Goal: Task Accomplishment & Management: Manage account settings

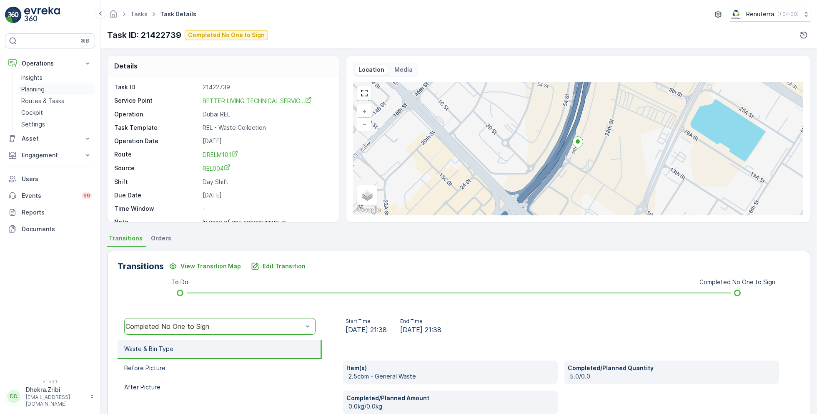
scroll to position [59, 0]
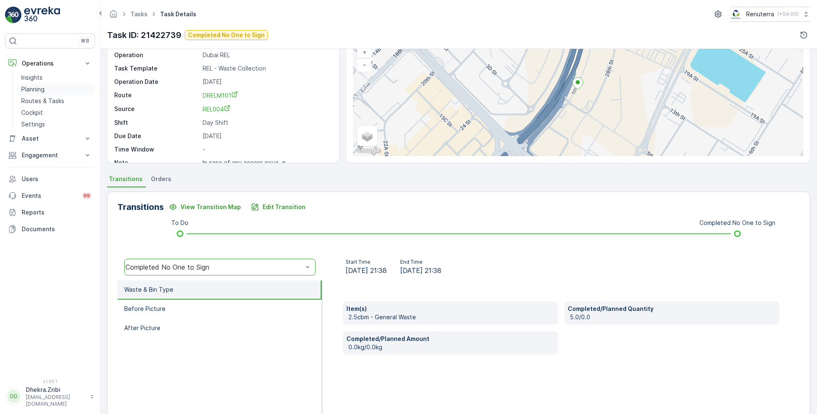
click at [35, 88] on p "Planning" at bounding box center [32, 89] width 23 height 8
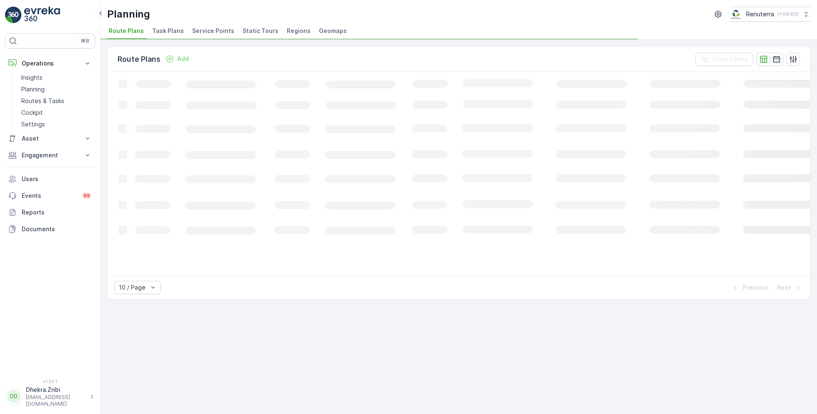
click at [214, 35] on li "Service Points" at bounding box center [214, 32] width 47 height 14
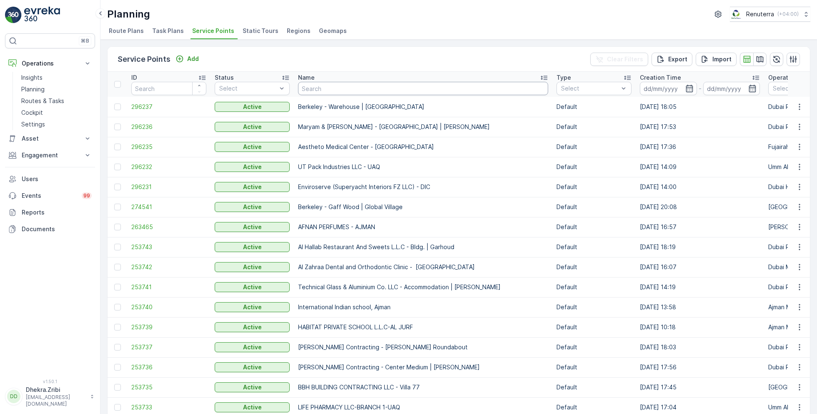
click at [332, 89] on input "text" at bounding box center [423, 88] width 250 height 13
type input "gulf"
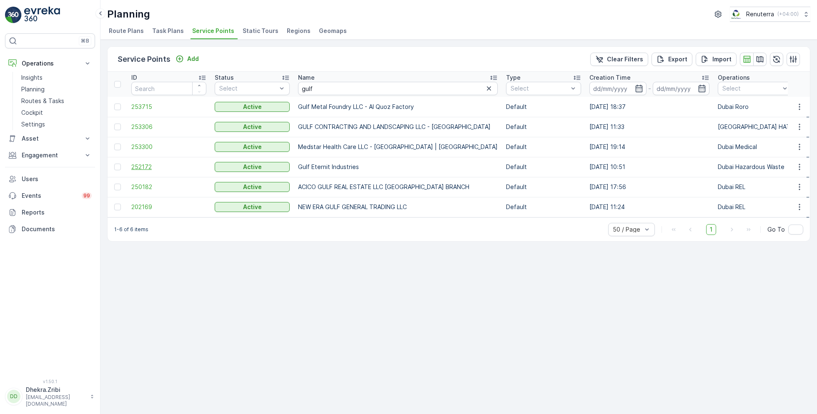
click at [143, 168] on span "252172" at bounding box center [168, 167] width 75 height 8
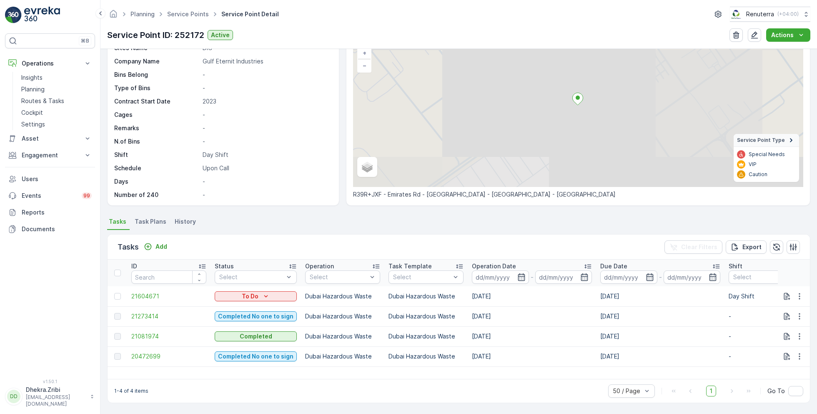
scroll to position [58, 0]
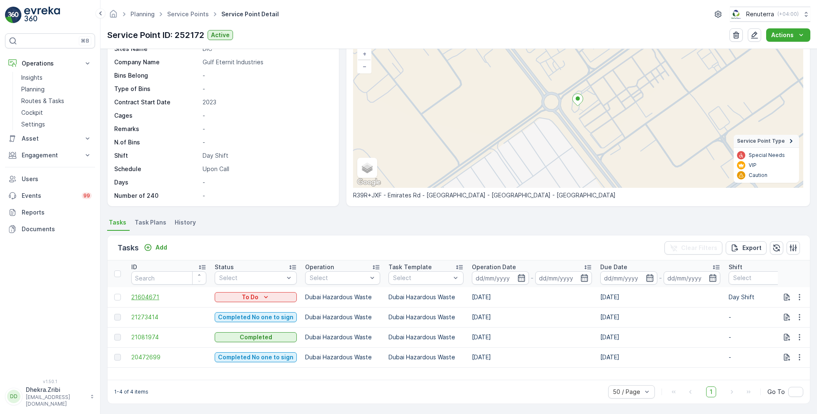
click at [148, 296] on span "21604671" at bounding box center [168, 297] width 75 height 8
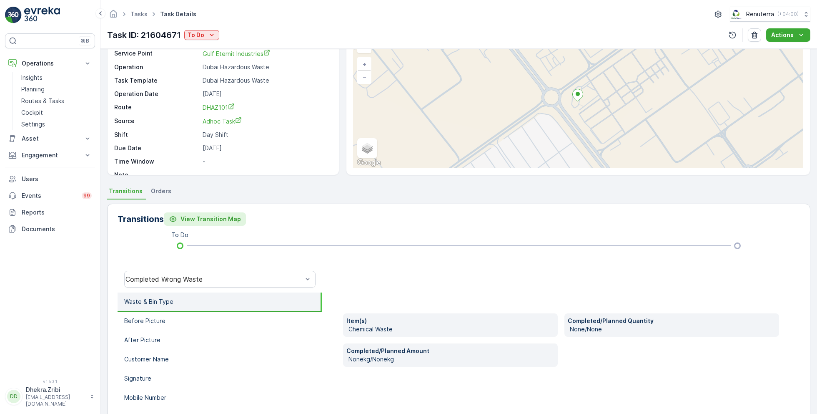
scroll to position [63, 0]
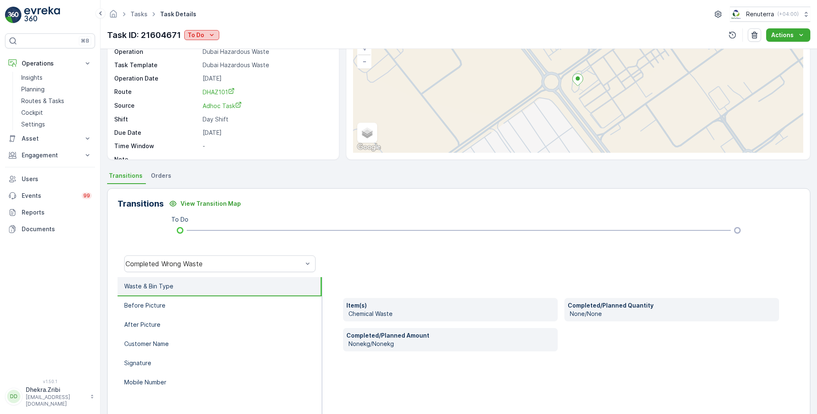
click at [211, 32] on icon "To Do" at bounding box center [212, 35] width 8 height 8
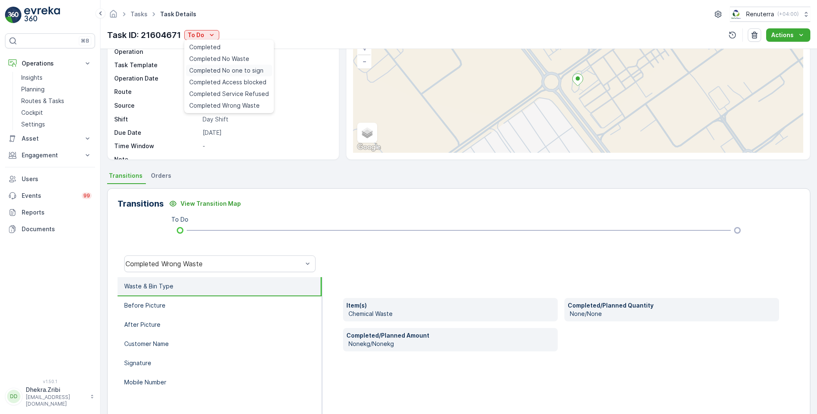
click at [237, 73] on span "Completed No one to sign" at bounding box center [226, 70] width 74 height 8
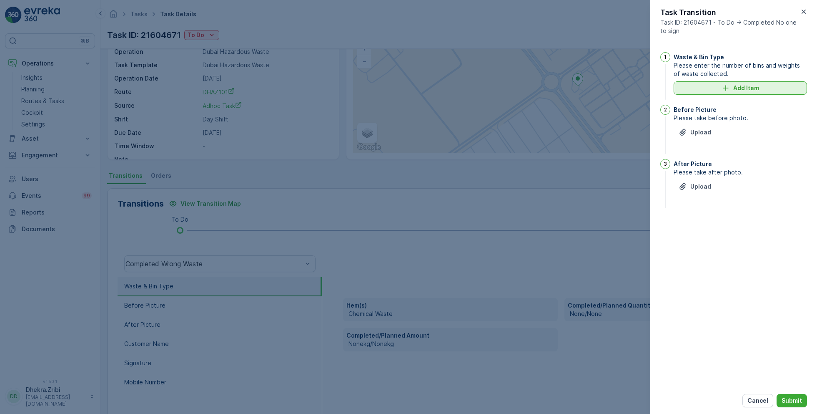
click at [736, 92] on p "Add Item" at bounding box center [746, 88] width 26 height 8
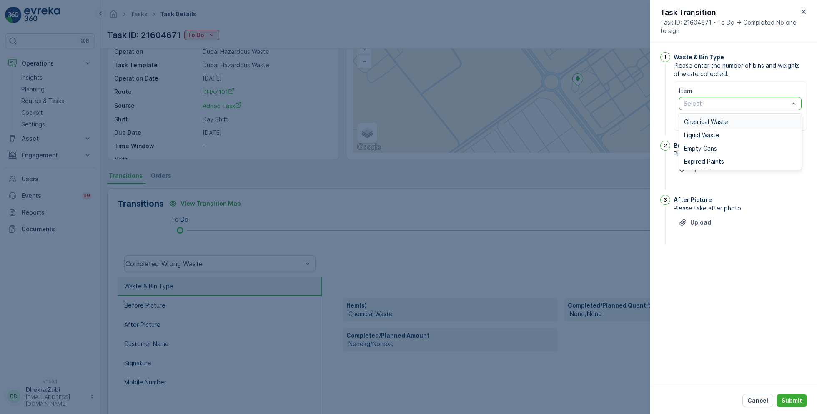
click at [707, 122] on span "Chemical Waste" at bounding box center [706, 121] width 44 height 7
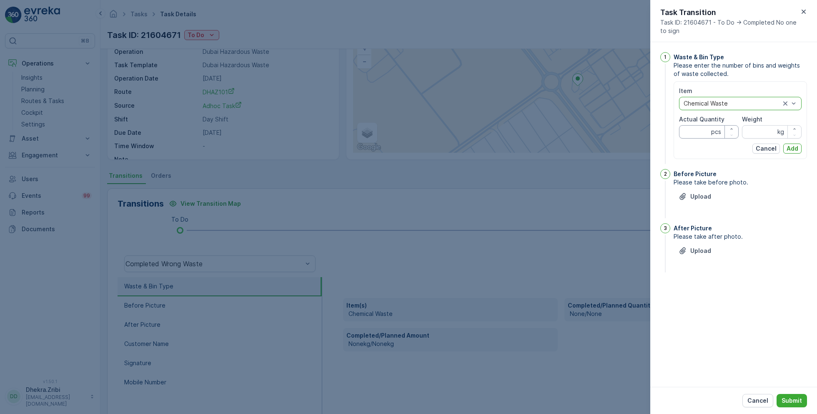
click at [701, 132] on Quantity "Actual Quantity" at bounding box center [709, 131] width 60 height 13
type Quantity "1"
click at [792, 146] on p "Add" at bounding box center [793, 148] width 12 height 8
click at [700, 194] on p "Upload" at bounding box center [700, 196] width 21 height 8
click at [700, 271] on p "Upload" at bounding box center [700, 271] width 21 height 8
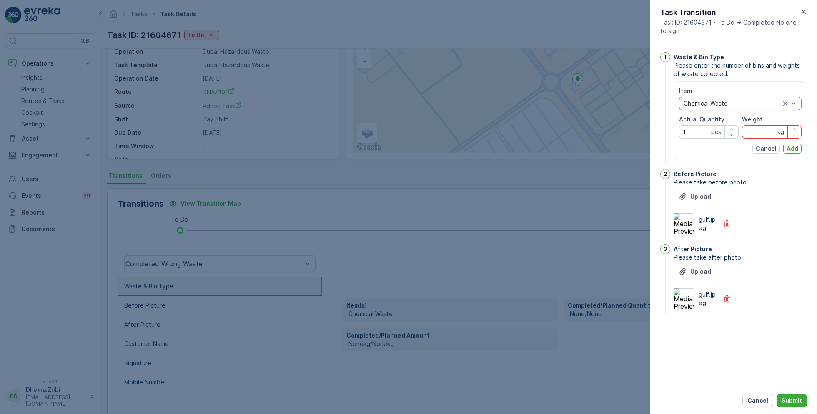
click at [759, 131] on input "Weight" at bounding box center [772, 131] width 60 height 13
type input "8800"
click at [795, 151] on p "Add" at bounding box center [793, 148] width 12 height 8
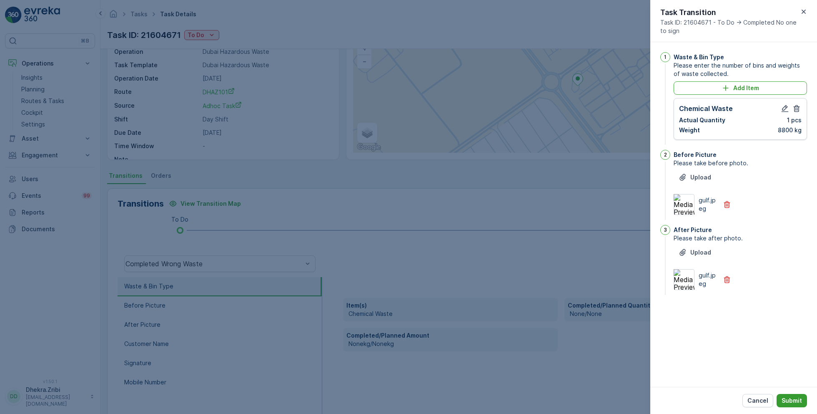
click at [790, 402] on p "Submit" at bounding box center [792, 400] width 20 height 8
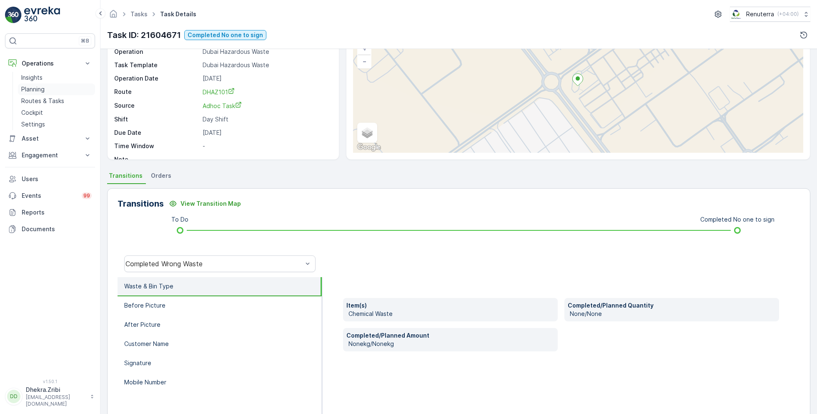
click at [38, 88] on p "Planning" at bounding box center [32, 89] width 23 height 8
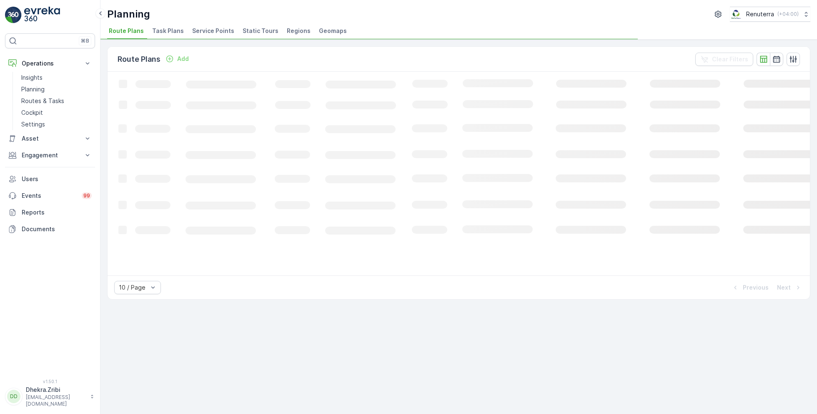
click at [208, 30] on span "Service Points" at bounding box center [213, 31] width 42 height 8
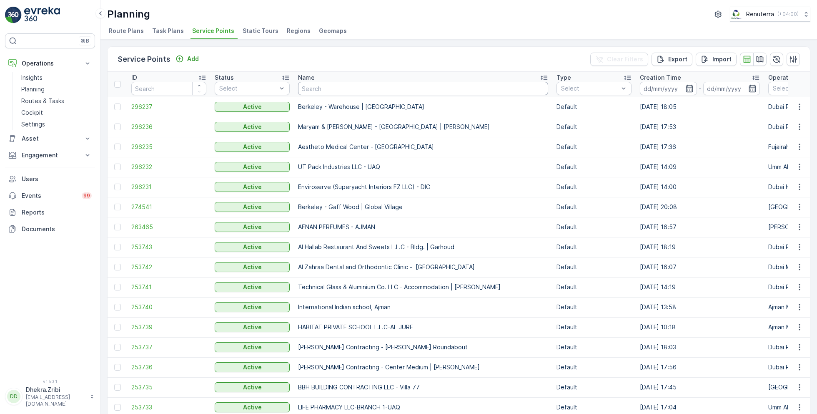
click at [315, 86] on input "text" at bounding box center [423, 88] width 250 height 13
type input "first"
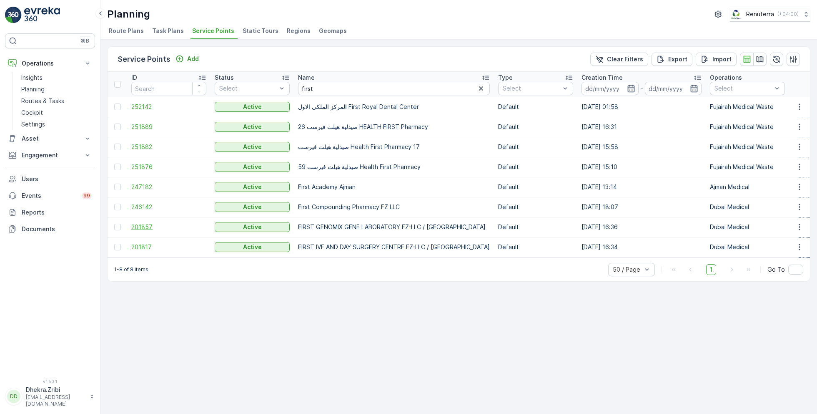
click at [143, 226] on span "201857" at bounding box center [168, 227] width 75 height 8
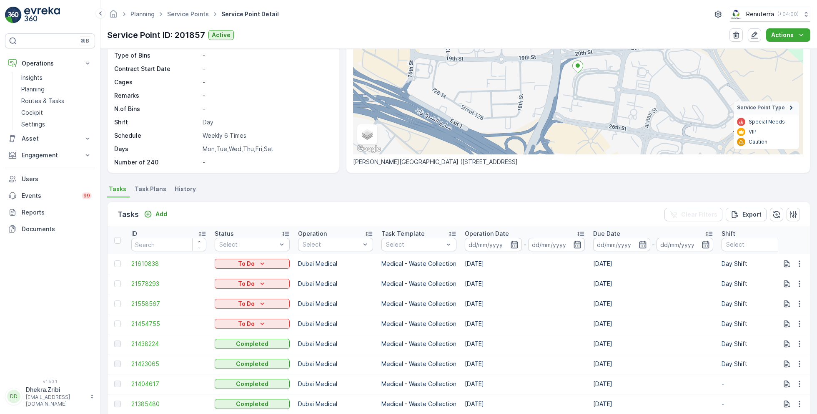
scroll to position [92, 0]
click at [147, 340] on span "21438224" at bounding box center [168, 343] width 75 height 8
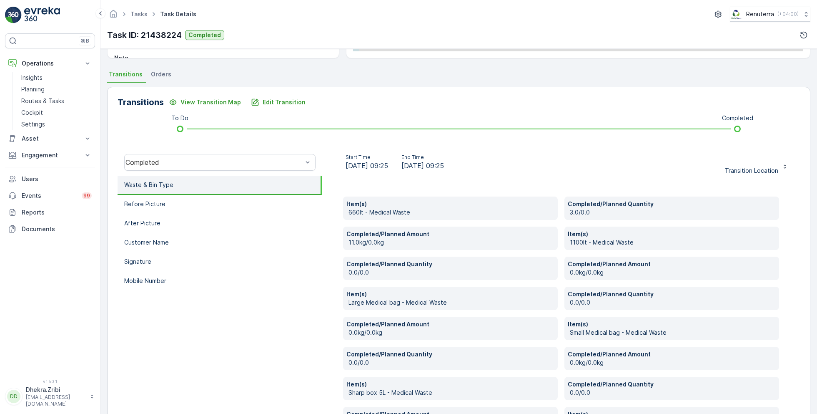
scroll to position [166, 0]
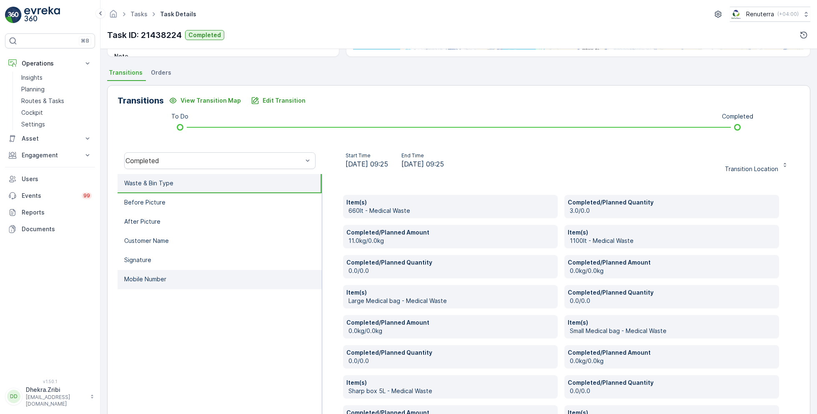
click at [178, 281] on li "Mobile Number" at bounding box center [220, 279] width 204 height 19
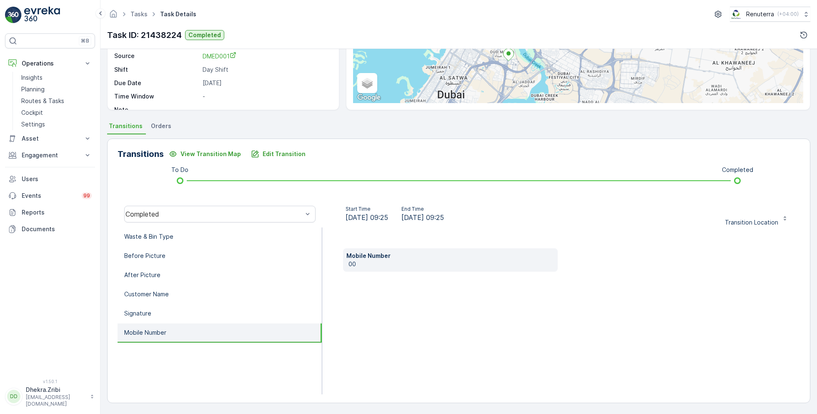
scroll to position [111, 0]
click at [140, 314] on p "Signature" at bounding box center [137, 314] width 27 height 8
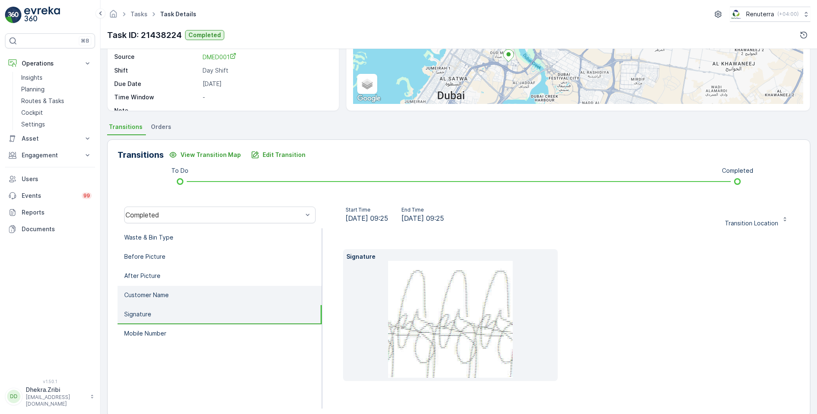
click at [150, 291] on p "Customer Name" at bounding box center [146, 295] width 45 height 8
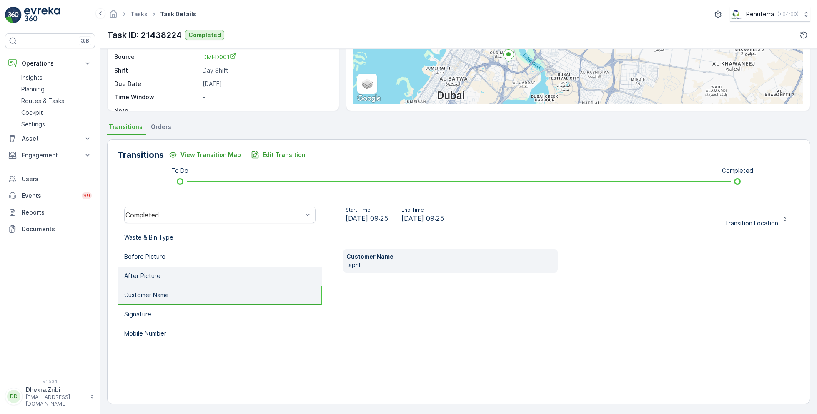
click at [154, 268] on li "After Picture" at bounding box center [220, 275] width 204 height 19
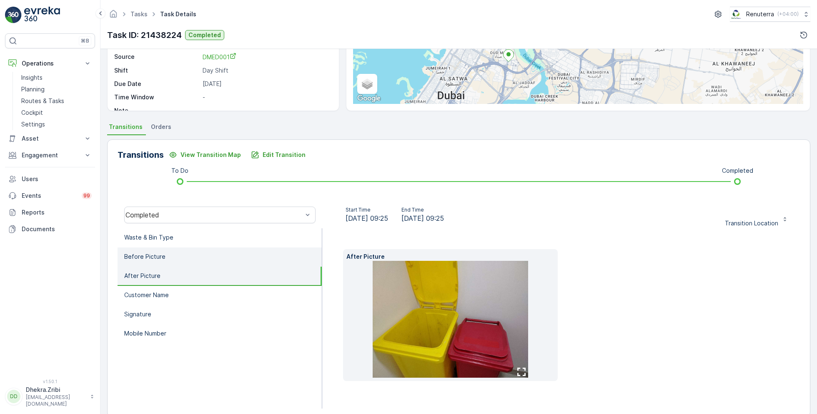
click at [159, 251] on li "Before Picture" at bounding box center [220, 256] width 204 height 19
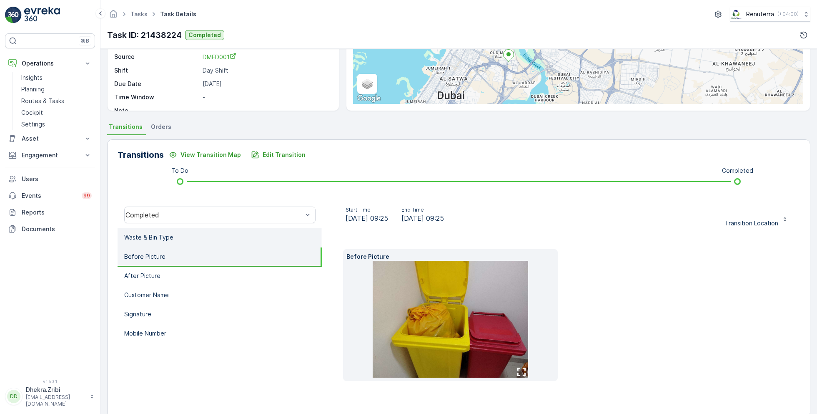
click at [166, 236] on p "Waste & Bin Type" at bounding box center [148, 237] width 49 height 8
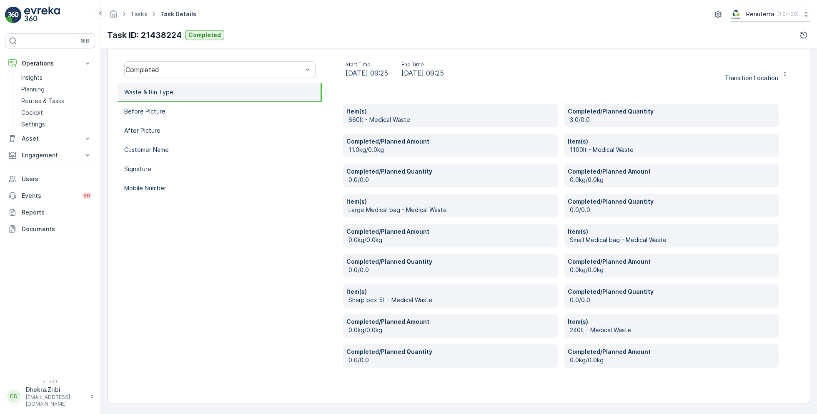
scroll to position [0, 0]
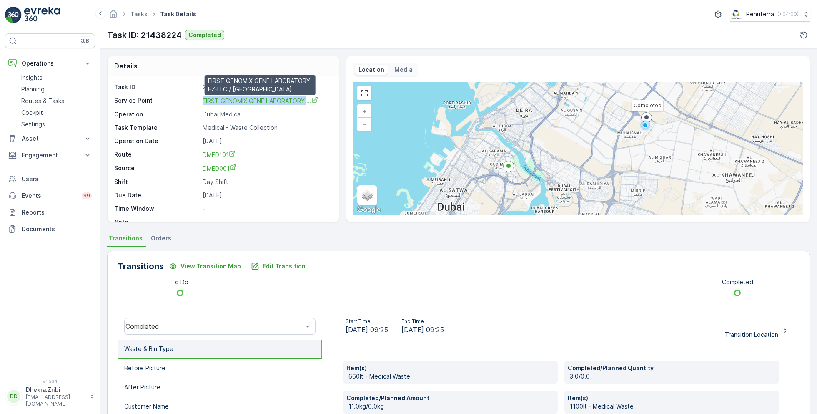
drag, startPoint x: 198, startPoint y: 100, endPoint x: 305, endPoint y: 98, distance: 106.8
click at [305, 99] on div "Service Point FIRST GENOMIX GENE LABORATORY ... FIRST GENOMIX GENE LABORATORY F…" at bounding box center [222, 100] width 216 height 9
copy div "FIRST GENOMIX GENE LABORATORY"
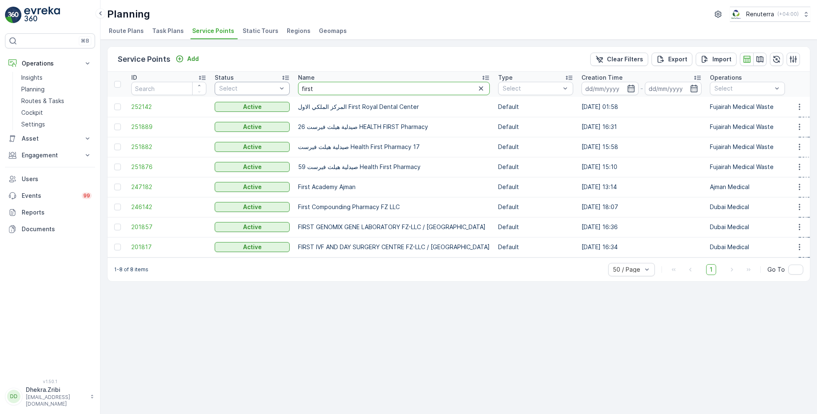
drag, startPoint x: 316, startPoint y: 87, endPoint x: 274, endPoint y: 85, distance: 42.2
type input "gulf"
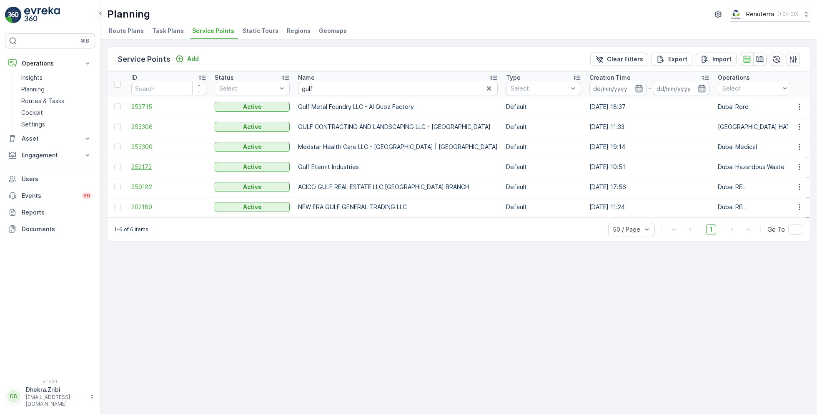
click at [153, 169] on span "252172" at bounding box center [168, 167] width 75 height 8
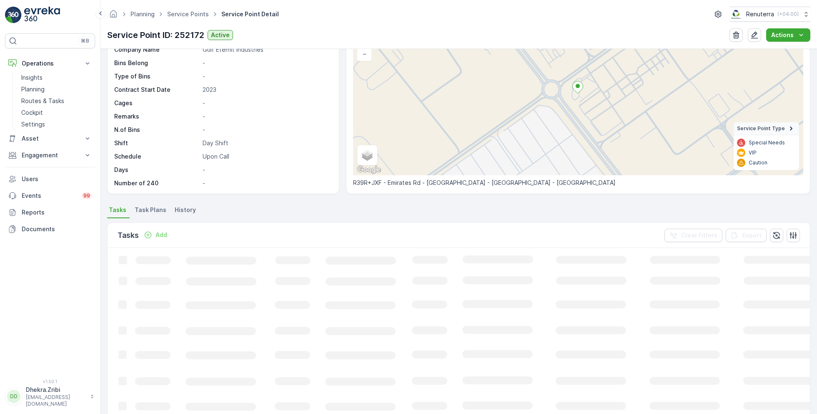
scroll to position [58, 0]
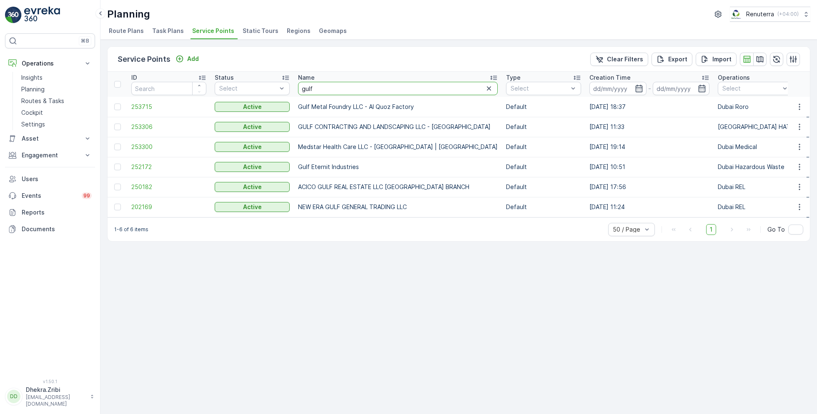
drag, startPoint x: 320, startPoint y: 90, endPoint x: 294, endPoint y: 89, distance: 25.9
click at [294, 89] on th "Name gulf" at bounding box center [398, 84] width 208 height 25
type input "enviro"
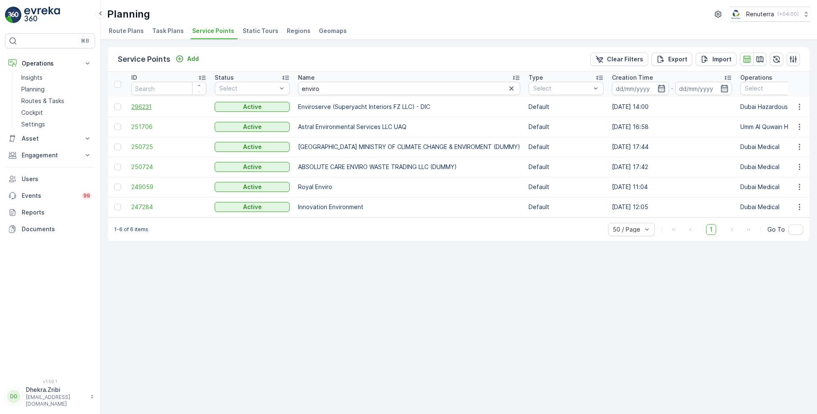
click at [145, 106] on span "296231" at bounding box center [168, 107] width 75 height 8
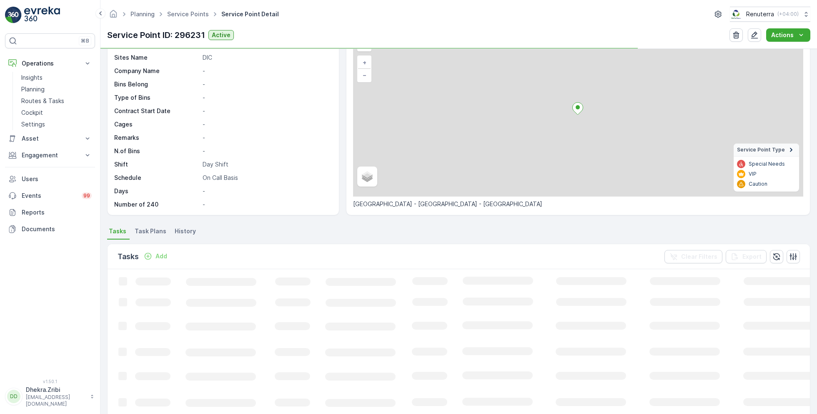
scroll to position [50, 0]
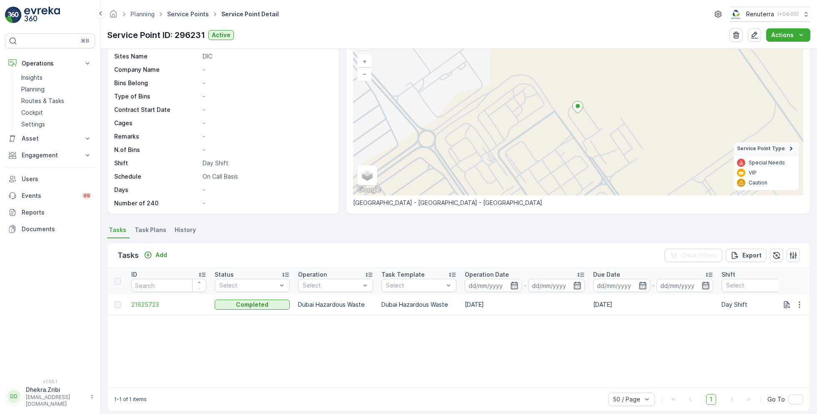
click at [187, 17] on link "Service Points" at bounding box center [188, 13] width 42 height 7
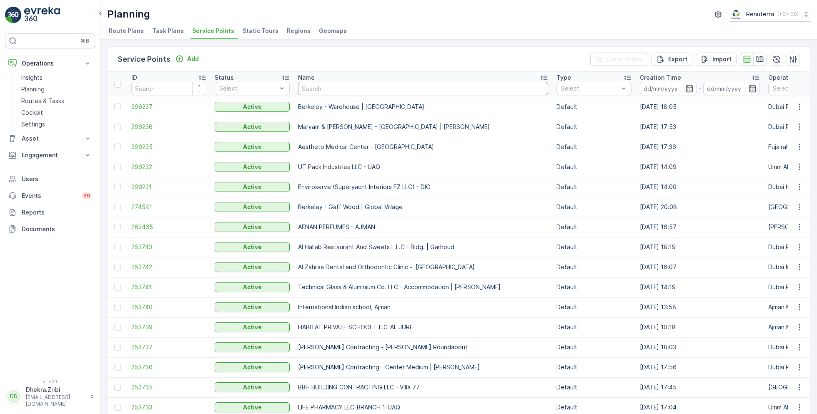
click at [314, 88] on input "text" at bounding box center [423, 88] width 250 height 13
type input "jet"
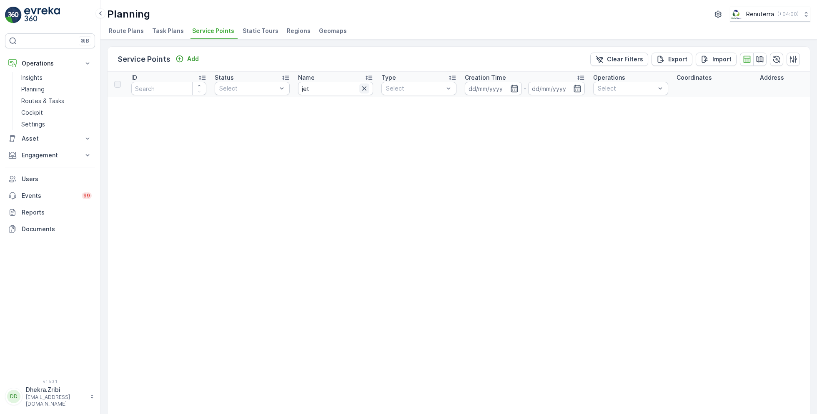
click at [364, 88] on icon "button" at bounding box center [364, 88] width 4 height 4
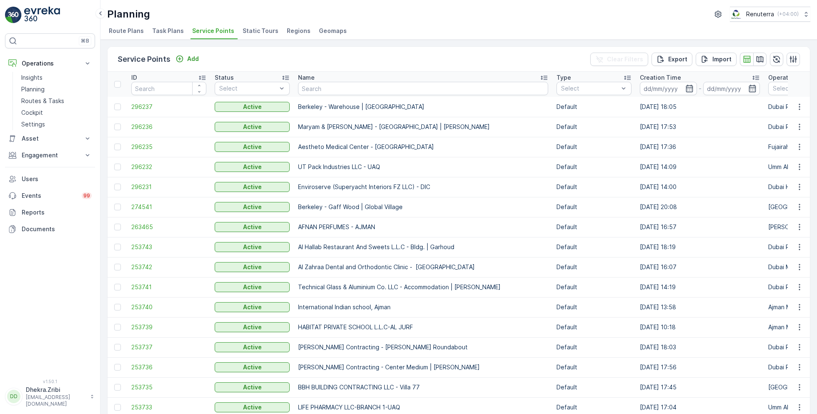
click at [330, 88] on input "text" at bounding box center [423, 88] width 250 height 13
type input "jet"
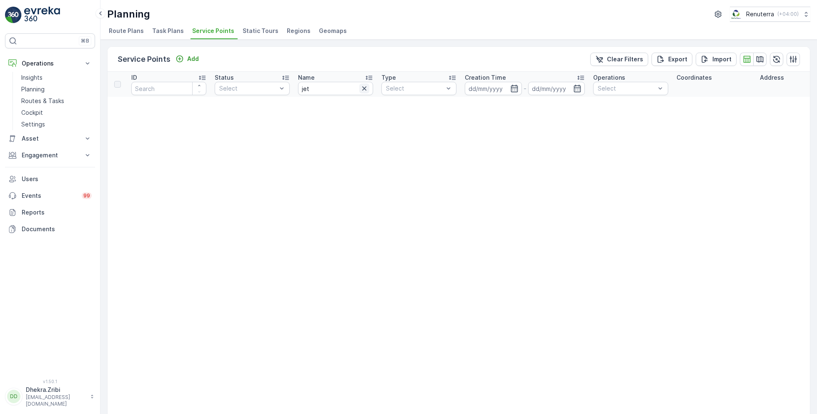
click at [367, 88] on icon "button" at bounding box center [364, 88] width 8 height 8
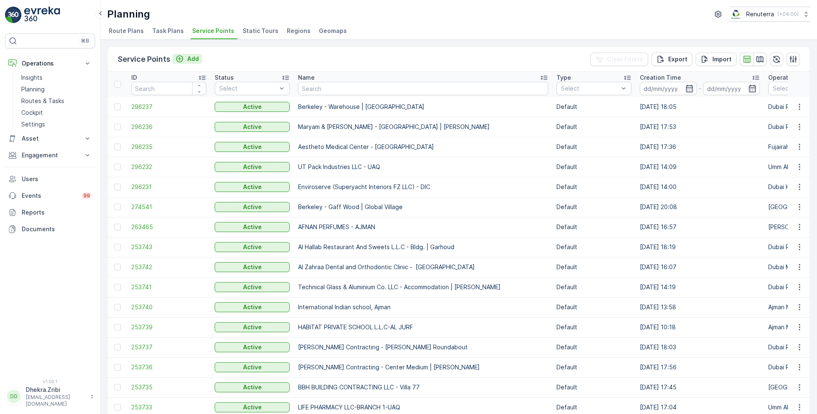
click at [189, 58] on p "Add" at bounding box center [193, 59] width 12 height 8
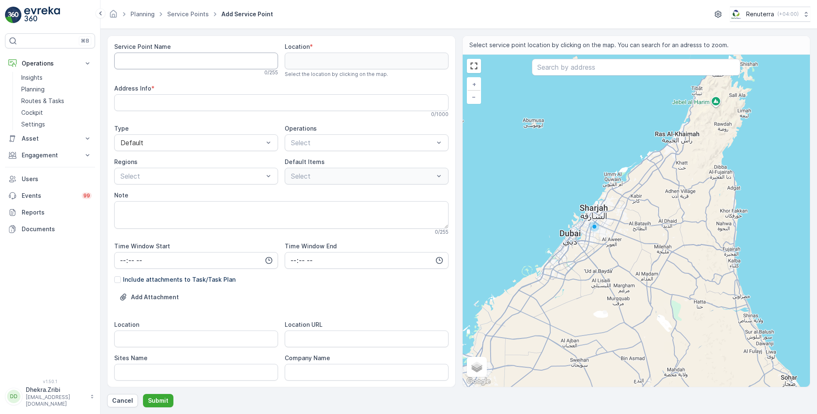
click at [211, 64] on Name "Service Point Name" at bounding box center [196, 61] width 164 height 17
paste Name "JET FLIGHT SERVICE DWC-LLC"
click at [197, 60] on Name "JET FLIGHT SERVICE DWC-LLC" at bounding box center [196, 61] width 164 height 17
click at [215, 64] on Name "JET FLIGHT SERVICE LLC" at bounding box center [196, 61] width 164 height 17
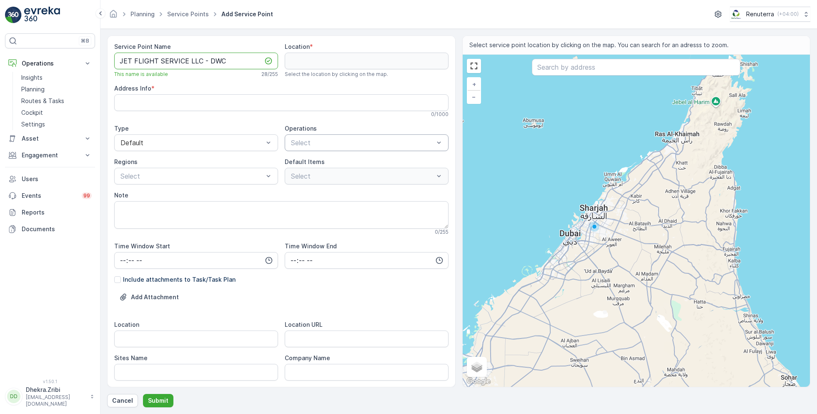
type Name "JET FLIGHT SERVICE LLC - DWC"
click at [311, 136] on div "Select" at bounding box center [367, 142] width 164 height 17
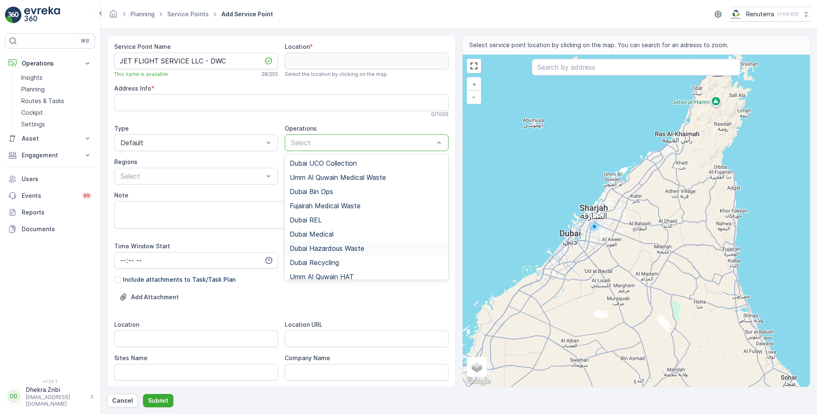
click at [332, 246] on span "Dubai Hazardous Waste" at bounding box center [327, 248] width 75 height 8
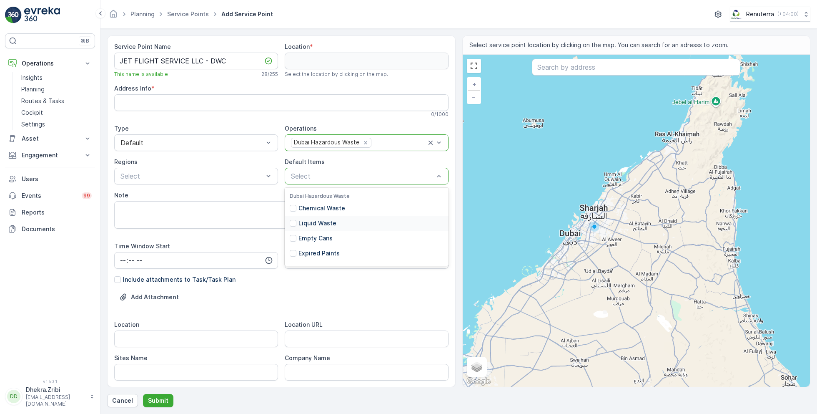
click at [324, 222] on p "Liquid Waste" at bounding box center [318, 223] width 38 height 8
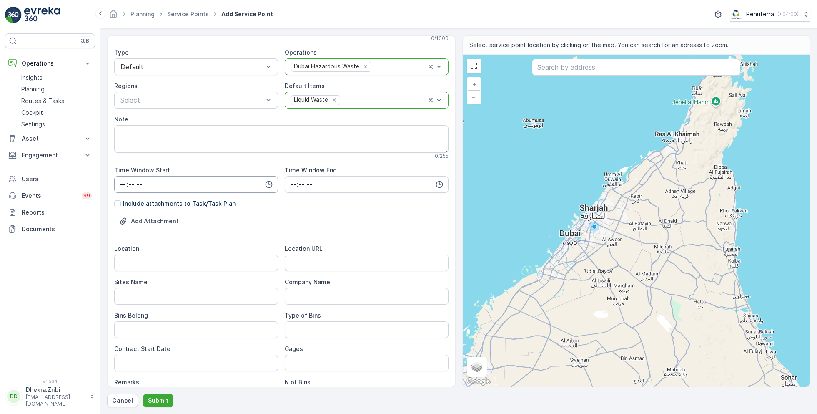
scroll to position [83, 0]
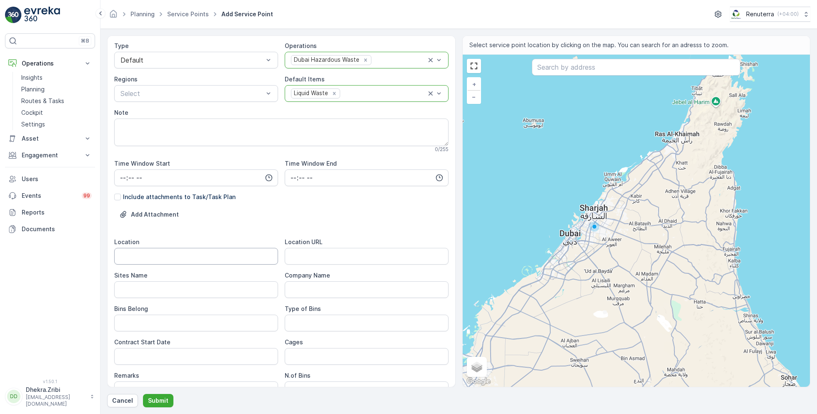
click at [187, 255] on input "Location" at bounding box center [196, 256] width 164 height 17
type input "DWC"
click at [149, 289] on Name "Sites Name" at bounding box center [196, 289] width 164 height 17
type Name "DWC"
click at [317, 253] on URL "Location URL" at bounding box center [367, 256] width 164 height 17
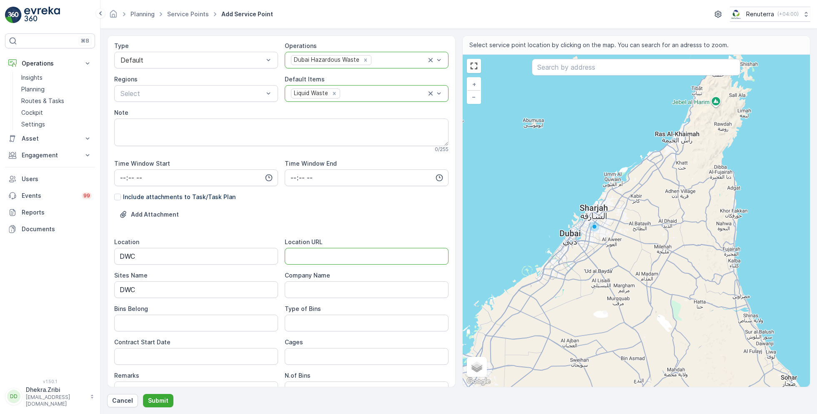
paste URL "https://maps.app.goo.gl/KBj51QeXsLueuazH7"
type URL "https://maps.app.goo.gl/KBj51QeXsLueuazH7"
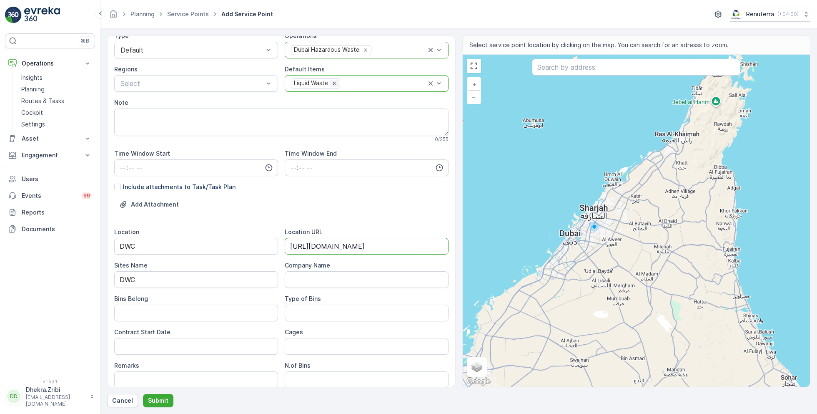
scroll to position [193, 0]
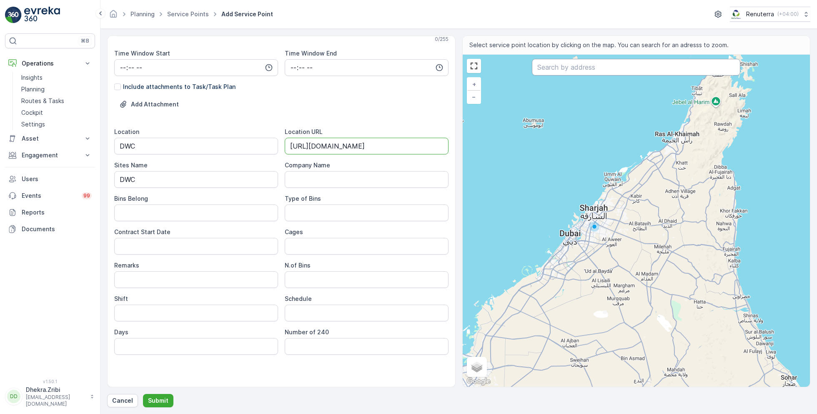
click at [559, 68] on input "text" at bounding box center [636, 67] width 208 height 17
paste input "Jet Flight Service DWC LLC"
type input "Jet Flight Service DWC LLC"
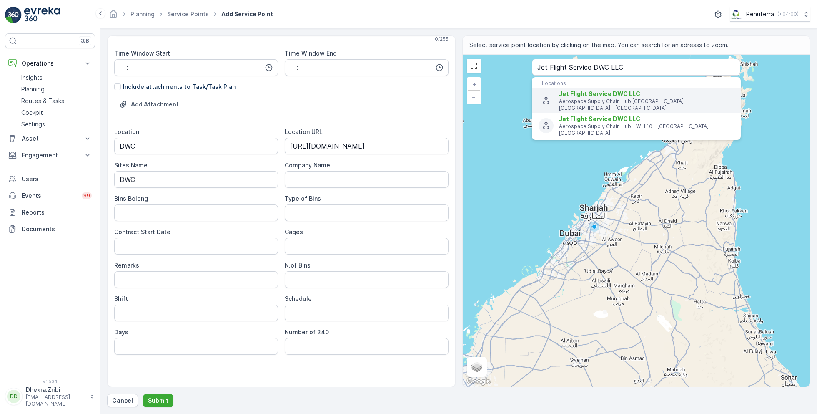
click at [570, 93] on span "Jet Flight Service DWC LLC" at bounding box center [599, 93] width 81 height 7
type input "24.8714246,55.1550321"
type Info "Aerospace Supply Chain Hub Al Maktoum International Airport - WH 10 - MBR Aeros…"
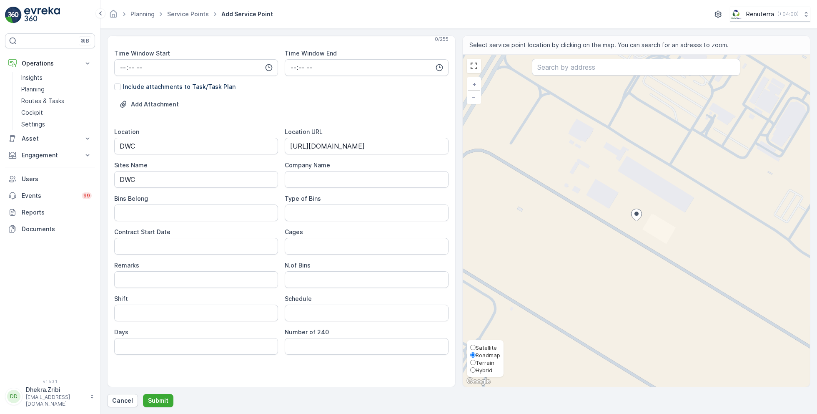
click at [484, 345] on span "Satellite" at bounding box center [486, 347] width 21 height 7
click at [476, 345] on input "Satellite" at bounding box center [472, 346] width 5 height 5
radio input "true"
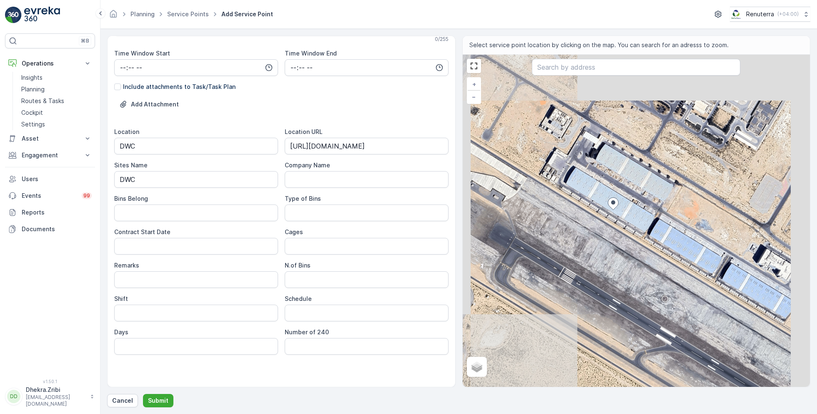
drag, startPoint x: 656, startPoint y: 261, endPoint x: 623, endPoint y: 243, distance: 37.5
click at [623, 243] on div "+ − Satellite Roadmap Terrain Hybrid Leaflet Locations Jet Flight Service DWC L…" at bounding box center [637, 221] width 348 height 332
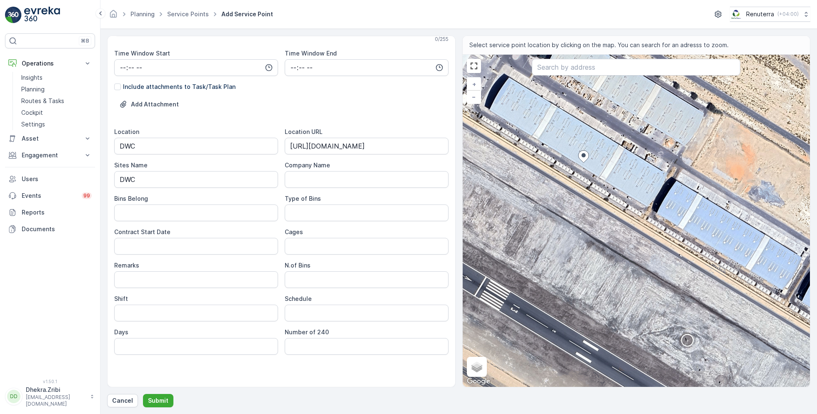
click at [601, 181] on div "+ − Satellite Roadmap Terrain Hybrid Leaflet Keyboard shortcuts Map Data Imager…" at bounding box center [637, 221] width 348 height 332
type input "24.871205661957127,55.15525505567573"
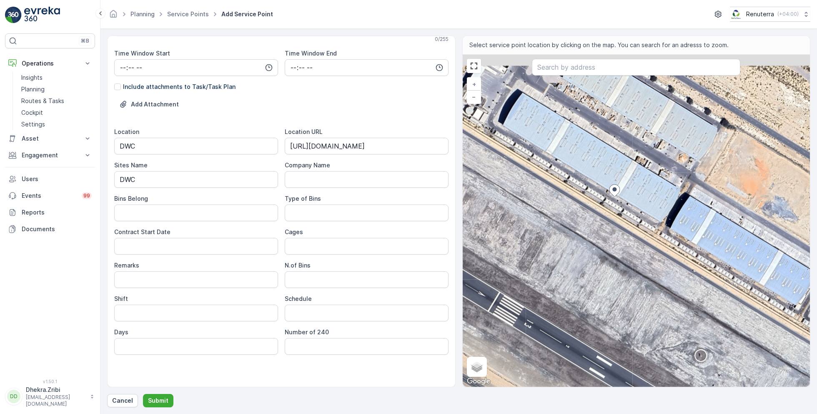
type Info "V5C4+F4 Dubai - United Arab Emirates"
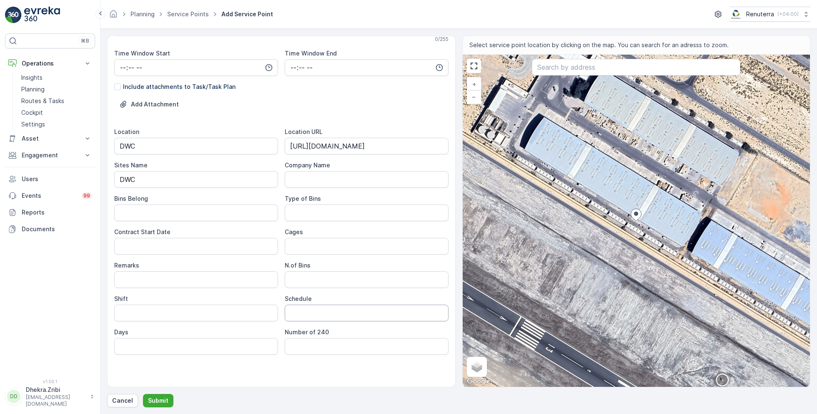
click at [308, 310] on input "Schedule" at bounding box center [367, 312] width 164 height 17
type input "On Call basis"
click at [209, 314] on input "Shift" at bounding box center [196, 312] width 164 height 17
type input "Day Shift"
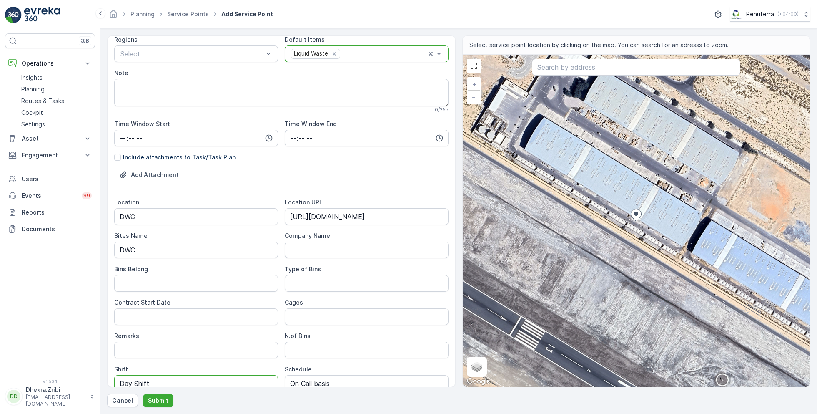
scroll to position [0, 0]
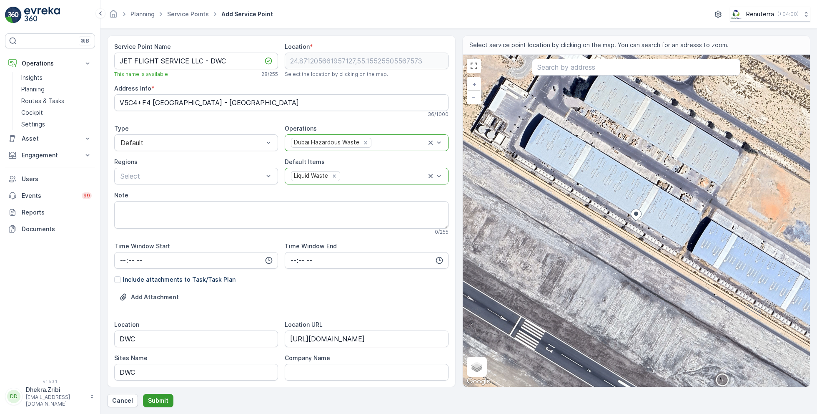
click at [153, 402] on p "Submit" at bounding box center [158, 400] width 20 height 8
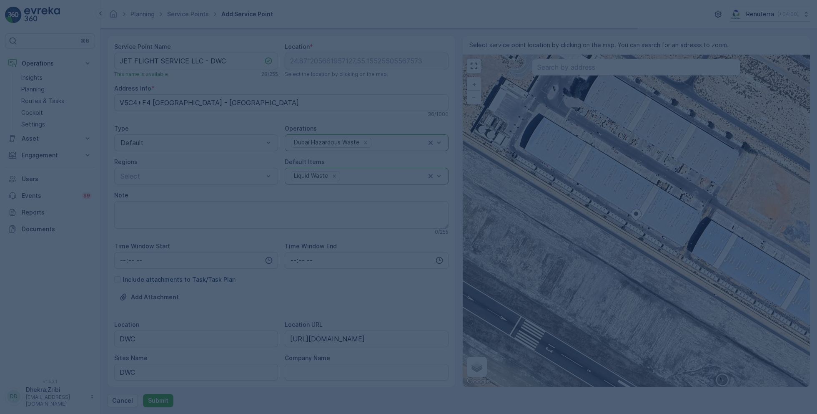
click at [312, 75] on div at bounding box center [408, 207] width 817 height 414
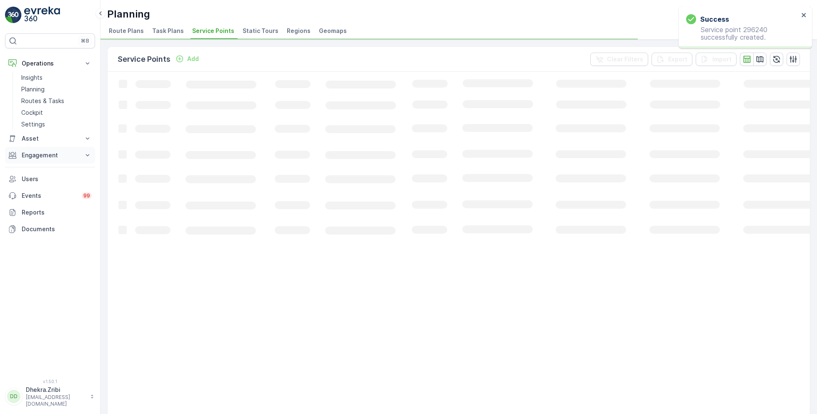
click at [38, 159] on button "Engagement" at bounding box center [50, 155] width 90 height 17
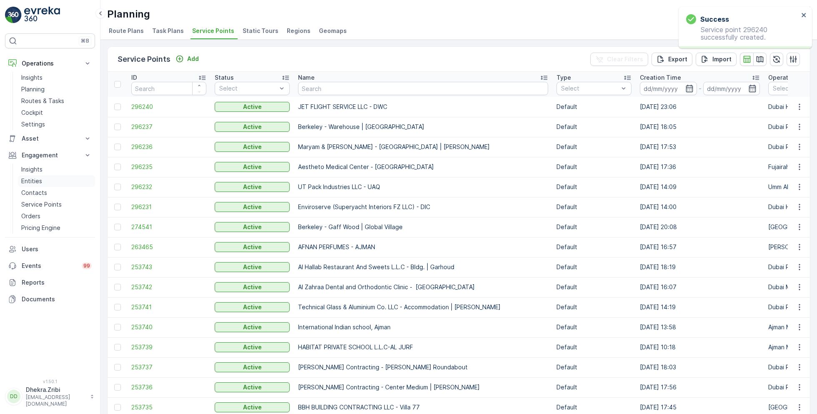
click at [42, 184] on link "Entities" at bounding box center [56, 181] width 77 height 12
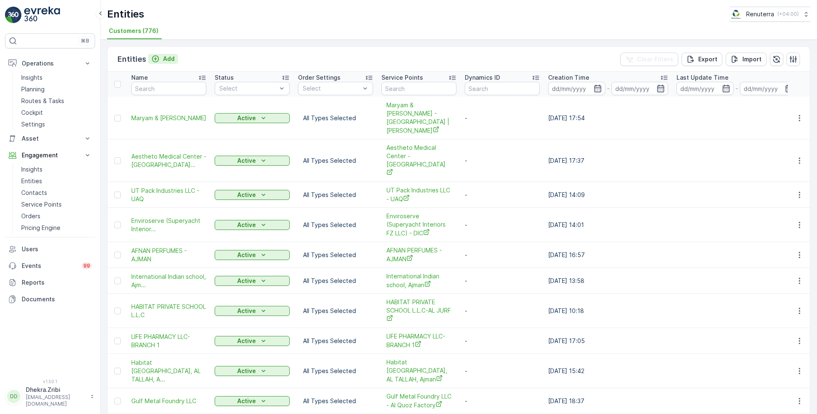
click at [167, 57] on p "Add" at bounding box center [169, 59] width 12 height 8
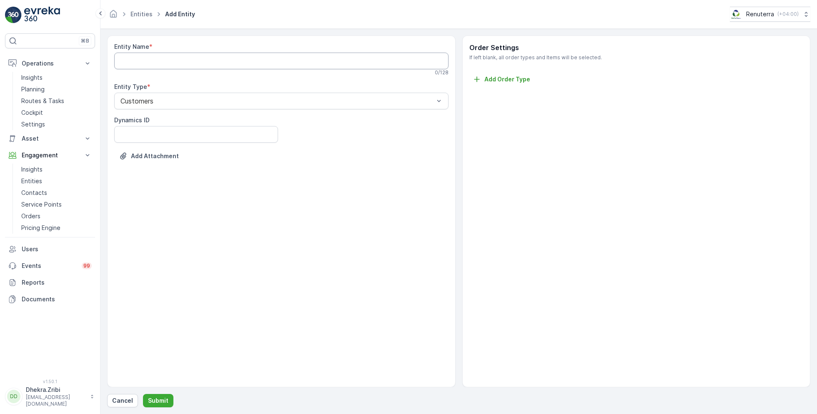
click at [210, 60] on Name "Entity Name" at bounding box center [281, 61] width 334 height 17
paste Name "Jet Flight Service DWC LLC"
click at [186, 58] on Name "Jet Flight Service DWC LLC" at bounding box center [281, 61] width 334 height 17
type Name "Jet Flight Service LLC"
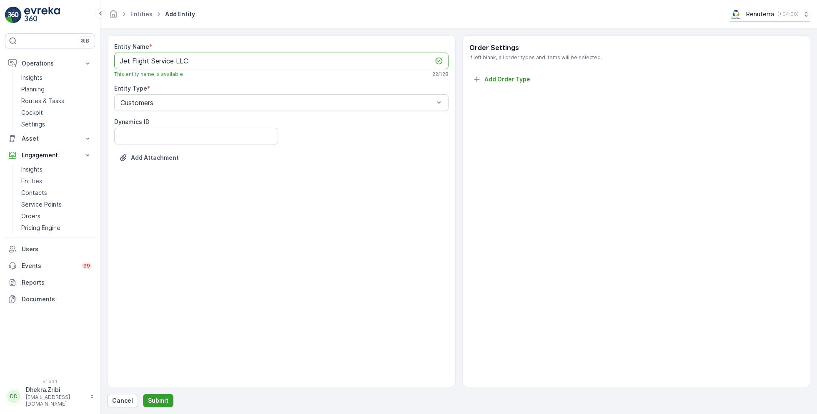
click at [154, 399] on p "Submit" at bounding box center [158, 400] width 20 height 8
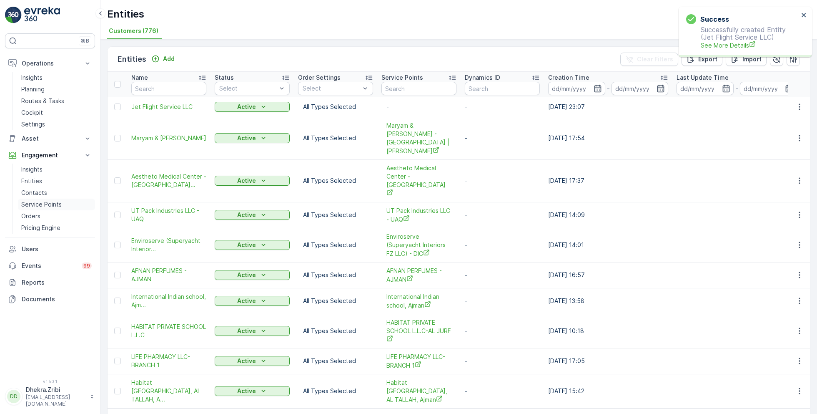
click at [46, 203] on p "Service Points" at bounding box center [41, 204] width 40 height 8
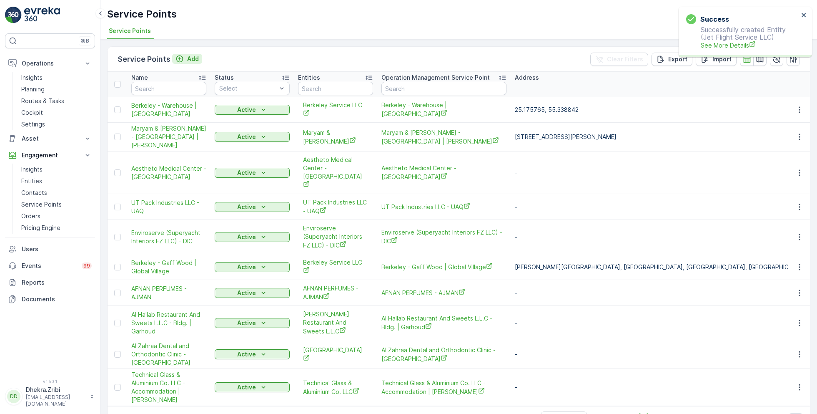
click at [186, 61] on div "Add" at bounding box center [187, 59] width 23 height 8
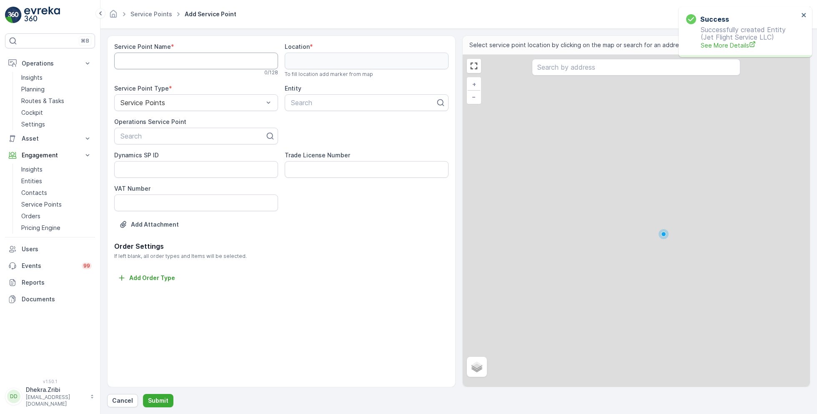
click at [161, 66] on Name "Service Point Name" at bounding box center [196, 61] width 164 height 17
paste Name "Jet Flight Service DWC LLC"
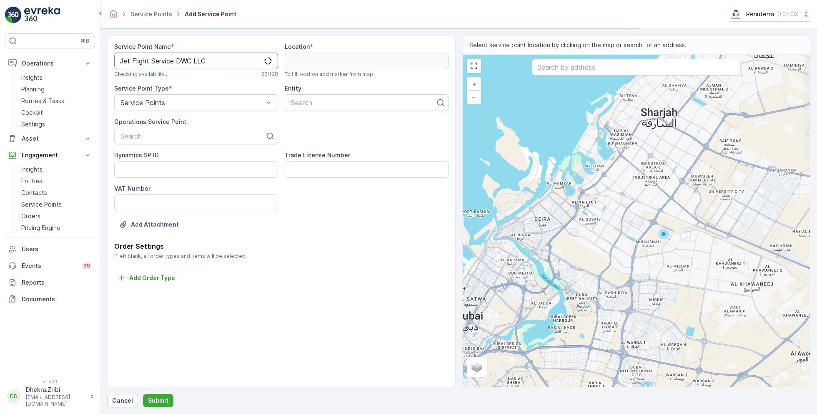
click at [185, 58] on Name "Jet Flight Service DWC LLC" at bounding box center [196, 61] width 164 height 17
type Name "Jet Flight Service LLC - DWC"
click at [165, 135] on div at bounding box center [193, 136] width 146 height 8
paste input "Jet Flight Service LLC - DWC"
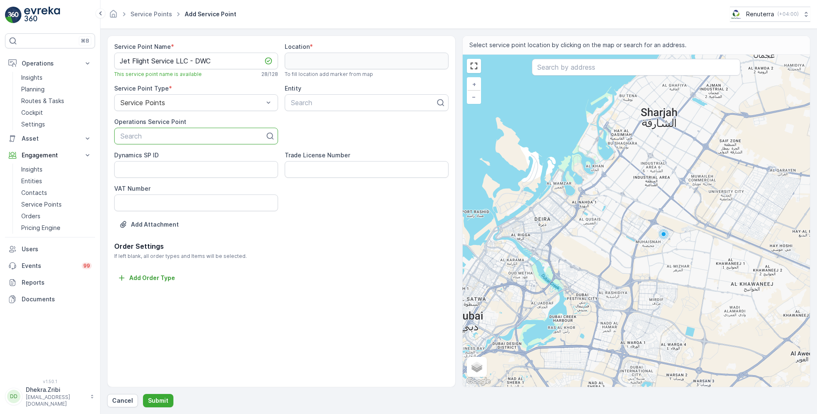
type input "Jet Flight Service LLC - DWC"
click at [183, 157] on span "JET FLIGHT SERVICE LLC - DWC" at bounding box center [172, 157] width 106 height 8
type input "jet"
click at [362, 101] on div at bounding box center [363, 103] width 146 height 8
type input "jet"
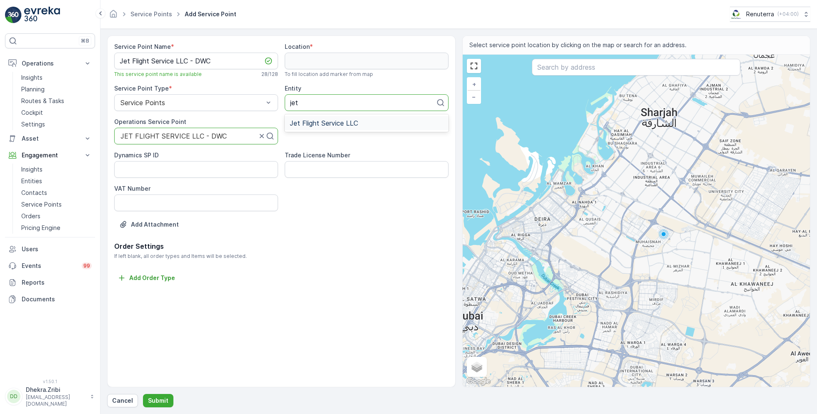
click at [346, 122] on span "Jet Flight Service LLC" at bounding box center [324, 123] width 68 height 8
click at [549, 67] on input "text" at bounding box center [636, 67] width 208 height 17
paste input "Jet Flight Service DWC LLC"
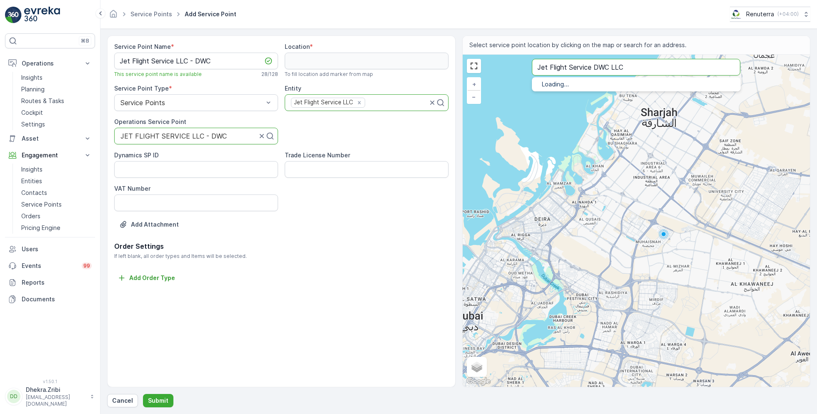
type input "Jet Flight Service DWC LLC"
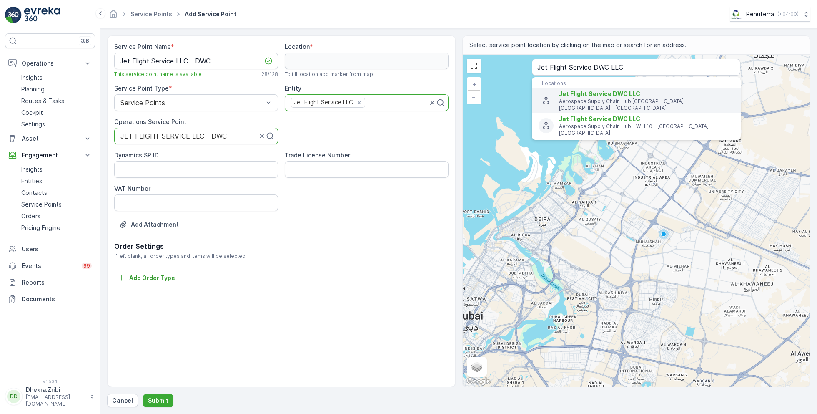
click at [569, 92] on span "Jet Flight Service DWC LLC" at bounding box center [599, 93] width 81 height 7
type input "24.8714246,55.1550321"
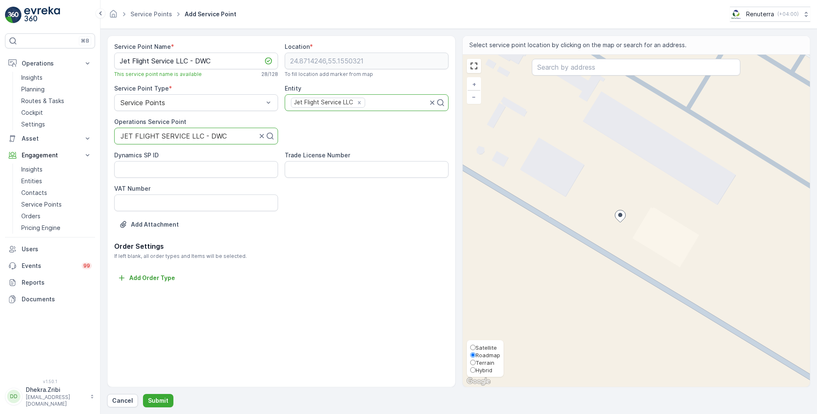
click at [482, 347] on span "Satellite" at bounding box center [486, 347] width 21 height 7
click at [476, 347] on input "Satellite" at bounding box center [472, 346] width 5 height 5
radio input "true"
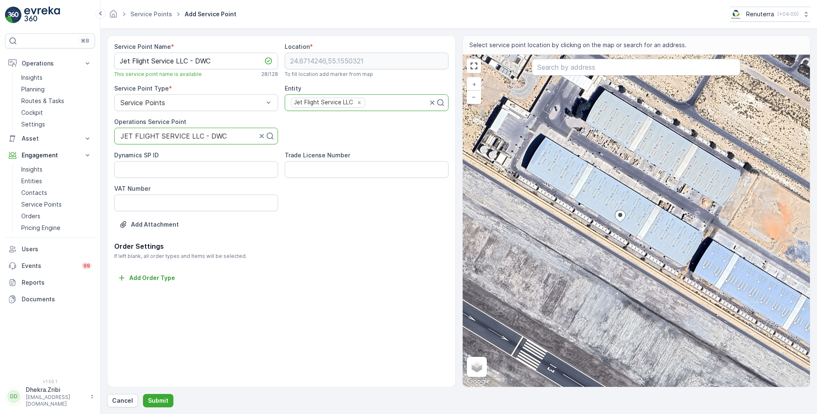
click at [639, 238] on div "+ − Satellite Roadmap Terrain Hybrid Leaflet Keyboard shortcuts Map Data Imager…" at bounding box center [637, 221] width 348 height 332
type input "24.87122999644336,55.155271136066474"
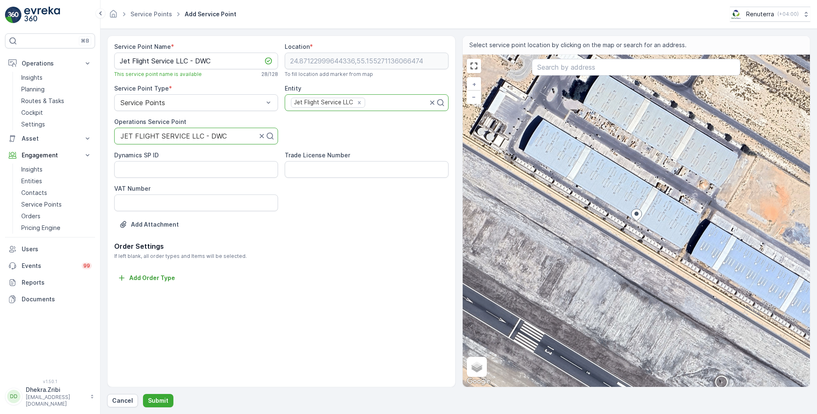
click at [430, 249] on p "Order Settings" at bounding box center [281, 246] width 334 height 10
click at [156, 394] on button "Submit" at bounding box center [158, 400] width 30 height 13
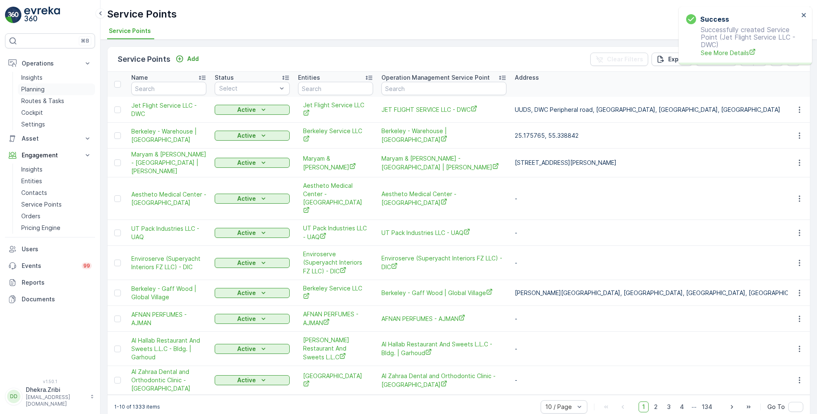
click at [40, 85] on p "Planning" at bounding box center [32, 89] width 23 height 8
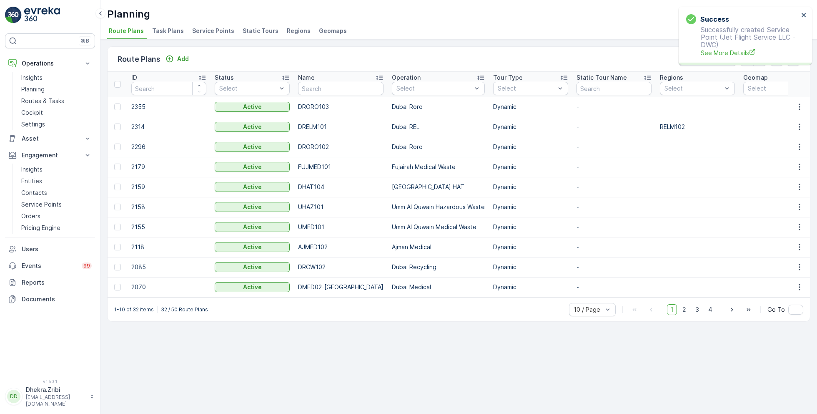
click at [209, 30] on span "Service Points" at bounding box center [213, 31] width 42 height 8
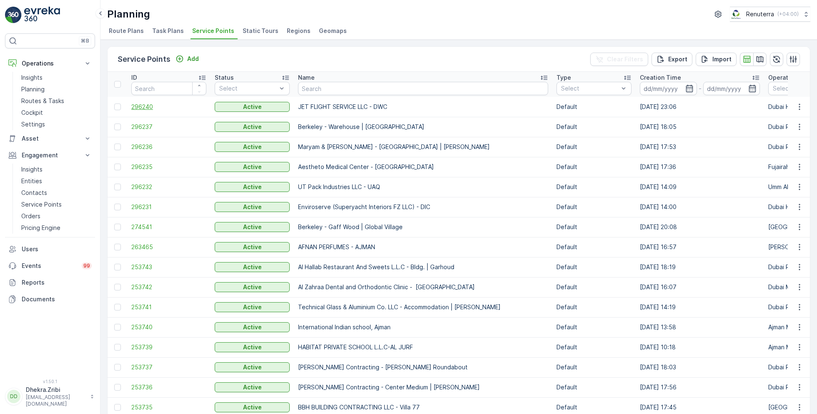
click at [145, 105] on span "296240" at bounding box center [168, 107] width 75 height 8
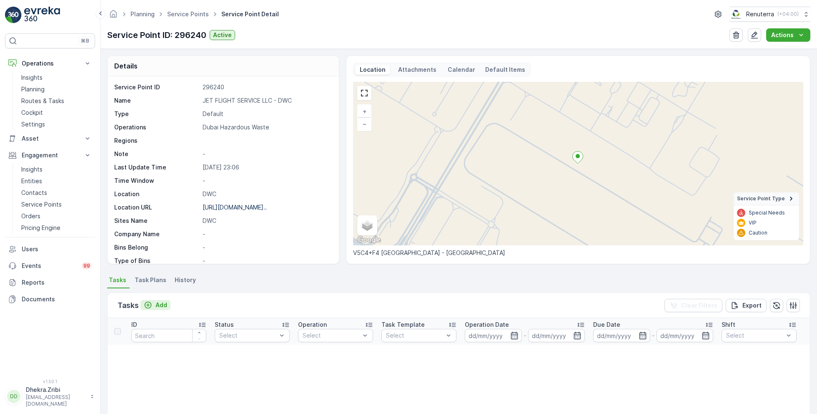
click at [157, 304] on p "Add" at bounding box center [162, 305] width 12 height 8
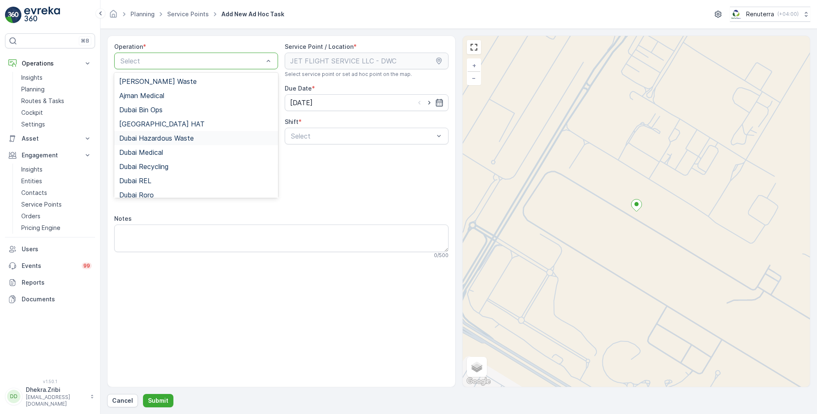
click at [168, 140] on span "Dubai Hazardous Waste" at bounding box center [156, 138] width 75 height 8
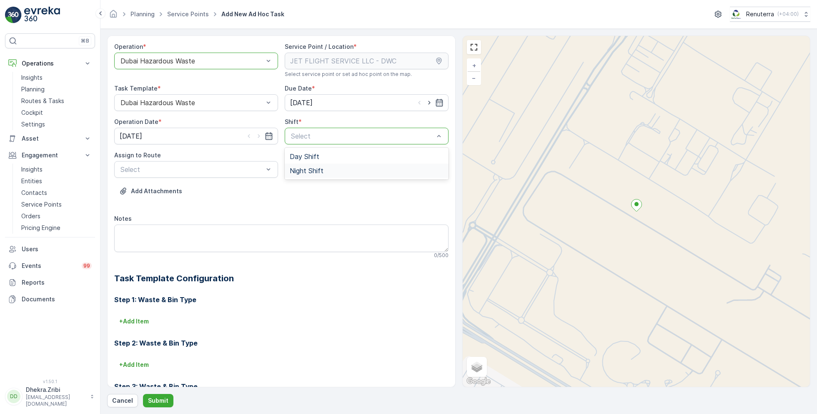
click at [304, 166] on div "Night Shift" at bounding box center [367, 170] width 164 height 14
click at [220, 175] on div "Select" at bounding box center [196, 169] width 164 height 17
click at [35, 97] on p "Routes & Tasks" at bounding box center [42, 101] width 43 height 8
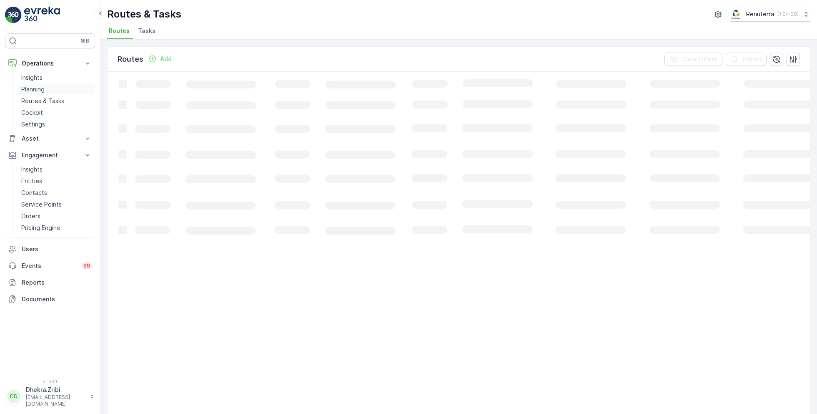
click at [35, 86] on p "Planning" at bounding box center [32, 89] width 23 height 8
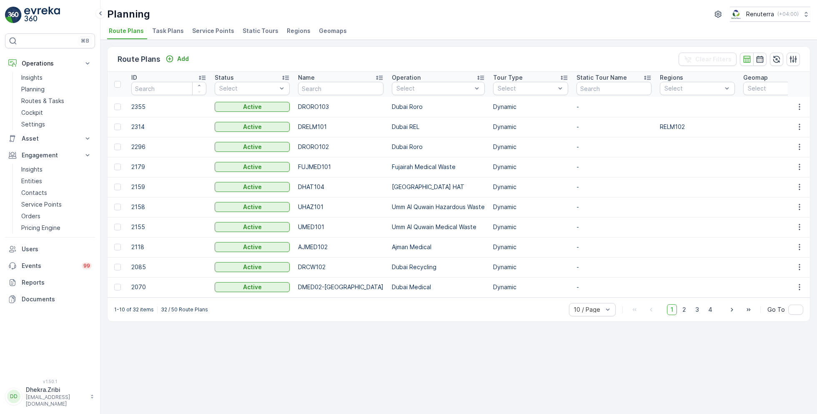
click at [215, 30] on span "Service Points" at bounding box center [213, 31] width 42 height 8
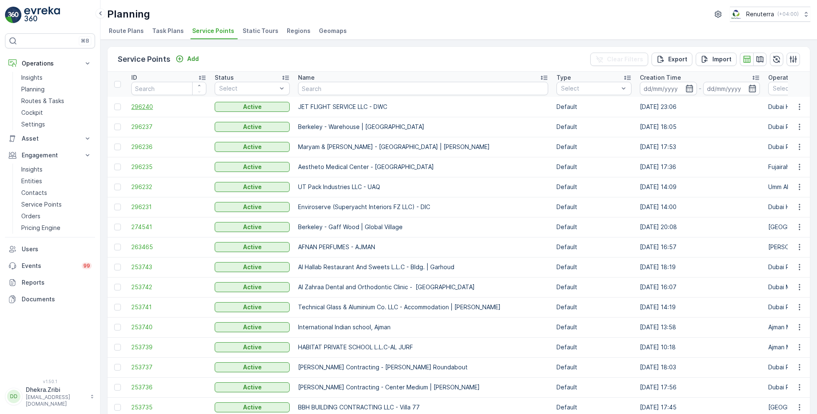
click at [148, 106] on span "296240" at bounding box center [168, 107] width 75 height 8
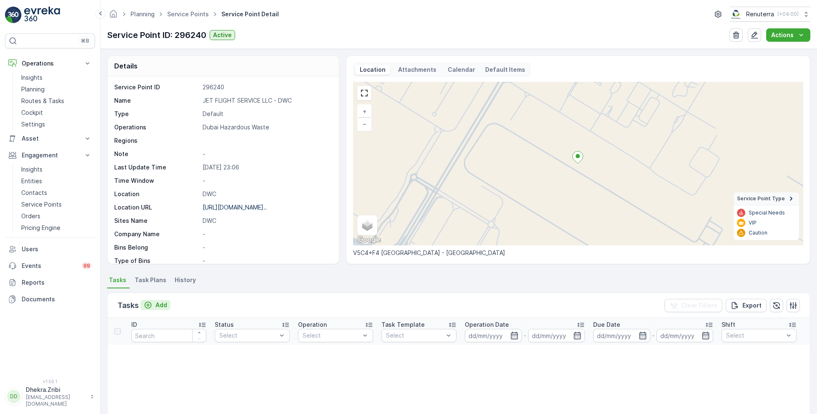
click at [163, 302] on p "Add" at bounding box center [162, 305] width 12 height 8
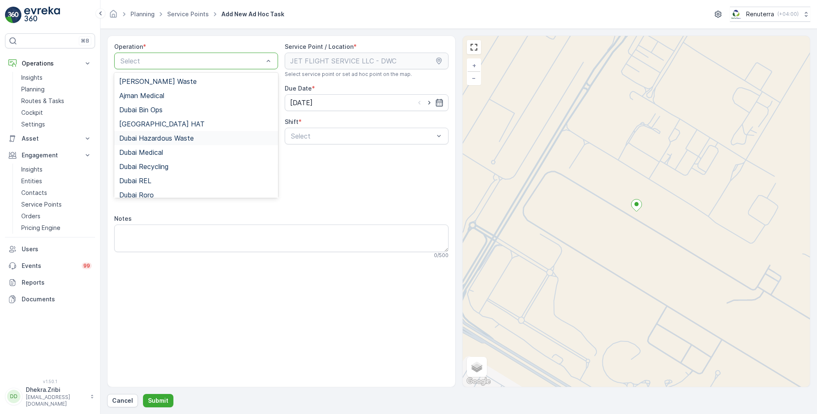
click at [170, 139] on span "Dubai Hazardous Waste" at bounding box center [156, 138] width 75 height 8
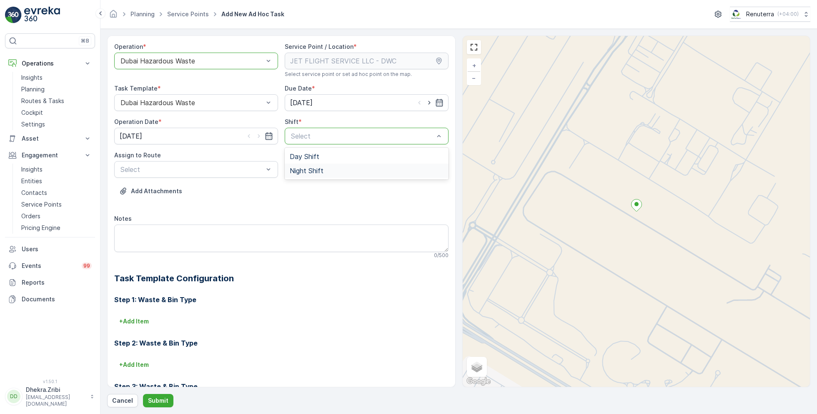
click at [303, 167] on span "Night Shift" at bounding box center [307, 171] width 34 height 8
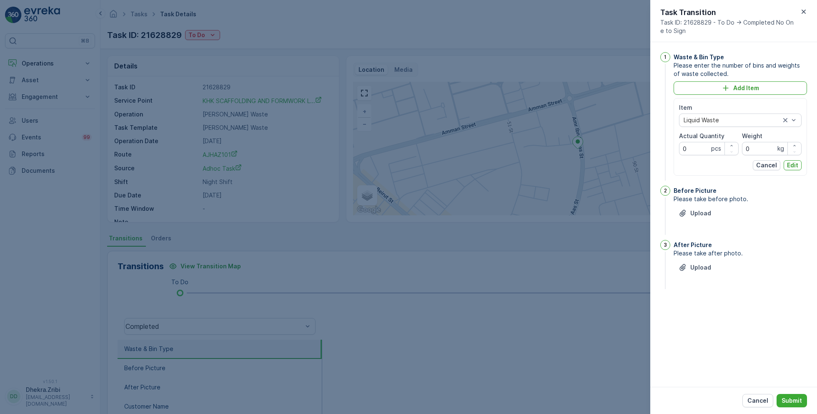
click at [411, 35] on div at bounding box center [408, 207] width 817 height 414
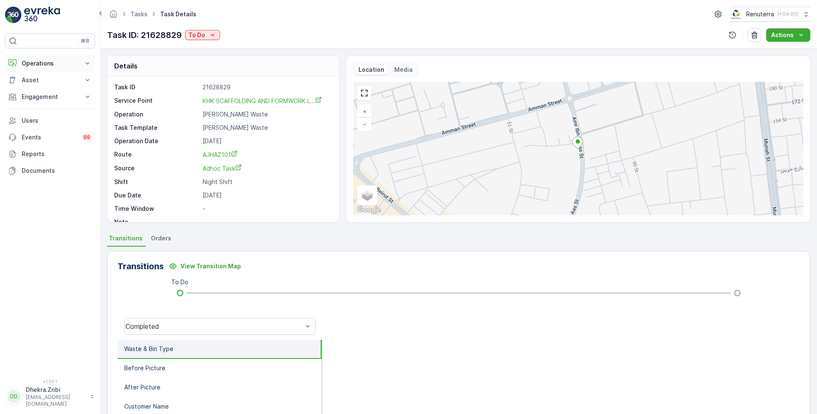
click at [39, 64] on p "Operations" at bounding box center [50, 63] width 57 height 8
click at [38, 88] on p "Planning" at bounding box center [32, 89] width 23 height 8
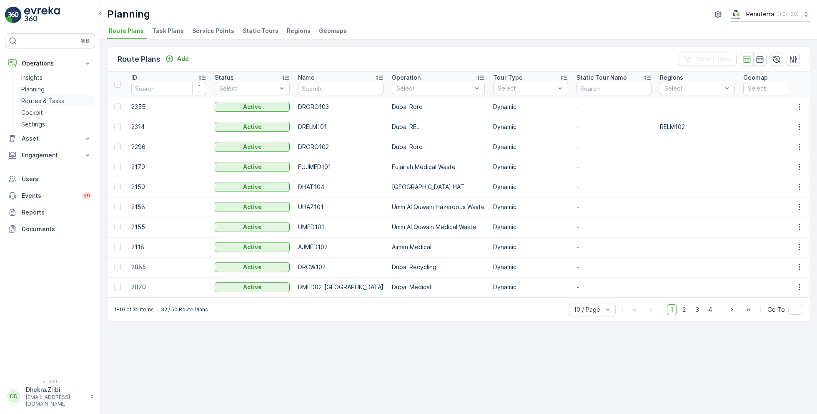
click at [50, 99] on p "Routes & Tasks" at bounding box center [42, 101] width 43 height 8
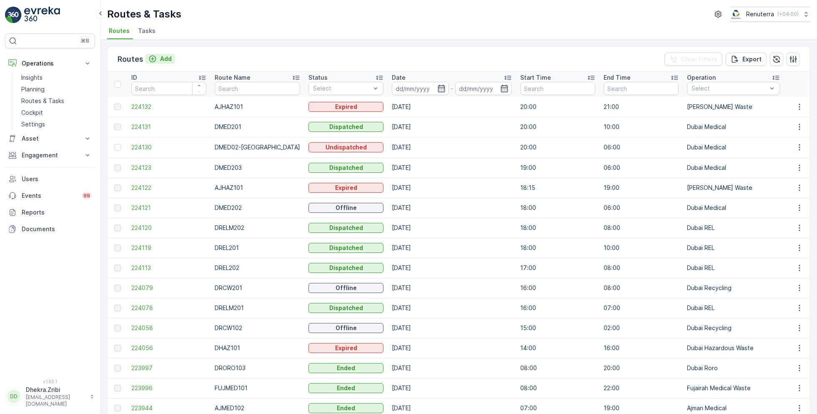
click at [166, 58] on p "Add" at bounding box center [166, 59] width 12 height 8
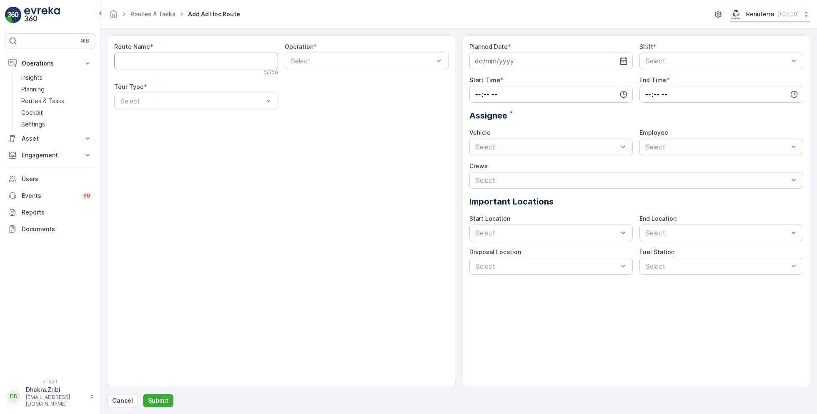
click at [244, 60] on Name "Route Name" at bounding box center [196, 61] width 164 height 17
type Name "DHAZ201"
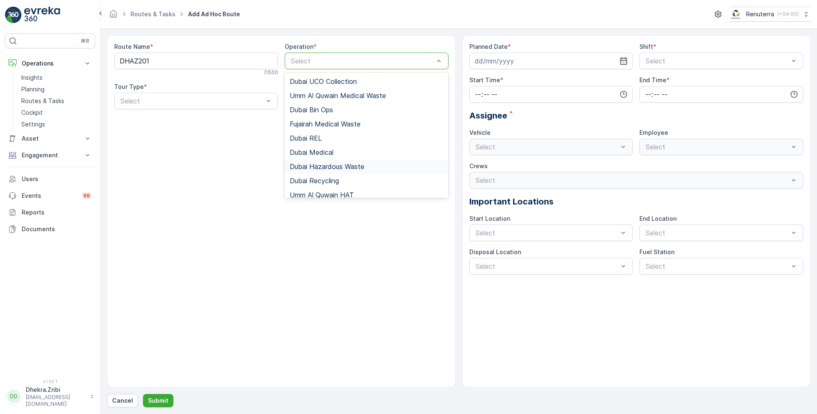
click at [335, 163] on span "Dubai Hazardous Waste" at bounding box center [327, 167] width 75 height 8
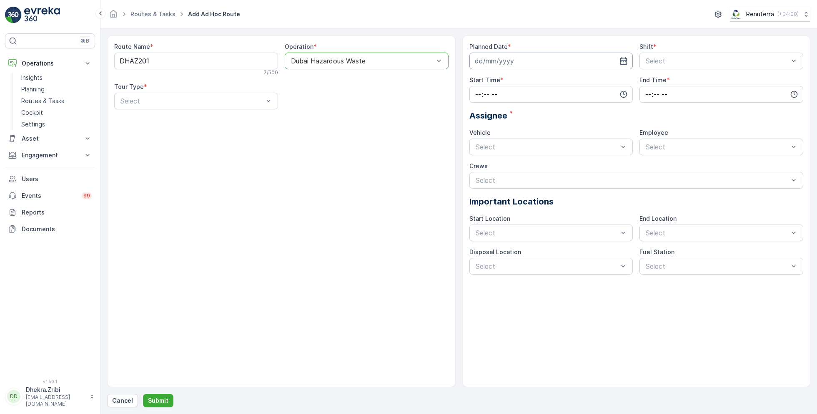
click at [569, 53] on input at bounding box center [551, 61] width 164 height 17
click at [561, 128] on div "12" at bounding box center [558, 129] width 13 height 13
type input "[DATE]"
click at [662, 96] on span "Night Shift" at bounding box center [662, 96] width 34 height 8
click at [559, 98] on input "time" at bounding box center [551, 94] width 164 height 17
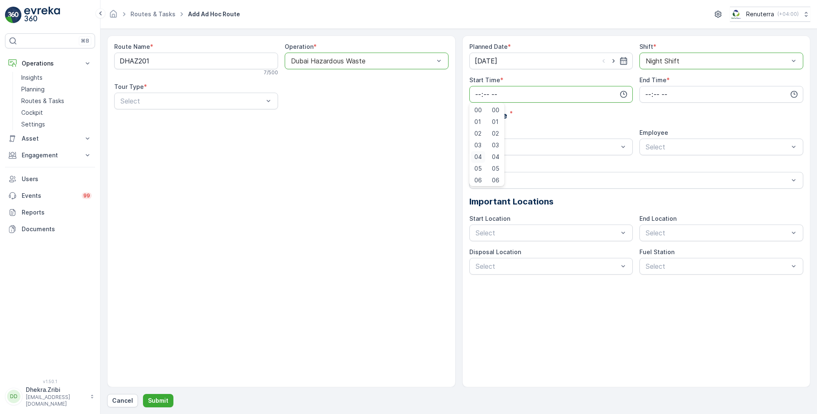
scroll to position [200, 0]
click at [478, 181] on span "23" at bounding box center [477, 178] width 7 height 8
click at [496, 164] on span "15" at bounding box center [495, 166] width 7 height 8
type input "23:15"
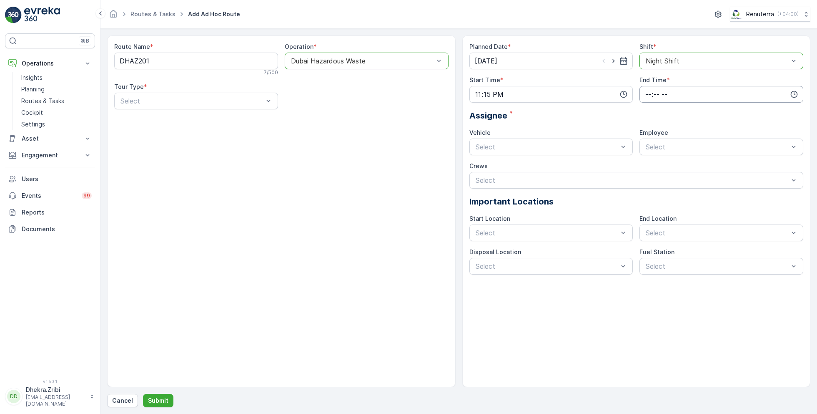
click at [659, 92] on input "time" at bounding box center [722, 94] width 164 height 17
click at [649, 173] on div "23" at bounding box center [648, 179] width 14 height 12
click at [668, 178] on span "59" at bounding box center [666, 178] width 8 height 8
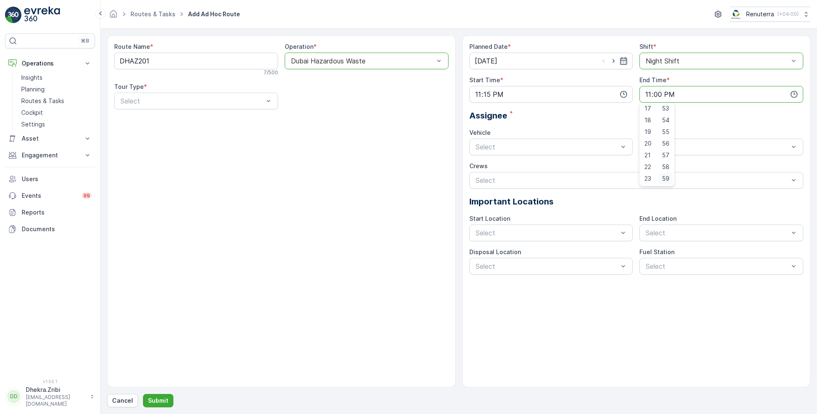
type input "23:59"
click at [527, 170] on div "06EVREKA06 Busy" at bounding box center [551, 167] width 154 height 8
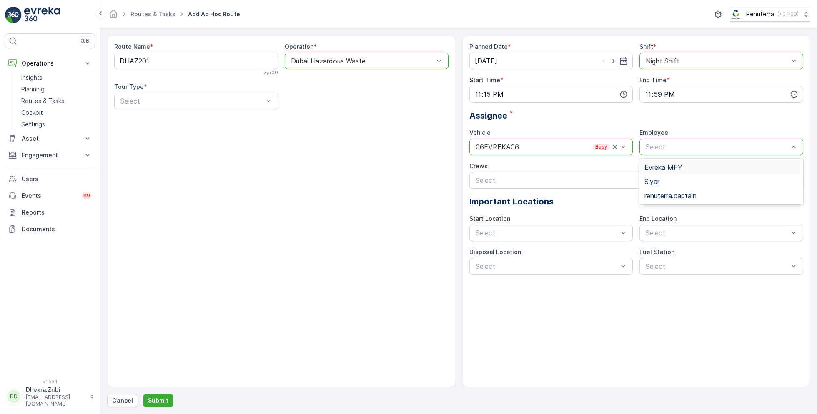
click at [665, 167] on span "Evreka MFY" at bounding box center [664, 167] width 38 height 8
click at [673, 152] on div "Evreka MFY" at bounding box center [722, 146] width 164 height 17
click at [670, 197] on span "renuterra.captain" at bounding box center [671, 196] width 52 height 8
click at [158, 402] on p "Submit" at bounding box center [158, 400] width 20 height 8
click at [215, 96] on p "Select" at bounding box center [192, 101] width 143 height 10
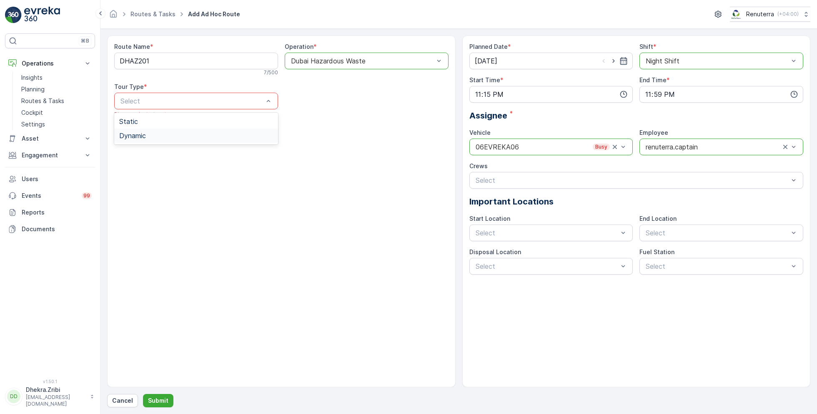
click at [142, 133] on span "Dynamic" at bounding box center [132, 136] width 27 height 8
click at [161, 395] on button "Submit" at bounding box center [158, 400] width 30 height 13
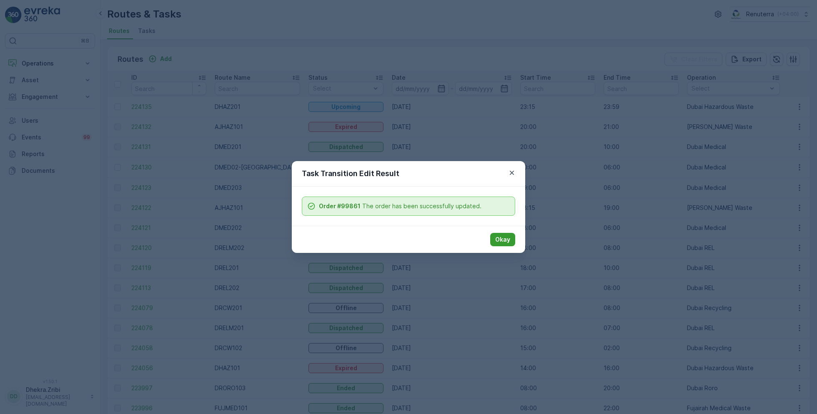
click at [494, 234] on button "Okay" at bounding box center [502, 239] width 25 height 13
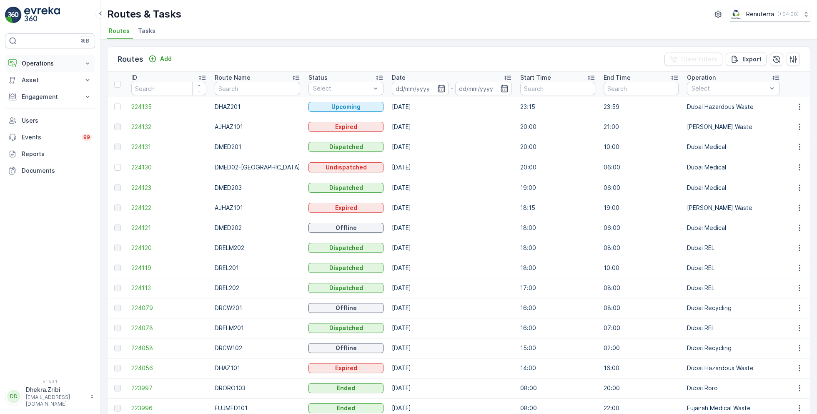
click at [50, 63] on p "Operations" at bounding box center [50, 63] width 57 height 8
click at [37, 88] on p "Planning" at bounding box center [32, 89] width 23 height 8
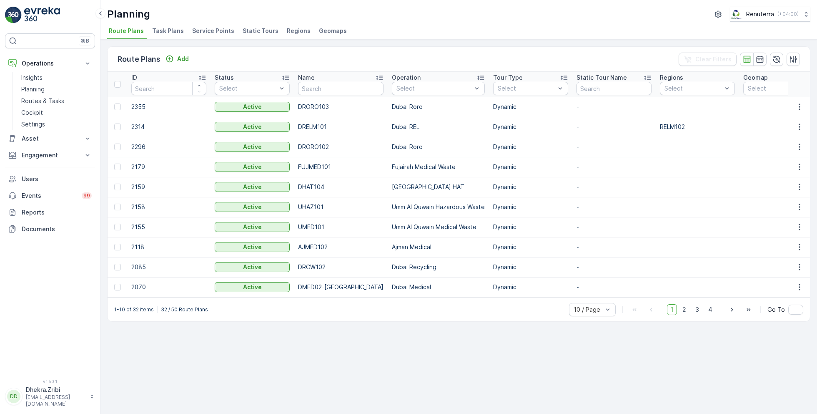
click at [215, 29] on span "Service Points" at bounding box center [213, 31] width 42 height 8
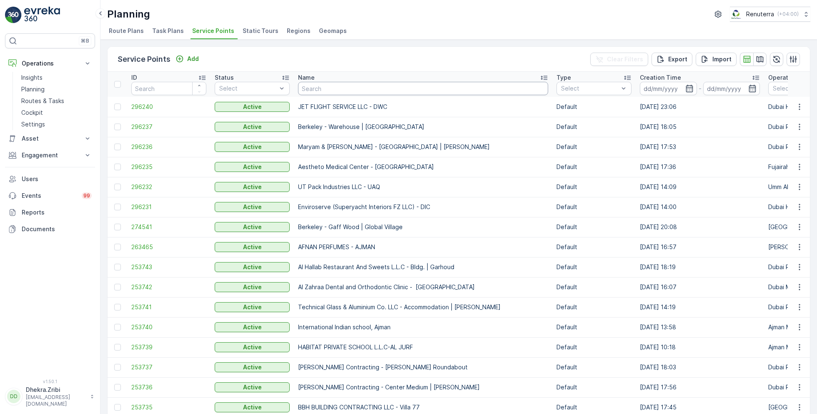
click at [344, 90] on input "text" at bounding box center [423, 88] width 250 height 13
type input "first"
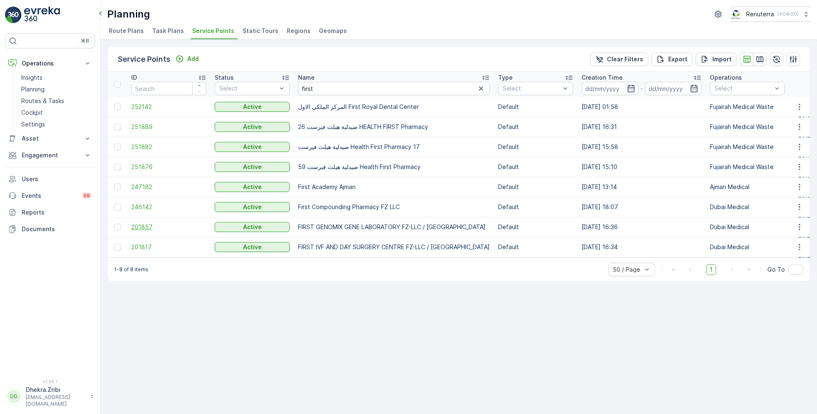
click at [147, 226] on span "201857" at bounding box center [168, 227] width 75 height 8
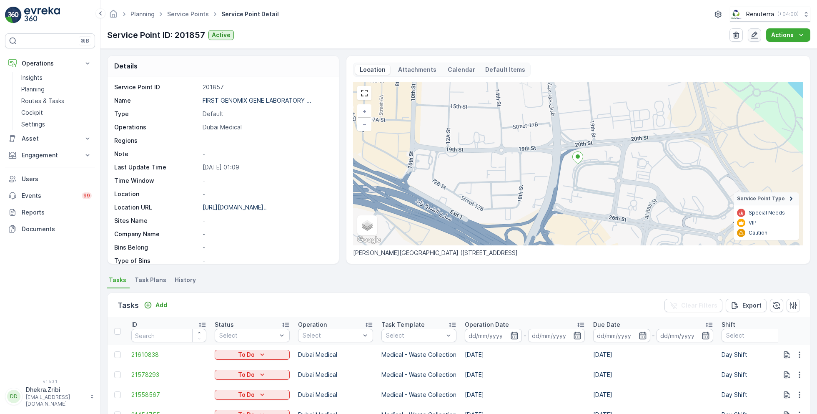
click at [754, 38] on icon "button" at bounding box center [755, 35] width 8 height 8
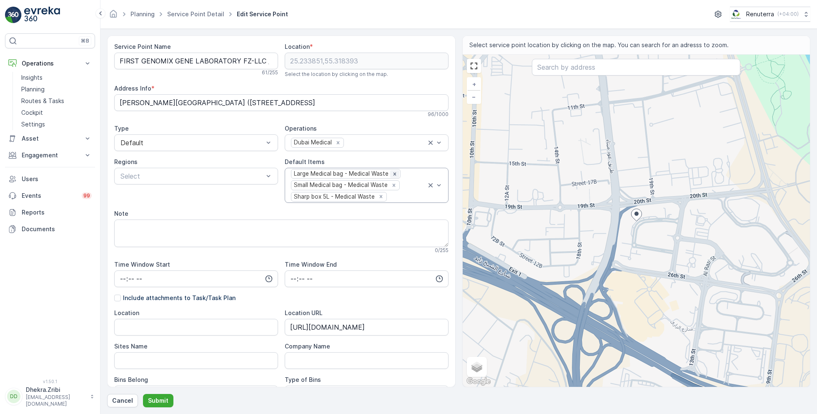
click at [394, 173] on icon "Remove Large Medical bag - Medical Waste" at bounding box center [395, 173] width 3 height 3
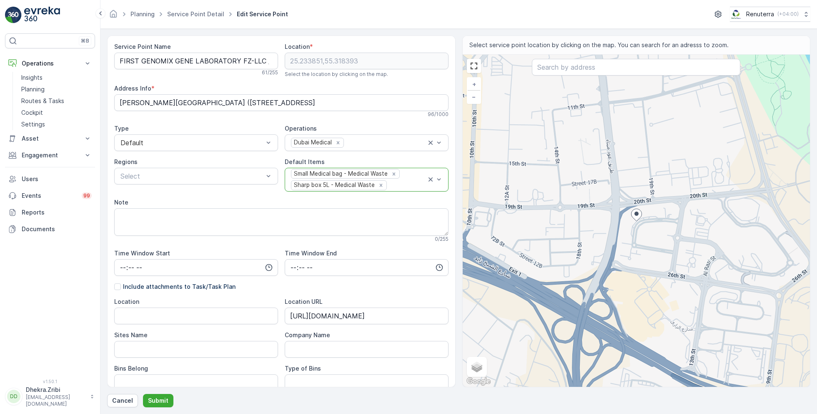
click at [394, 173] on icon "Remove Small Medical bag - Medical Waste" at bounding box center [394, 174] width 6 height 6
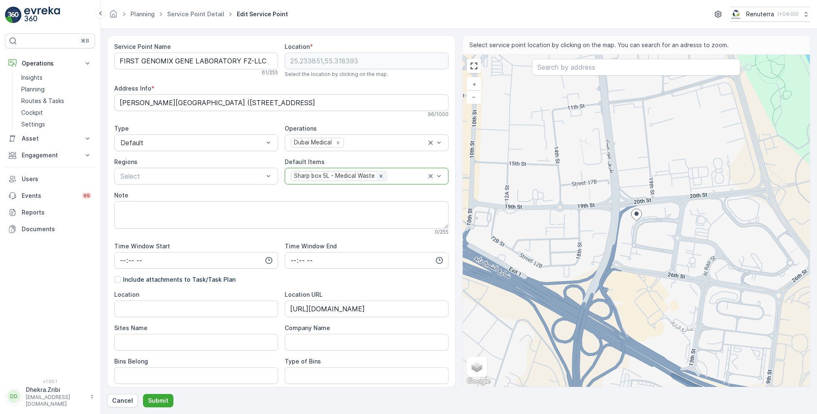
click at [381, 175] on icon "Remove Sharp box 5L - Medical Waste" at bounding box center [381, 176] width 6 height 6
click at [381, 175] on div at bounding box center [362, 176] width 145 height 8
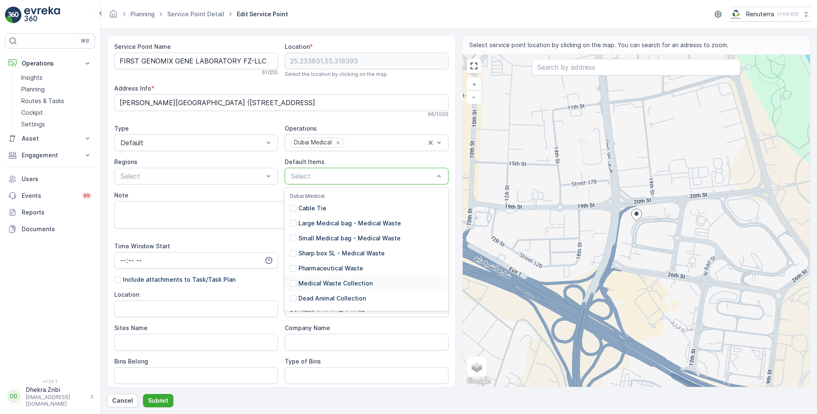
click at [344, 284] on p "Medical Waste Collection" at bounding box center [336, 283] width 74 height 8
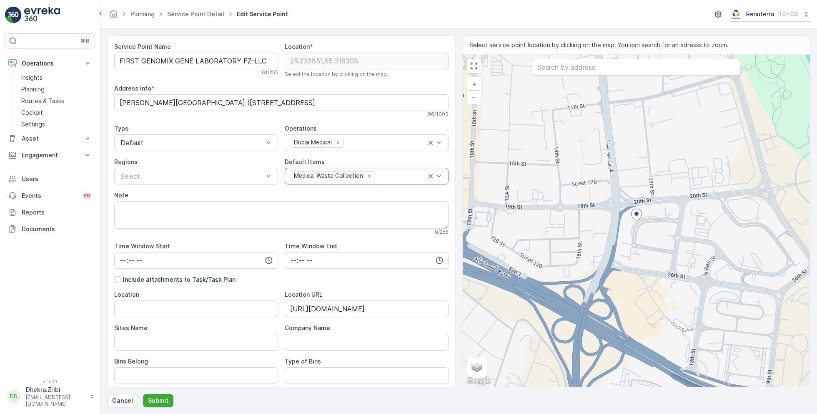
click at [387, 177] on div at bounding box center [401, 176] width 50 height 8
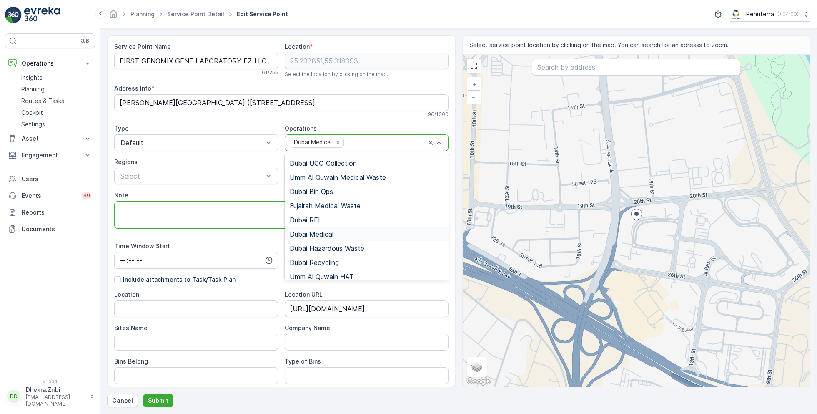
click at [269, 201] on textarea "Note" at bounding box center [281, 215] width 334 height 28
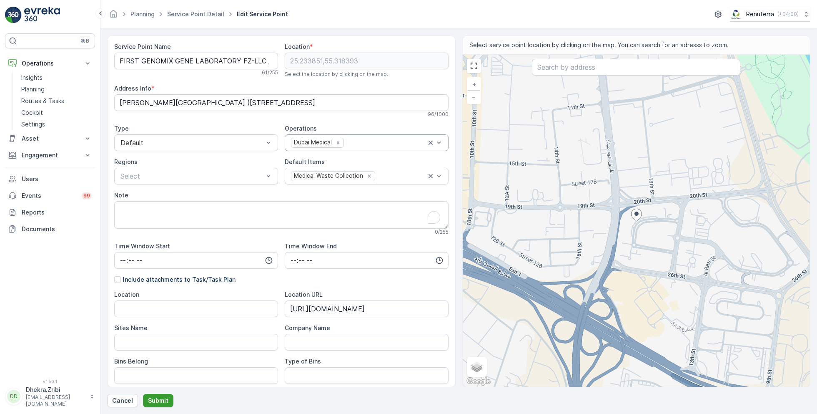
click at [159, 396] on p "Submit" at bounding box center [158, 400] width 20 height 8
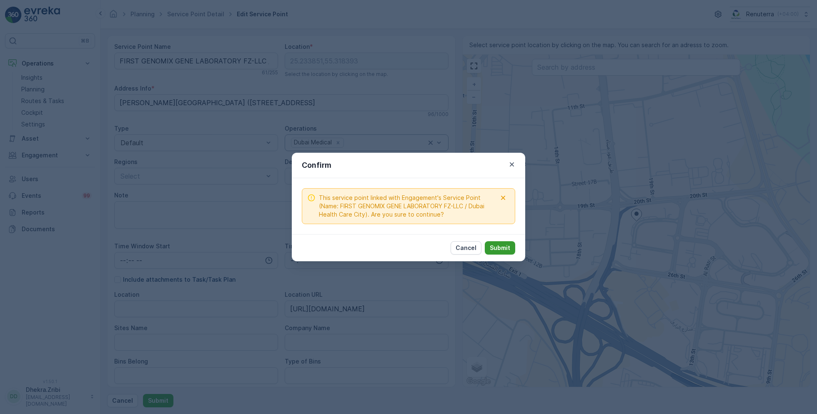
click at [498, 246] on p "Submit" at bounding box center [500, 248] width 20 height 8
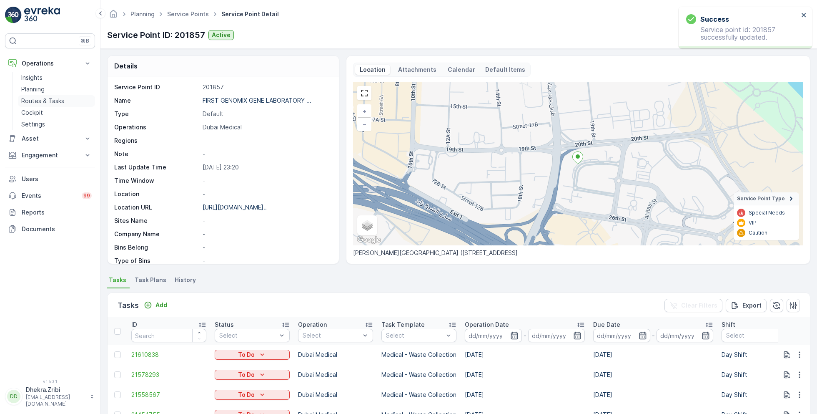
click at [40, 100] on p "Routes & Tasks" at bounding box center [42, 101] width 43 height 8
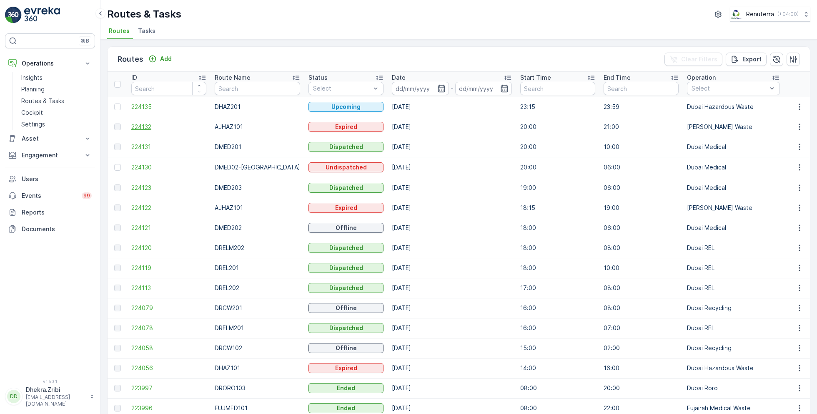
click at [145, 126] on span "224132" at bounding box center [168, 127] width 75 height 8
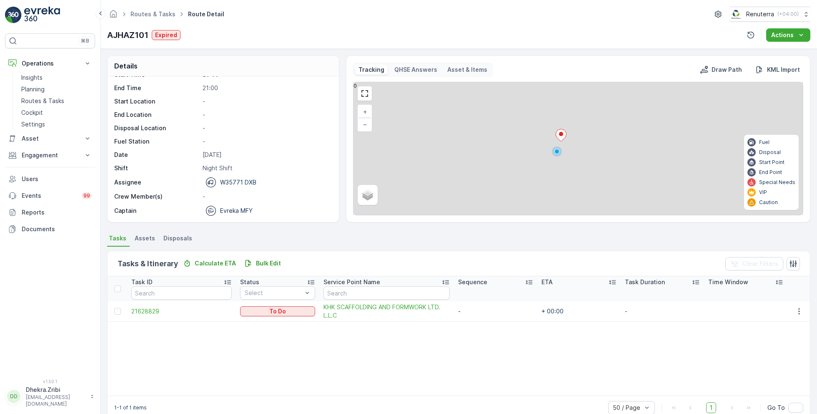
scroll to position [16, 0]
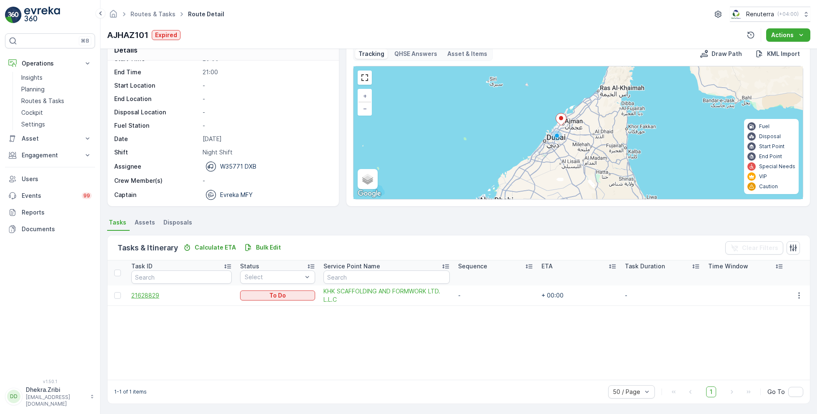
click at [151, 295] on span "21628829" at bounding box center [181, 295] width 100 height 8
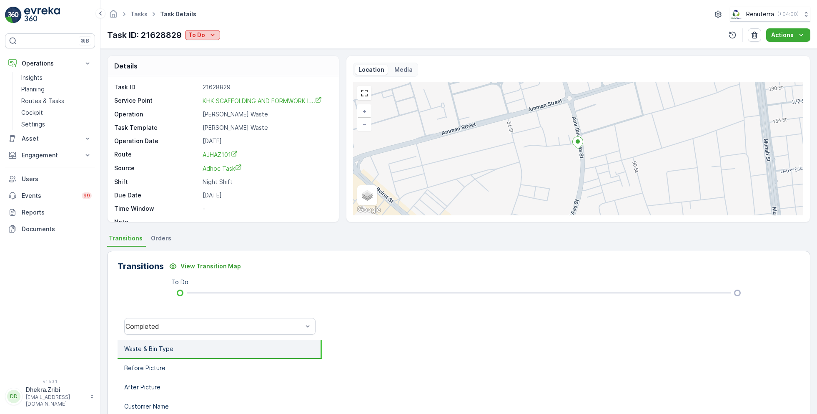
click at [203, 34] on p "To Do" at bounding box center [196, 35] width 17 height 8
click at [233, 67] on span "Completed No One to Sign" at bounding box center [229, 70] width 76 height 8
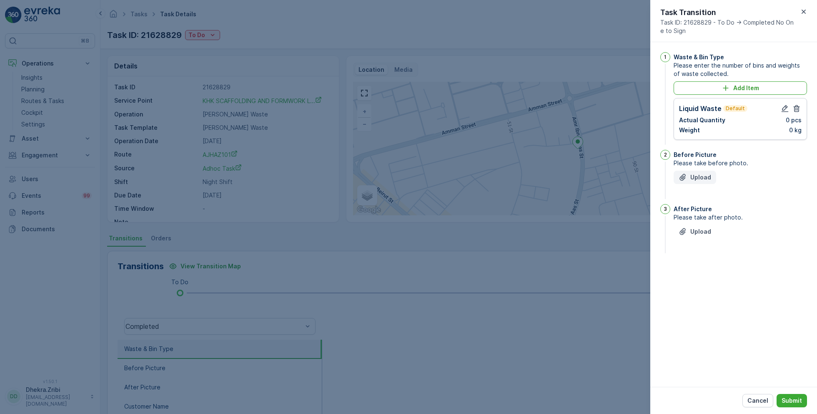
click at [708, 176] on p "Upload" at bounding box center [700, 177] width 21 height 8
click at [701, 271] on p "Upload" at bounding box center [700, 273] width 21 height 8
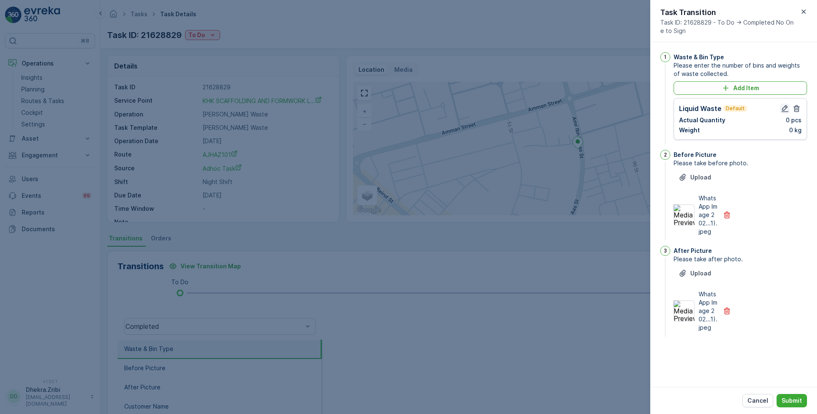
click at [786, 107] on icon "button" at bounding box center [785, 108] width 8 height 8
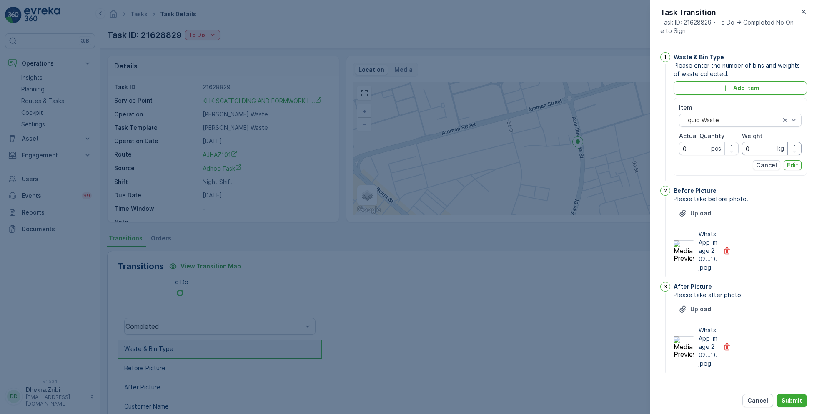
click at [759, 151] on input "0" at bounding box center [772, 148] width 60 height 13
type input "3010"
drag, startPoint x: 695, startPoint y: 150, endPoint x: 671, endPoint y: 150, distance: 23.8
click at [671, 150] on div "1 Waste & Bin Type Please enter the number of bins and weights of waste collect…" at bounding box center [733, 117] width 147 height 130
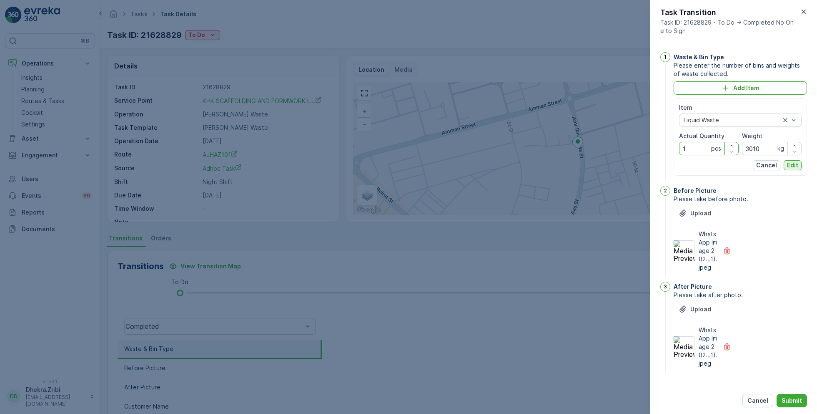
type Quantity "1"
click at [798, 166] on p "Edit" at bounding box center [792, 165] width 11 height 8
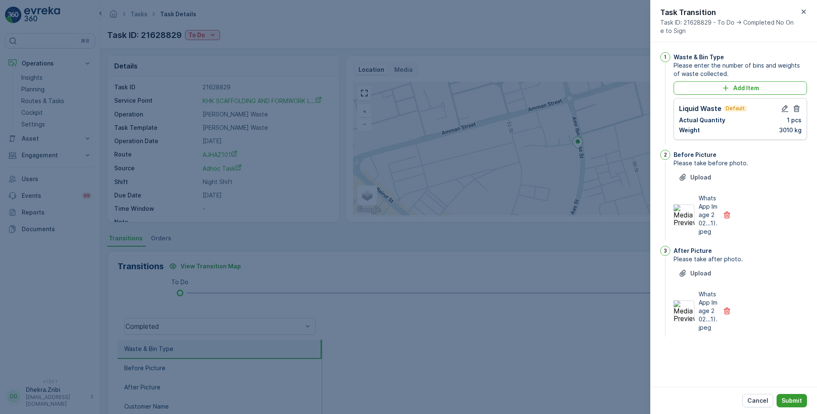
click at [787, 397] on p "Submit" at bounding box center [792, 400] width 20 height 8
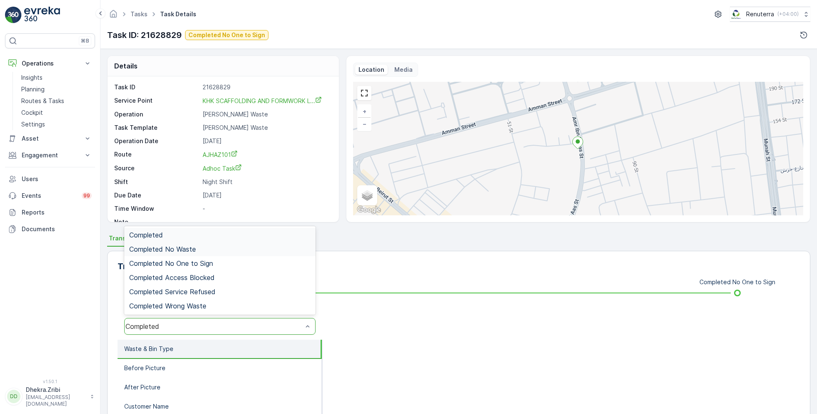
click at [185, 249] on span "Completed No Waste" at bounding box center [162, 249] width 67 height 8
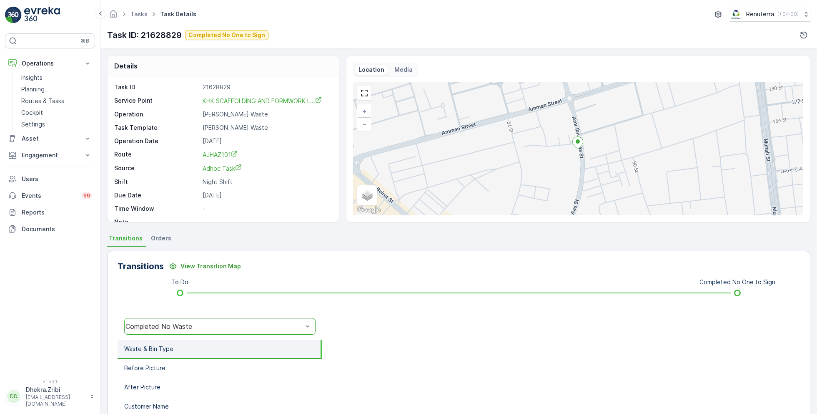
click at [203, 325] on div "Completed No Waste" at bounding box center [214, 326] width 177 height 8
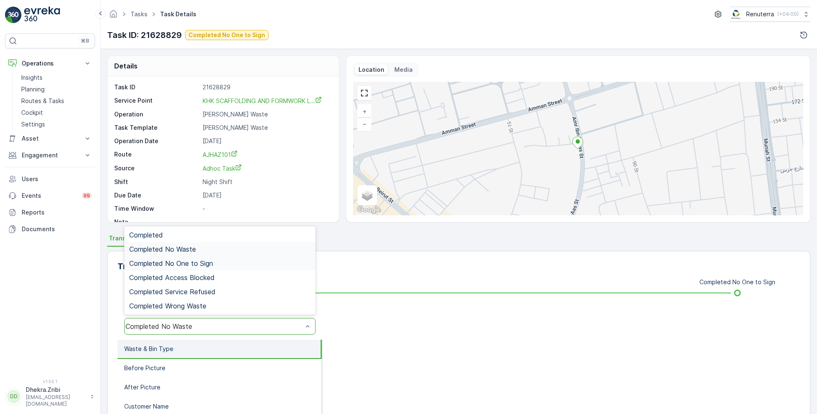
click at [189, 261] on span "Completed No One to Sign" at bounding box center [171, 263] width 84 height 8
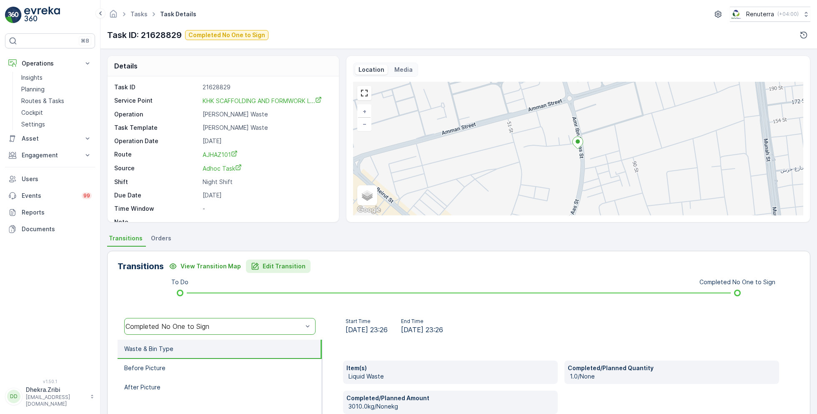
click at [266, 264] on p "Edit Transition" at bounding box center [284, 266] width 43 height 8
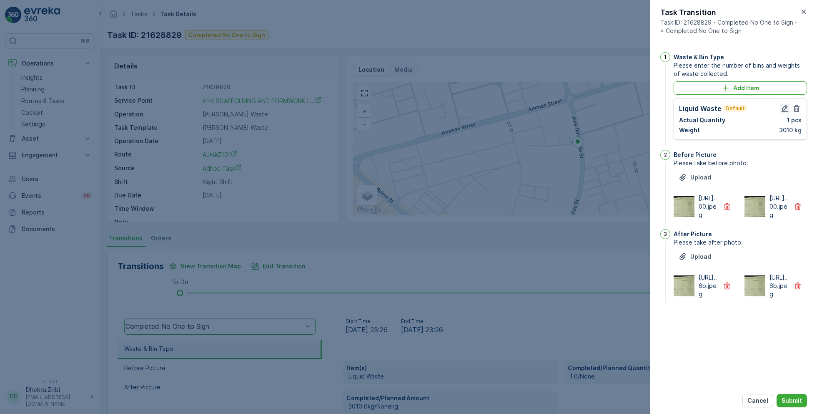
click at [783, 106] on icon "button" at bounding box center [785, 108] width 8 height 8
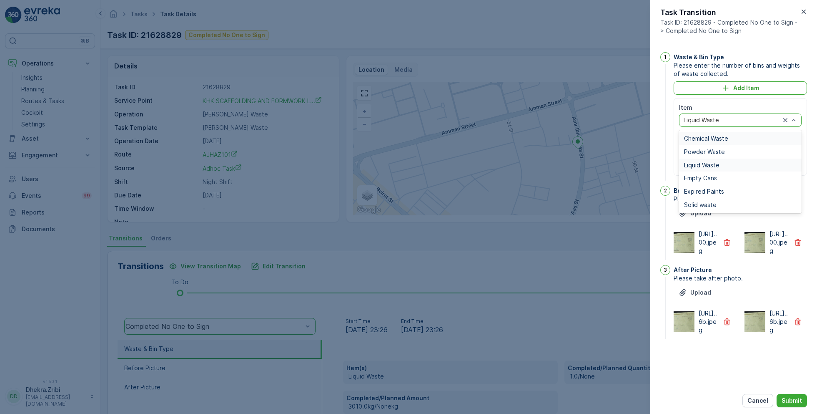
click at [724, 136] on span "Chemical Waste" at bounding box center [706, 138] width 44 height 7
click at [791, 158] on div "Item option Chemical Waste, selected. Chemical Waste Actual Quantity 1 pcs Weig…" at bounding box center [740, 136] width 123 height 67
click at [795, 165] on p "Edit" at bounding box center [792, 165] width 11 height 8
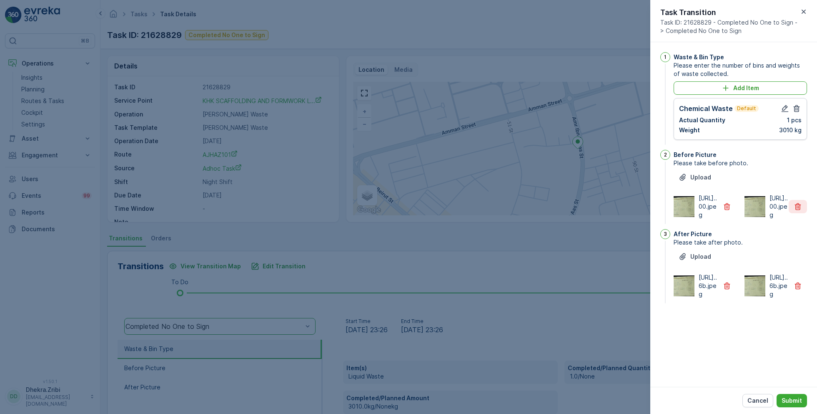
click at [798, 211] on icon "button" at bounding box center [798, 206] width 8 height 8
click at [794, 290] on icon "button" at bounding box center [798, 285] width 8 height 8
click at [793, 396] on p "Submit" at bounding box center [792, 400] width 20 height 8
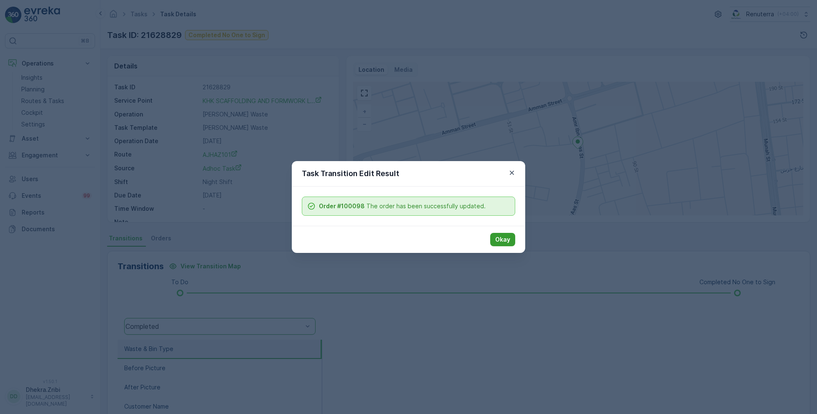
click at [507, 233] on button "Okay" at bounding box center [502, 239] width 25 height 13
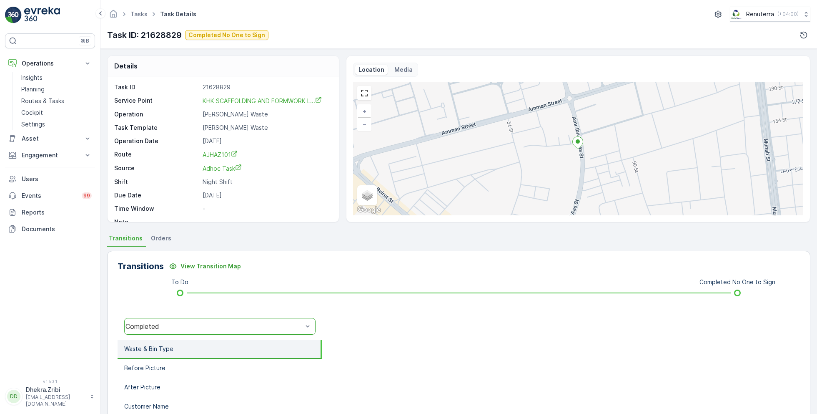
click at [218, 323] on div "Completed" at bounding box center [214, 326] width 177 height 8
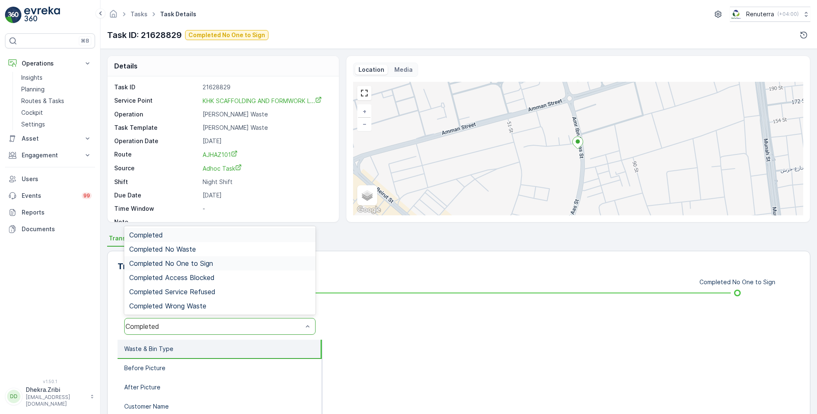
click at [209, 263] on span "Completed No One to Sign" at bounding box center [171, 263] width 84 height 8
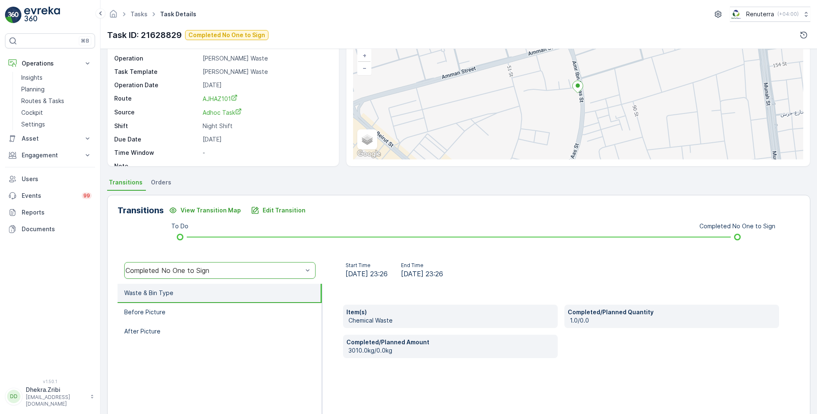
scroll to position [111, 0]
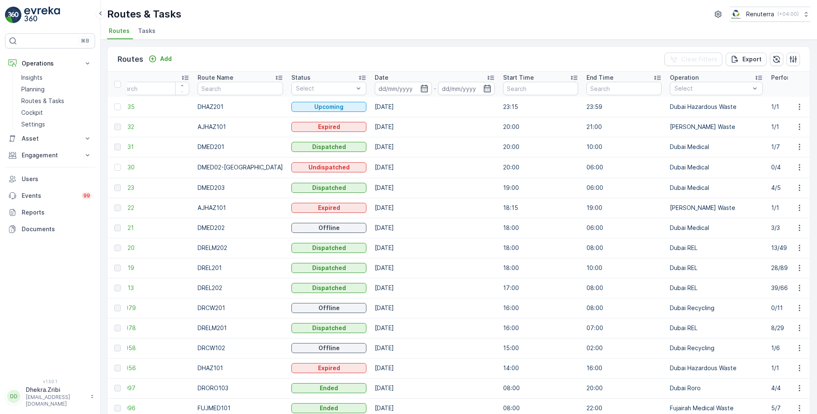
scroll to position [0, 13]
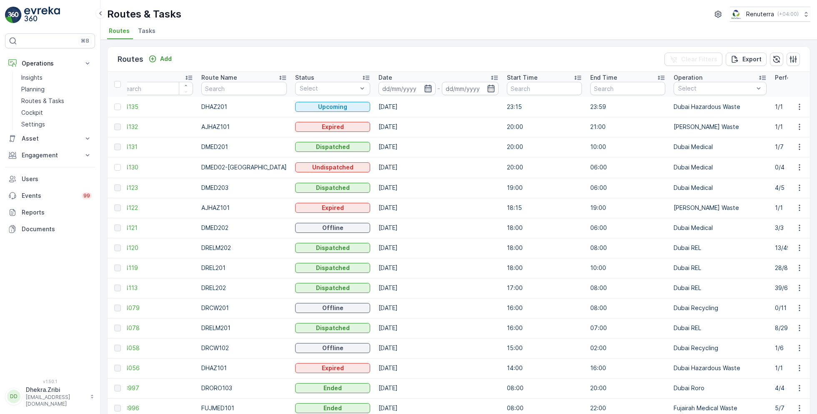
click at [424, 88] on icon "button" at bounding box center [428, 88] width 8 height 8
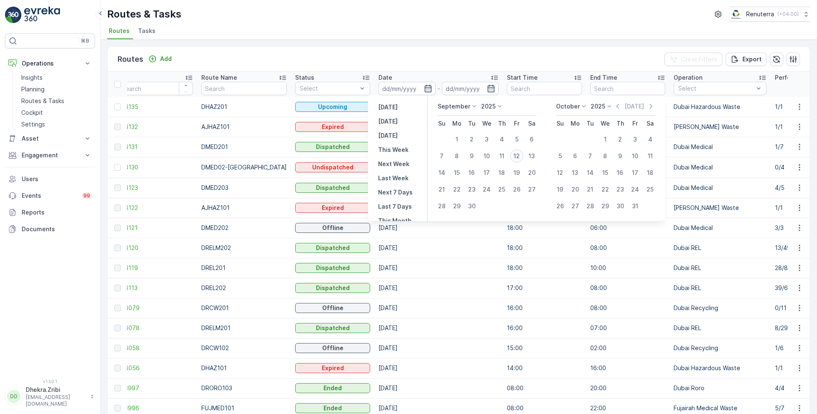
click at [520, 157] on div "12" at bounding box center [516, 155] width 13 height 13
type input "12.09.2025"
click at [520, 157] on div "12" at bounding box center [516, 155] width 13 height 13
type input "12.09.2025"
click at [520, 157] on div "12" at bounding box center [516, 155] width 13 height 13
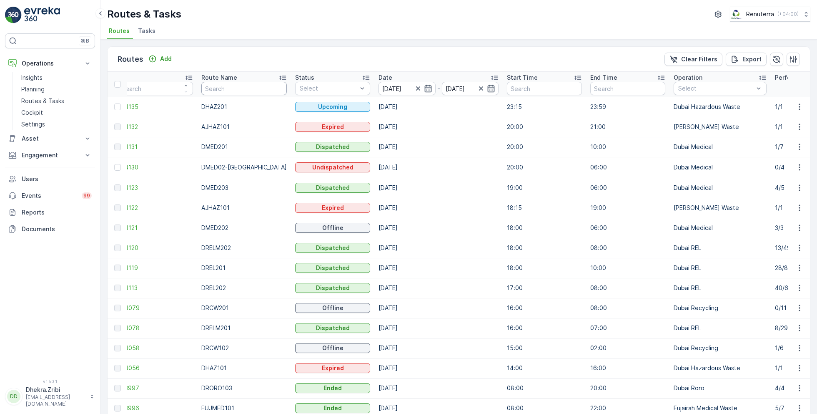
click at [241, 85] on input "text" at bounding box center [243, 88] width 85 height 13
type input "hat"
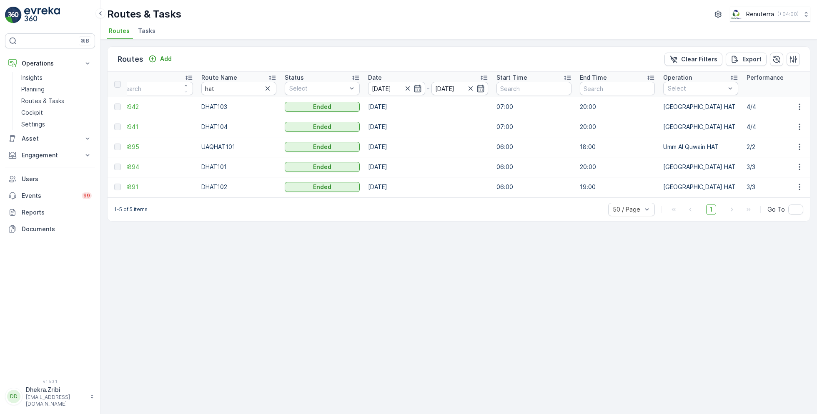
click at [272, 78] on icon at bounding box center [272, 77] width 8 height 8
click at [147, 30] on span "Tasks" at bounding box center [147, 31] width 18 height 8
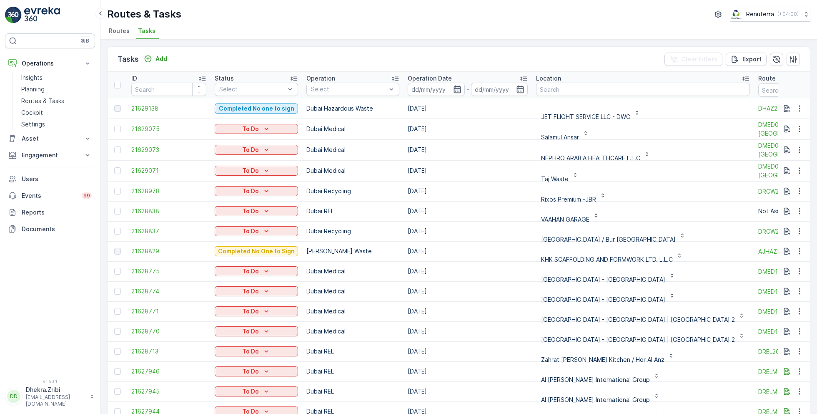
click at [453, 92] on icon "button" at bounding box center [457, 89] width 8 height 8
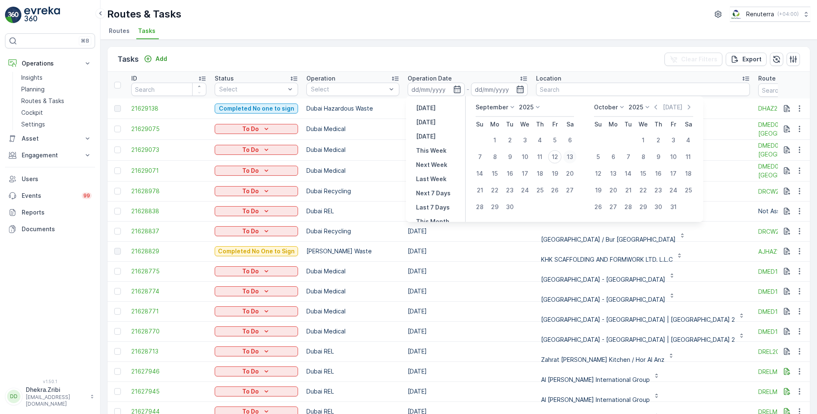
click at [569, 157] on div "13" at bounding box center [569, 156] width 13 height 13
type input "[DATE]"
click at [569, 157] on div "13" at bounding box center [569, 156] width 13 height 13
type input "[DATE]"
click at [485, 38] on ul "Routes Tasks" at bounding box center [455, 32] width 697 height 14
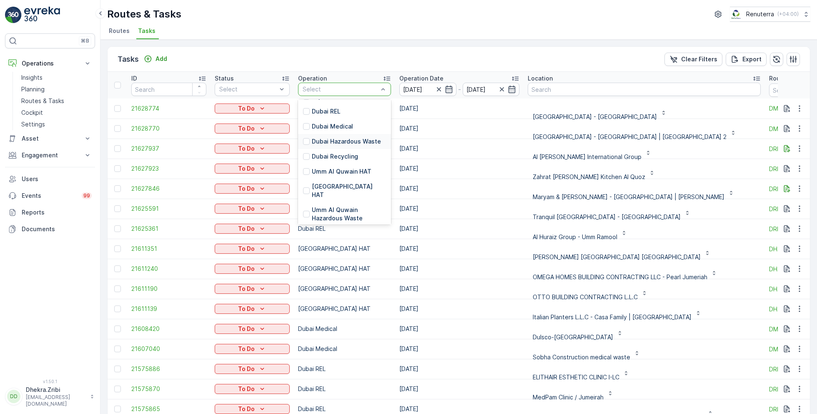
scroll to position [67, 0]
click at [331, 184] on p "[GEOGRAPHIC_DATA] HAT" at bounding box center [349, 189] width 74 height 17
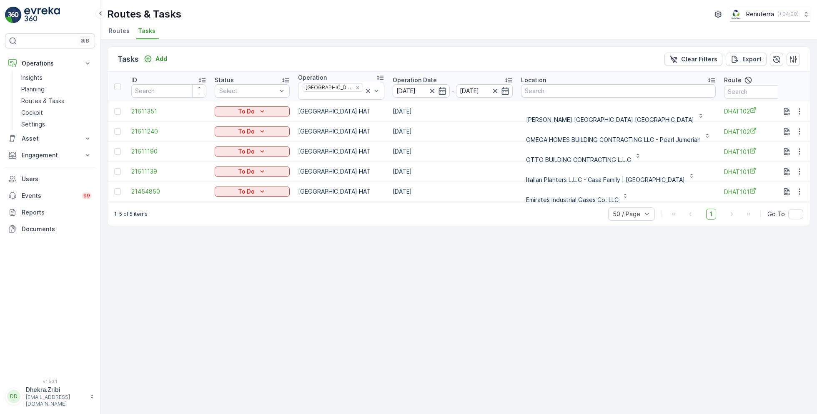
scroll to position [2, 0]
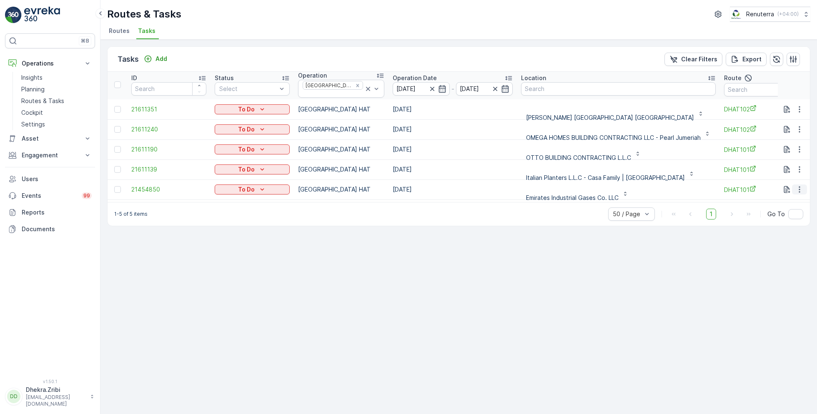
click at [797, 185] on icon "button" at bounding box center [800, 189] width 8 height 8
click at [777, 231] on span "Remove from Route" at bounding box center [786, 233] width 56 height 8
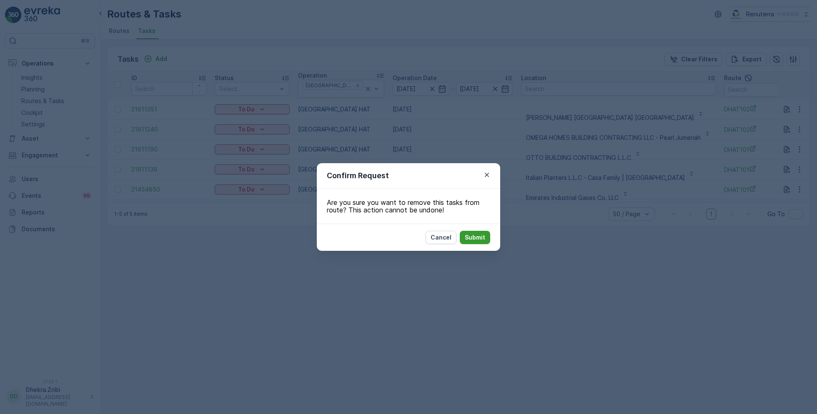
click at [477, 238] on p "Submit" at bounding box center [475, 237] width 20 height 8
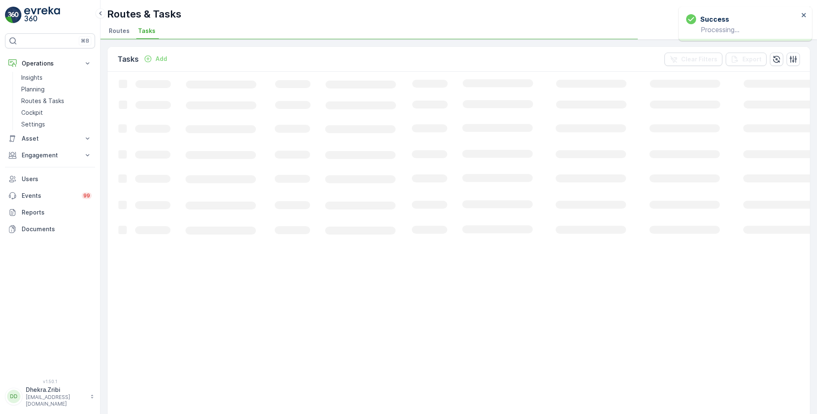
scroll to position [0, 0]
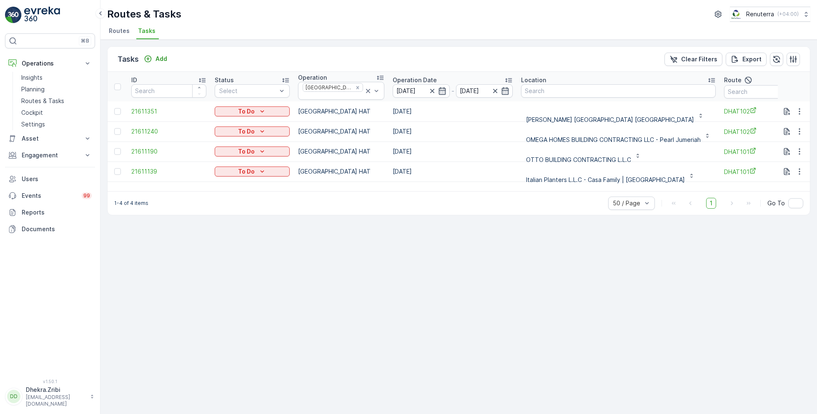
click at [401, 261] on div "Tasks Add Clear Filters Export ID Status Select Operation Dubai HAT Operation D…" at bounding box center [458, 227] width 717 height 374
click at [42, 112] on p "Cockpit" at bounding box center [32, 112] width 22 height 8
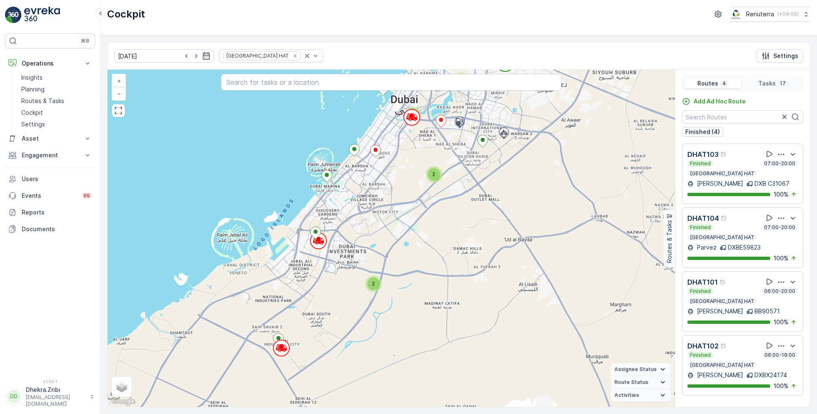
drag, startPoint x: 418, startPoint y: 276, endPoint x: 418, endPoint y: 235, distance: 40.4
click at [418, 236] on div "2 2 2 2 + − Satellite Roadmap Terrain Hybrid Leaflet Keyboard shortcuts Map Dat…" at bounding box center [391, 238] width 567 height 337
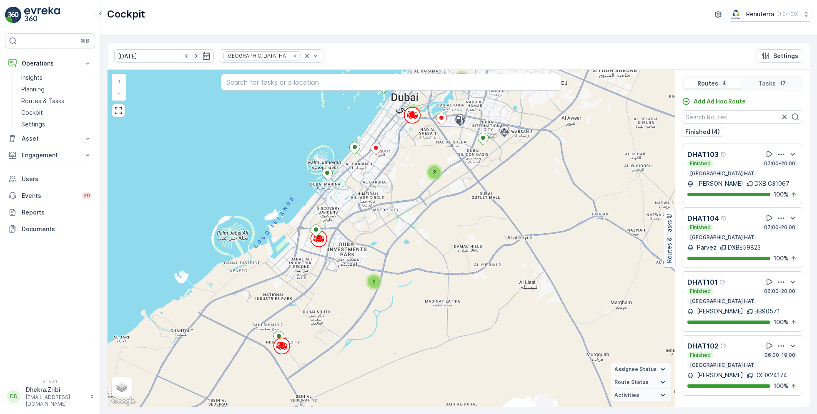
click at [192, 56] on icon "button" at bounding box center [196, 56] width 8 height 8
type input "[DATE]"
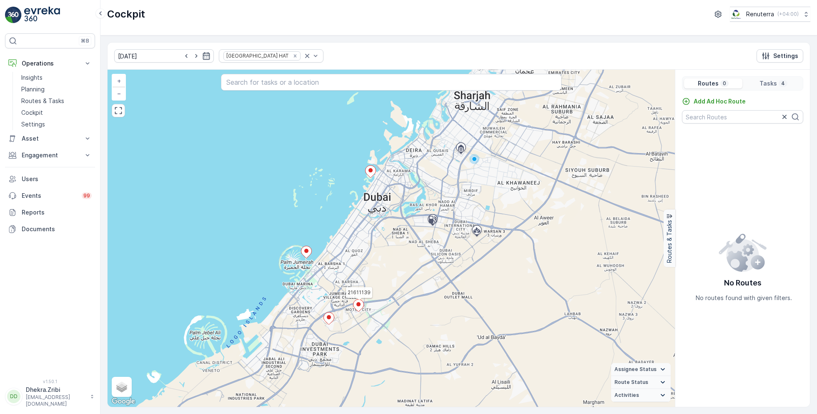
click at [359, 304] on ellipse at bounding box center [358, 304] width 4 height 4
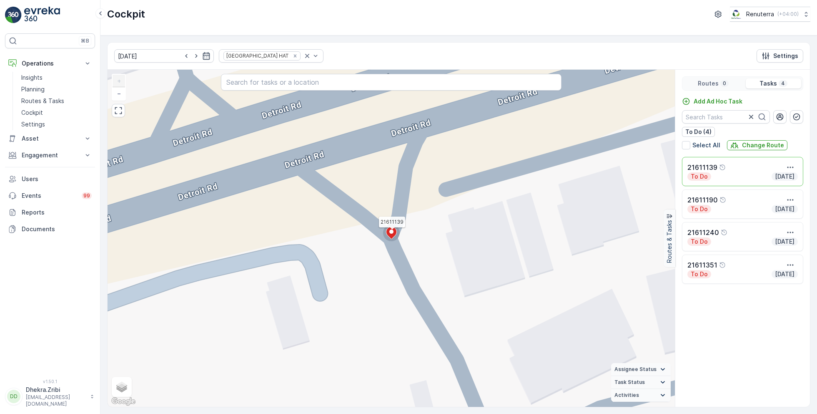
click at [391, 235] on icon at bounding box center [392, 233] width 10 height 12
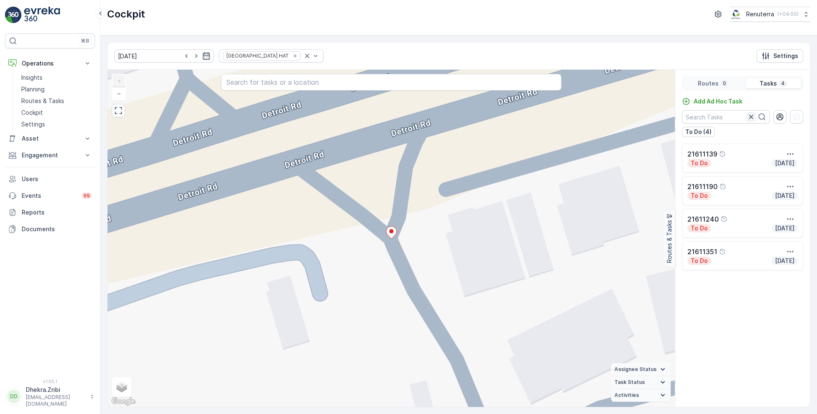
click at [751, 116] on icon "button" at bounding box center [751, 117] width 4 height 4
click at [779, 80] on div "4" at bounding box center [783, 83] width 9 height 7
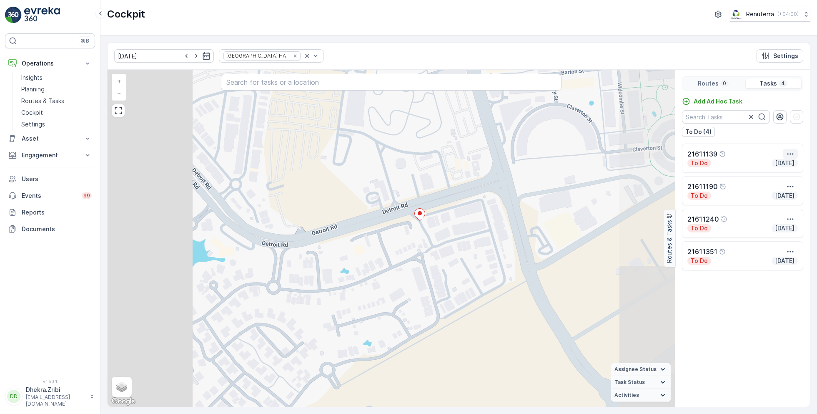
click at [790, 152] on icon "button" at bounding box center [790, 154] width 8 height 8
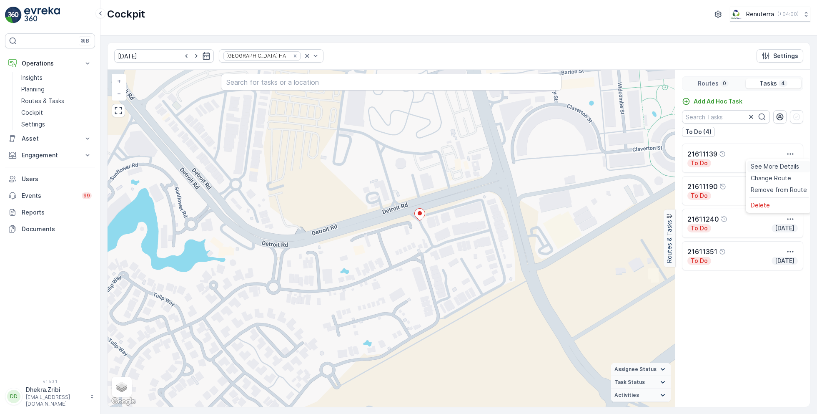
click at [783, 166] on span "See More Details" at bounding box center [775, 166] width 48 height 8
click at [753, 188] on div "21611190" at bounding box center [743, 186] width 110 height 10
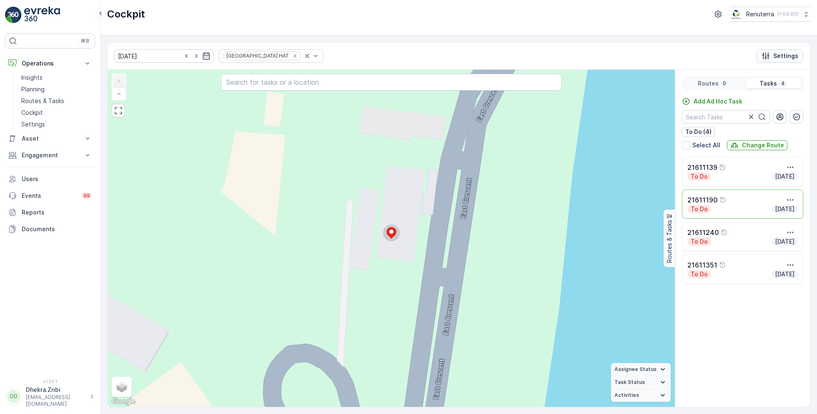
click at [774, 56] on div "Settings" at bounding box center [780, 56] width 37 height 8
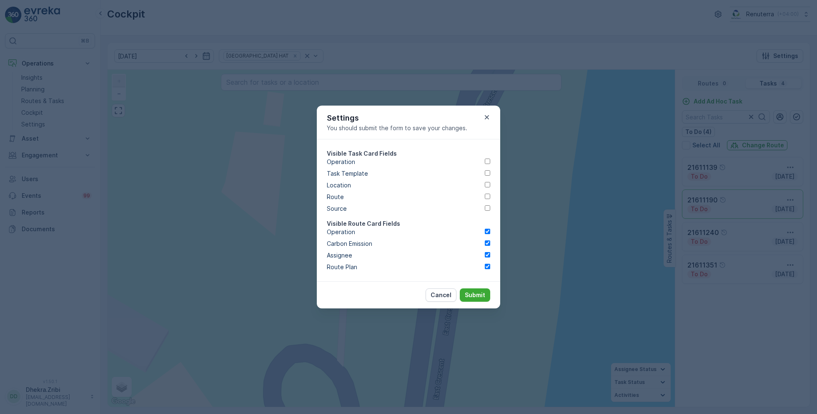
click at [485, 188] on span at bounding box center [485, 188] width 0 height 0
click at [485, 182] on input "checkbox" at bounding box center [487, 184] width 5 height 5
click at [485, 200] on span at bounding box center [485, 200] width 0 height 0
click at [485, 193] on input "checkbox" at bounding box center [487, 195] width 5 height 5
click at [485, 165] on span at bounding box center [485, 165] width 0 height 0
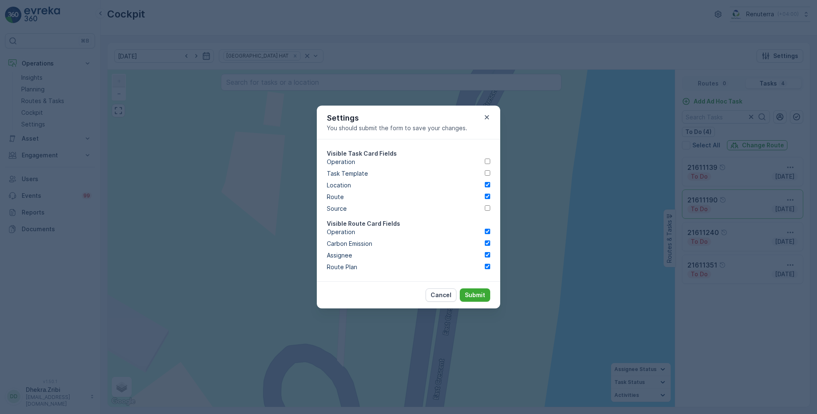
click at [485, 158] on input "checkbox" at bounding box center [487, 160] width 5 height 5
click at [475, 299] on p "Submit" at bounding box center [475, 295] width 20 height 8
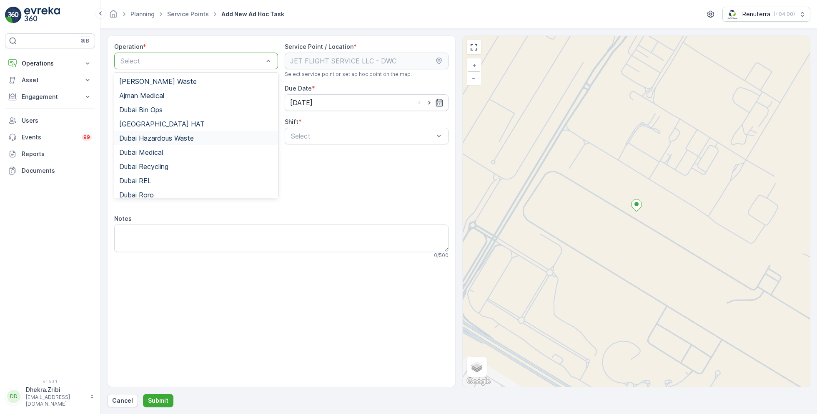
click at [165, 138] on span "Dubai Hazardous Waste" at bounding box center [156, 138] width 75 height 8
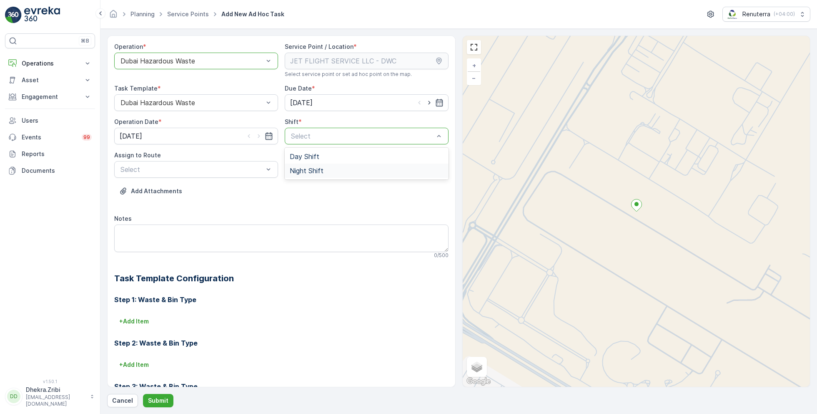
click at [305, 171] on span "Night Shift" at bounding box center [307, 171] width 34 height 8
click at [216, 191] on span "DHAZ201 (Upcoming) - 06EVREKA06" at bounding box center [178, 190] width 118 height 8
click at [161, 399] on p "Submit" at bounding box center [158, 400] width 20 height 8
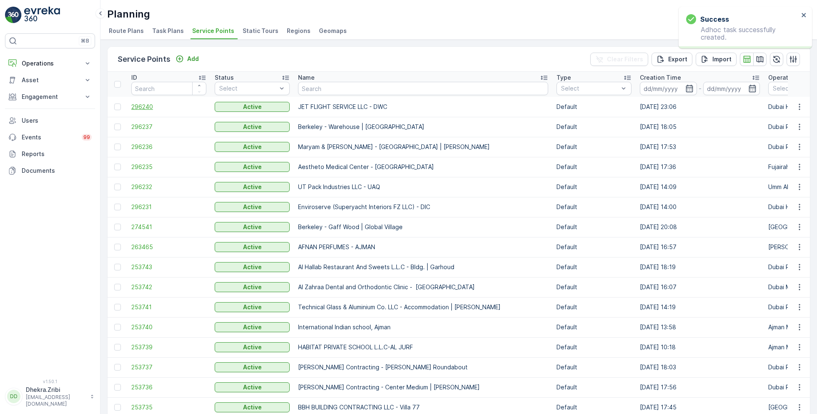
click at [147, 107] on span "296240" at bounding box center [168, 107] width 75 height 8
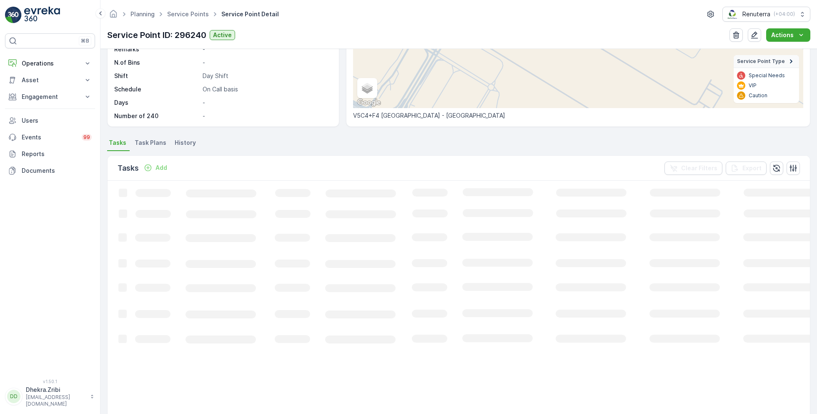
scroll to position [58, 0]
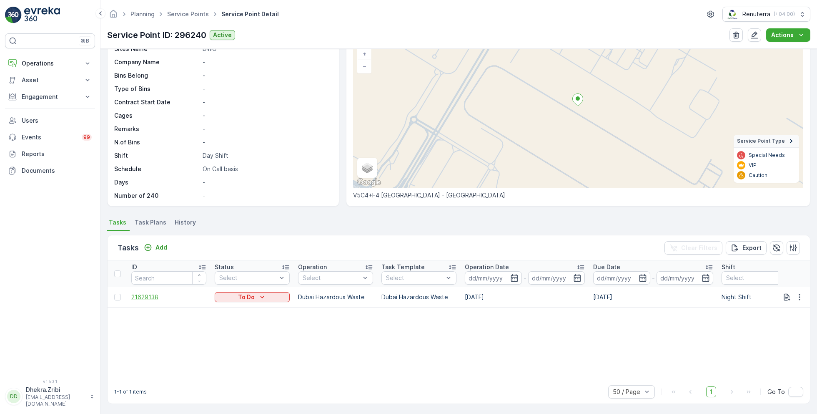
click at [153, 296] on span "21629138" at bounding box center [168, 297] width 75 height 8
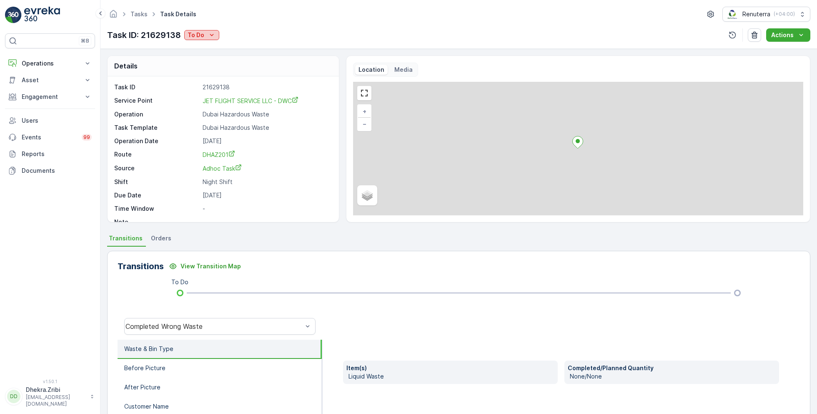
click at [203, 35] on p "To Do" at bounding box center [196, 35] width 17 height 8
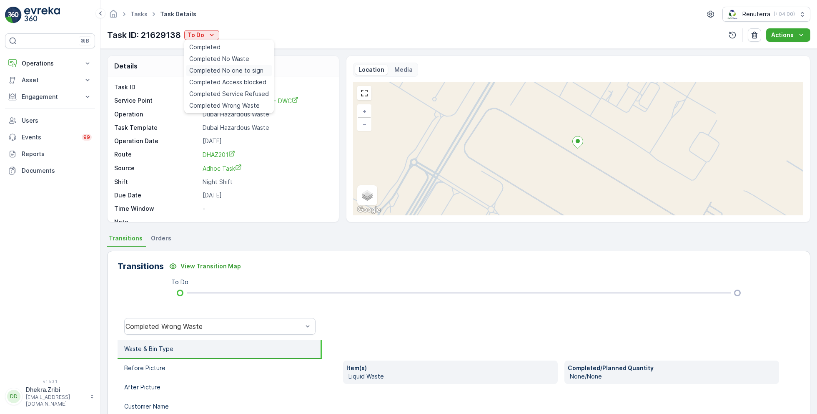
click at [235, 68] on span "Completed No one to sign" at bounding box center [226, 70] width 74 height 8
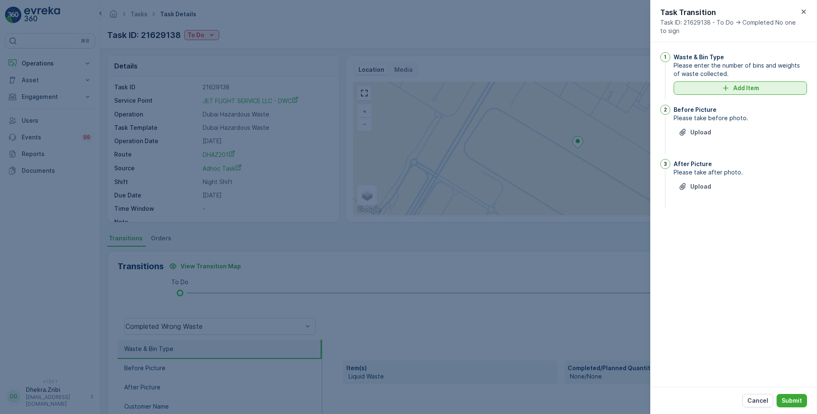
click at [746, 88] on p "Add Item" at bounding box center [746, 88] width 26 height 8
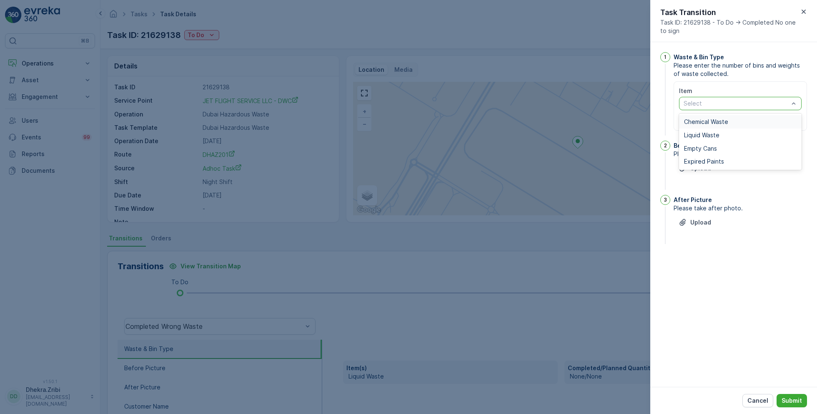
click at [714, 120] on span "Chemical Waste" at bounding box center [706, 121] width 44 height 7
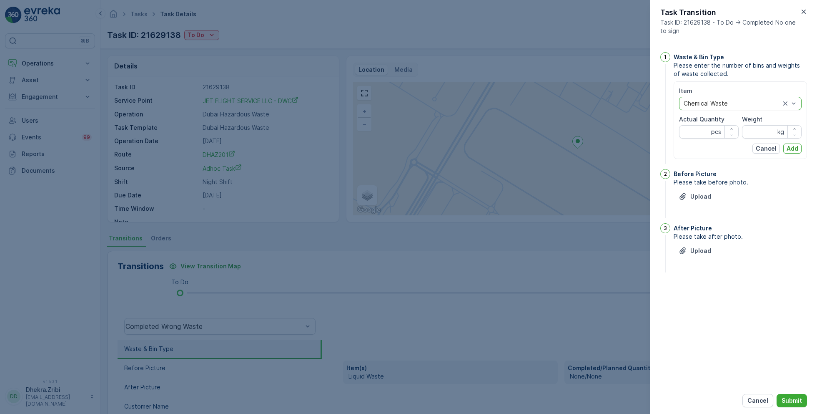
click at [717, 103] on div at bounding box center [732, 103] width 98 height 7
click at [711, 134] on span "Liquid Waste" at bounding box center [701, 135] width 35 height 7
click at [698, 131] on Quantity "Actual Quantity" at bounding box center [709, 131] width 60 height 13
type Quantity "3"
click at [794, 145] on p "Add" at bounding box center [793, 148] width 12 height 8
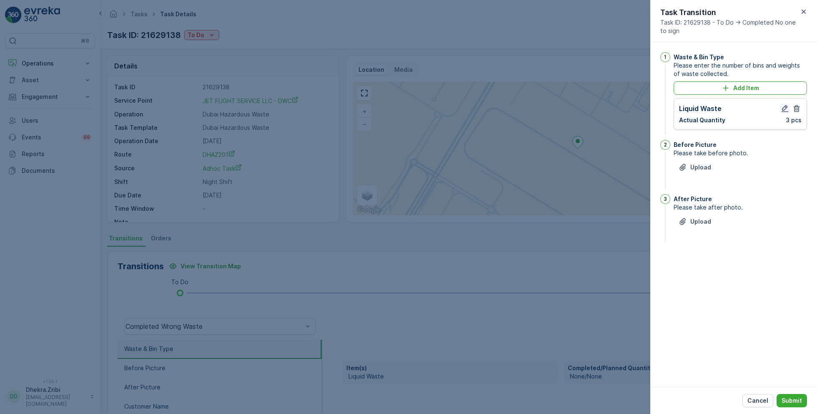
click at [782, 106] on icon "button" at bounding box center [785, 108] width 8 height 8
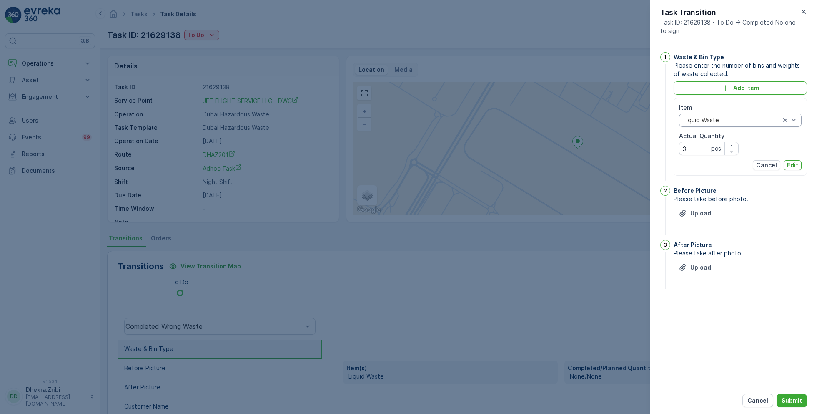
click at [734, 115] on div "Liquid Waste" at bounding box center [740, 119] width 123 height 13
click at [717, 137] on span "Chemical Waste" at bounding box center [706, 138] width 44 height 7
click at [706, 213] on p "Upload" at bounding box center [700, 213] width 21 height 8
click at [705, 306] on p "Upload" at bounding box center [700, 309] width 21 height 8
click at [729, 252] on icon "button" at bounding box center [727, 250] width 8 height 8
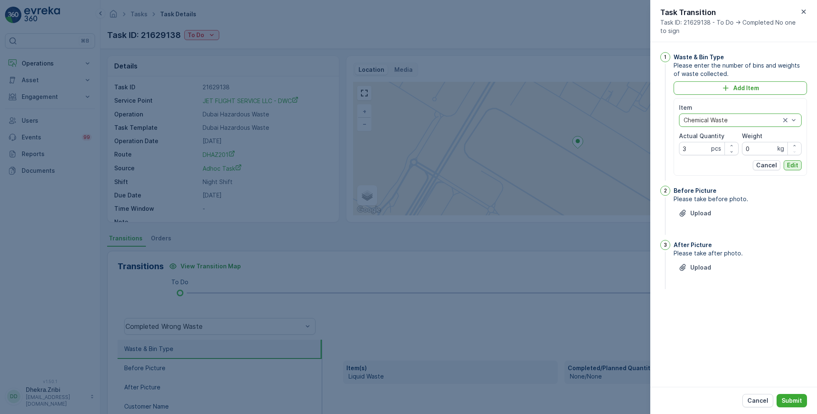
click at [790, 163] on p "Edit" at bounding box center [792, 165] width 11 height 8
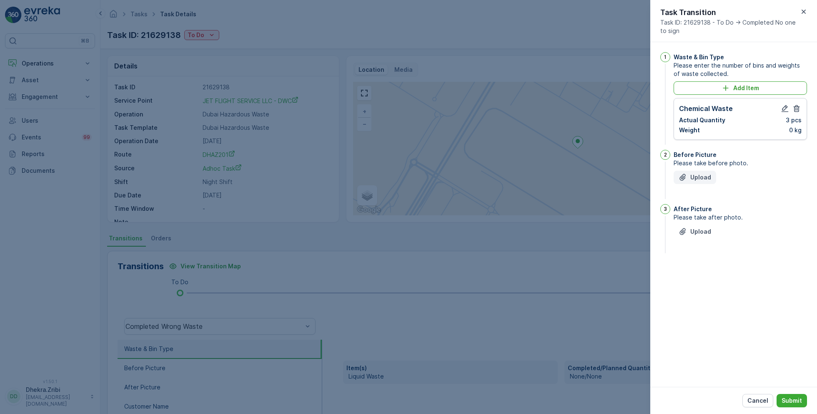
click at [688, 174] on div "Upload" at bounding box center [695, 177] width 33 height 8
click at [697, 269] on p "Upload" at bounding box center [700, 273] width 21 height 8
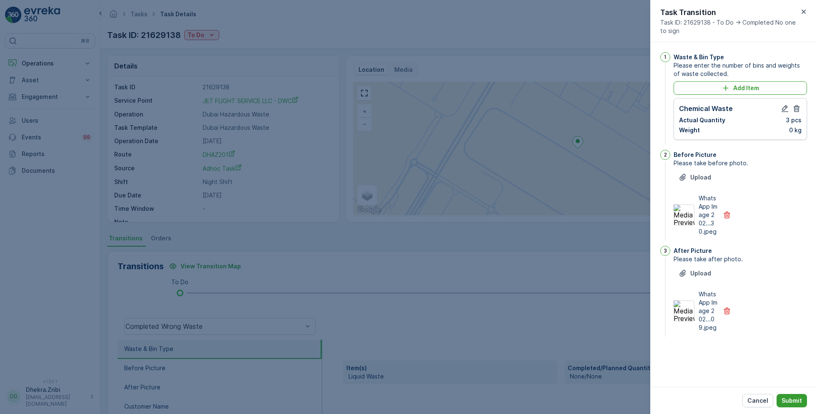
click at [788, 401] on p "Submit" at bounding box center [792, 400] width 20 height 8
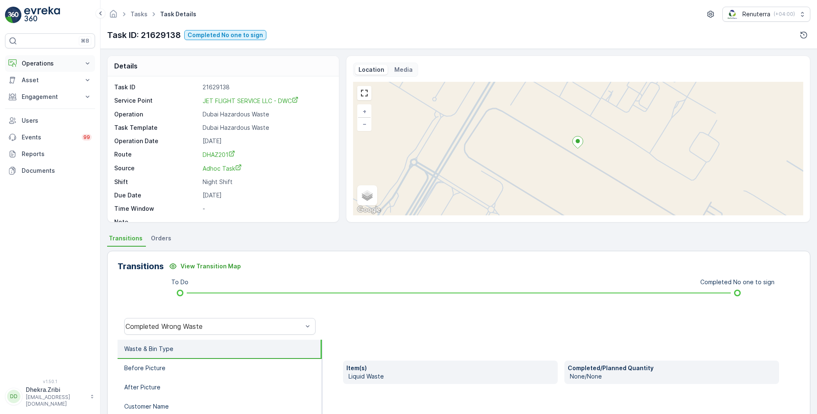
click at [50, 62] on p "Operations" at bounding box center [50, 63] width 57 height 8
click at [39, 88] on p "Planning" at bounding box center [32, 89] width 23 height 8
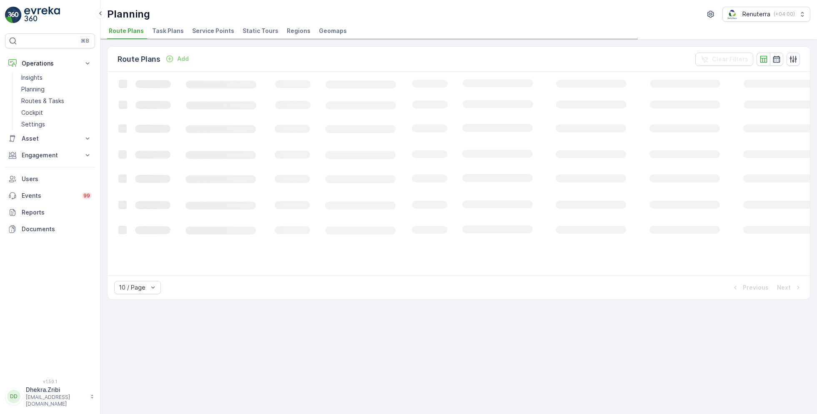
click at [211, 35] on li "Service Points" at bounding box center [214, 32] width 47 height 14
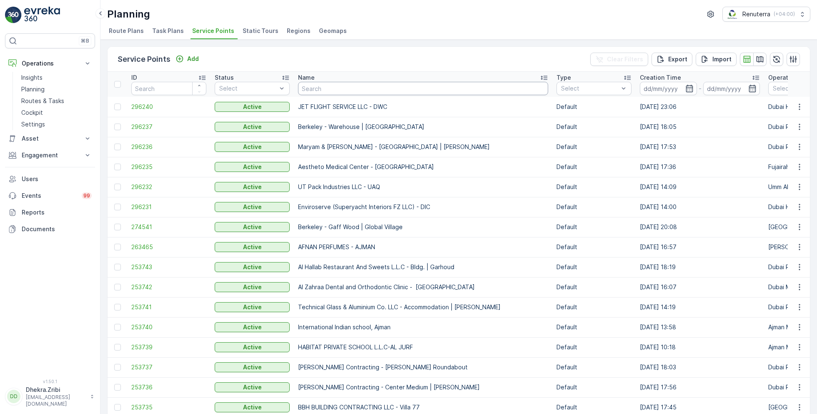
click at [319, 91] on input "text" at bounding box center [423, 88] width 250 height 13
type input "env"
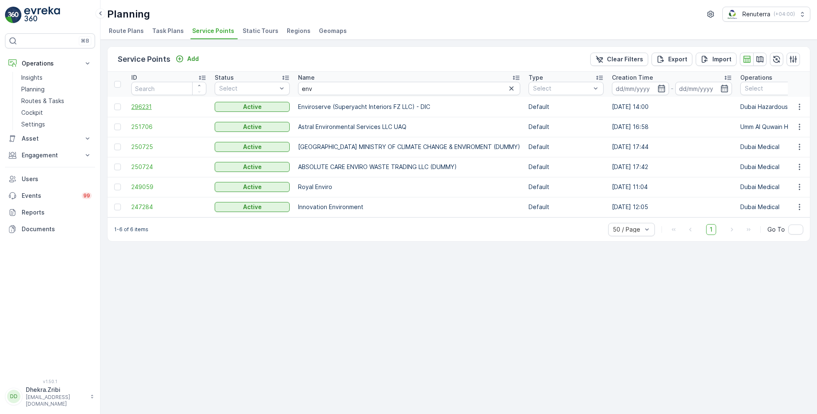
click at [147, 106] on span "296231" at bounding box center [168, 107] width 75 height 8
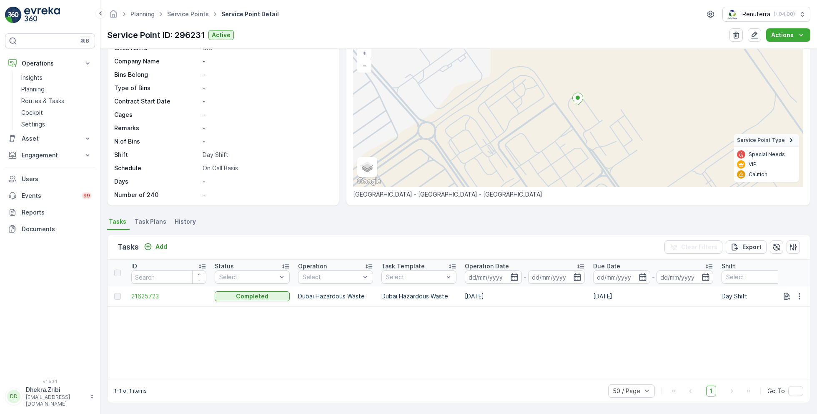
scroll to position [58, 0]
click at [146, 293] on span "21625723" at bounding box center [168, 297] width 75 height 8
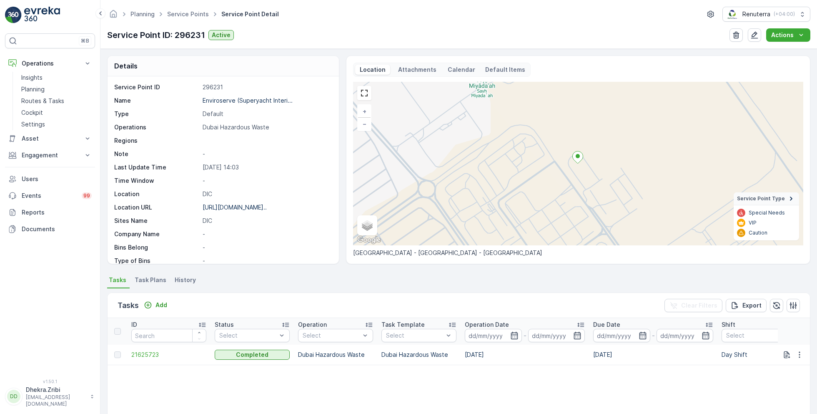
click at [148, 361] on td "21625723" at bounding box center [168, 354] width 83 height 20
click at [151, 353] on span "21625723" at bounding box center [168, 354] width 75 height 8
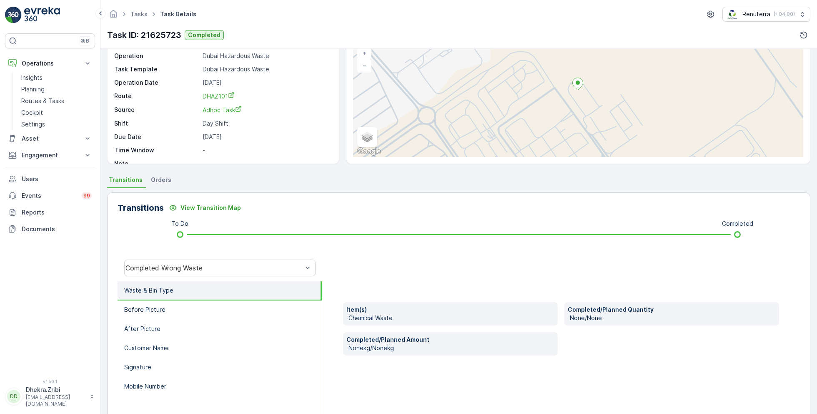
scroll to position [59, 0]
click at [189, 287] on li "Waste & Bin Type" at bounding box center [220, 289] width 204 height 19
click at [176, 311] on li "Before Picture" at bounding box center [220, 308] width 204 height 19
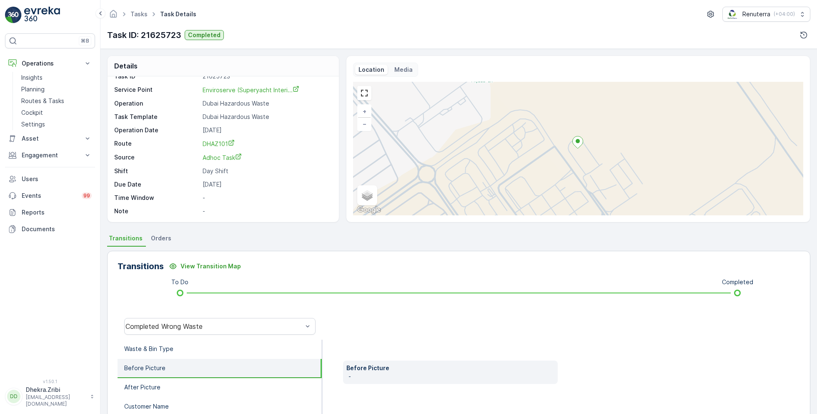
scroll to position [0, 0]
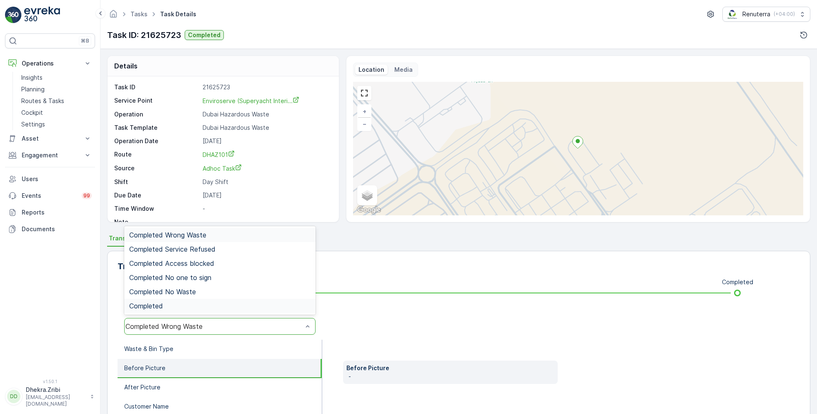
click at [183, 304] on div "Completed" at bounding box center [219, 306] width 181 height 8
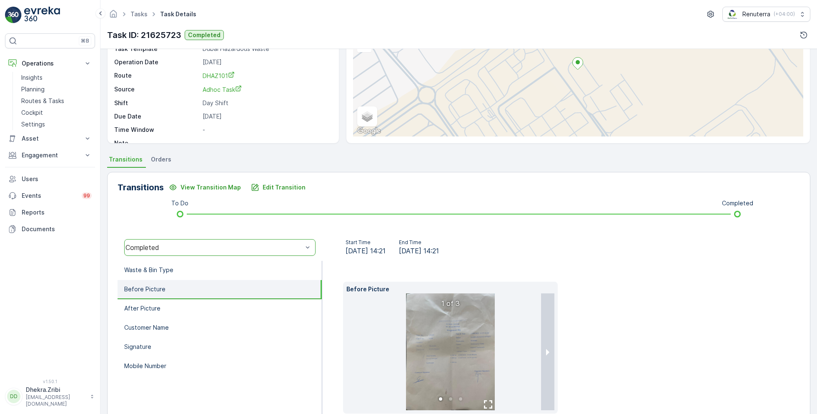
scroll to position [125, 0]
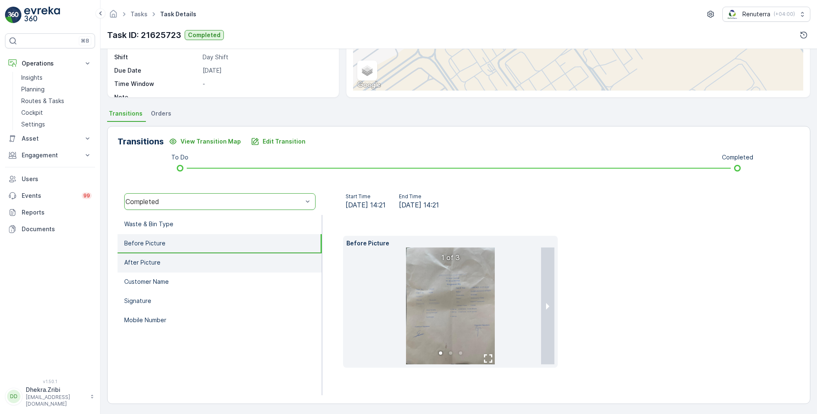
click at [178, 264] on li "After Picture" at bounding box center [220, 262] width 204 height 19
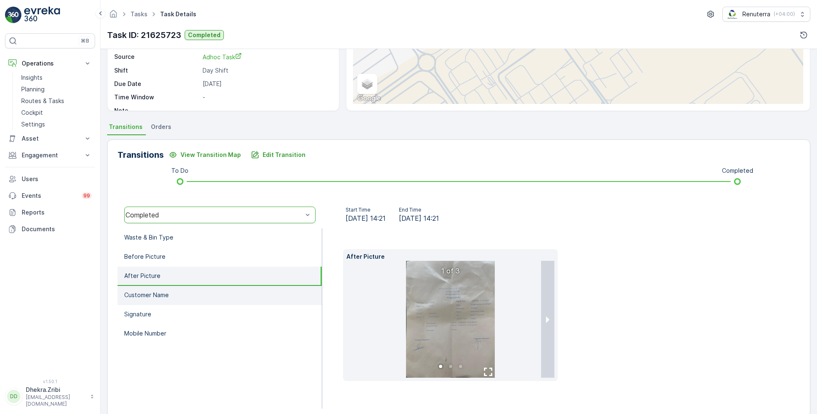
click at [173, 291] on li "Customer Name" at bounding box center [220, 295] width 204 height 19
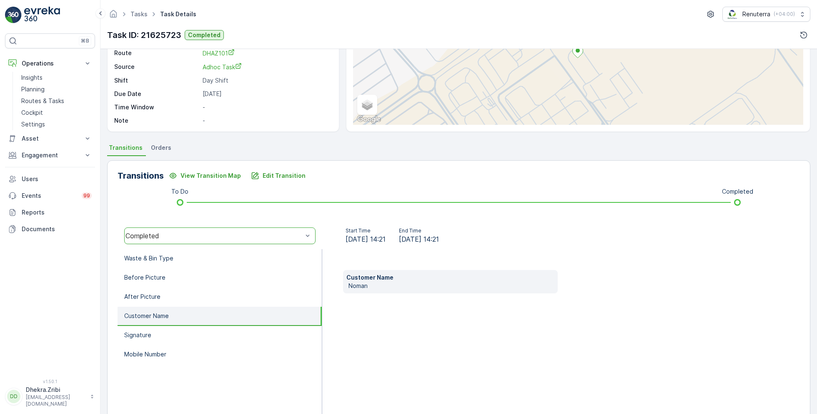
scroll to position [95, 0]
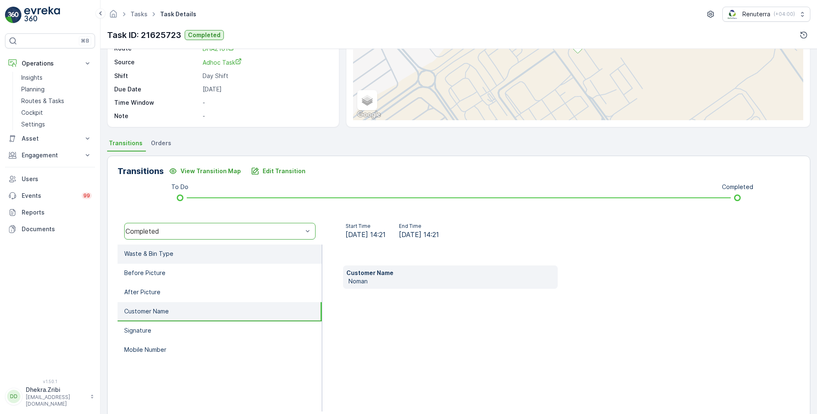
click at [171, 255] on p "Waste & Bin Type" at bounding box center [148, 253] width 49 height 8
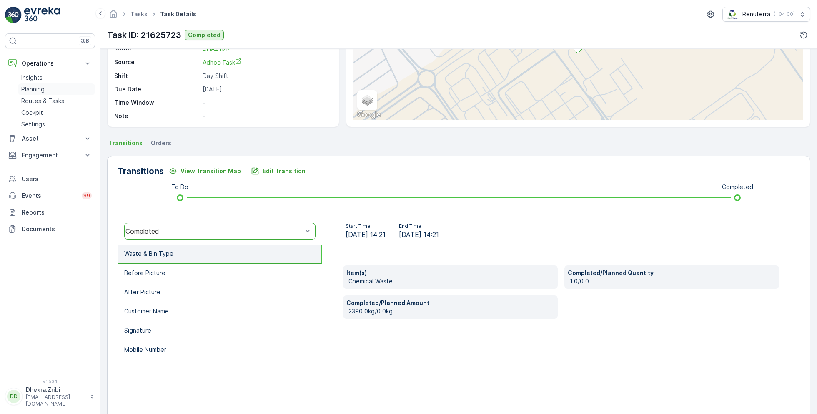
click at [38, 88] on p "Planning" at bounding box center [32, 89] width 23 height 8
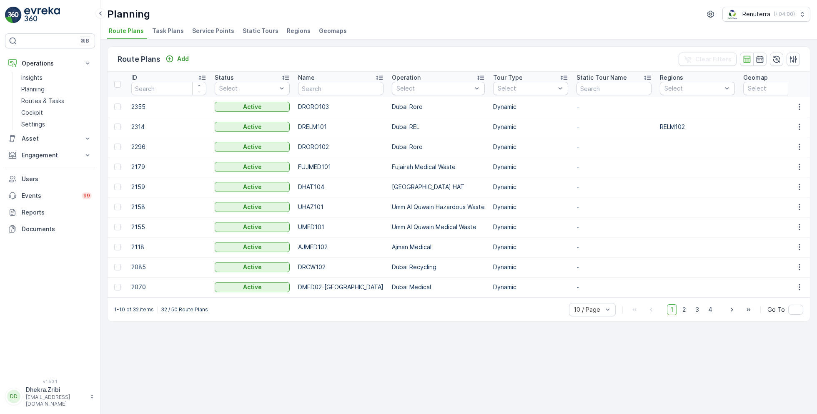
click at [206, 30] on span "Service Points" at bounding box center [213, 31] width 42 height 8
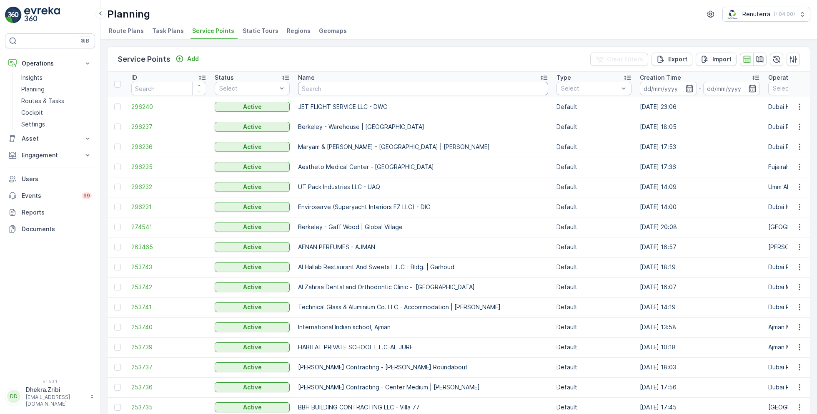
click at [379, 90] on input "text" at bounding box center [423, 88] width 250 height 13
type input "first"
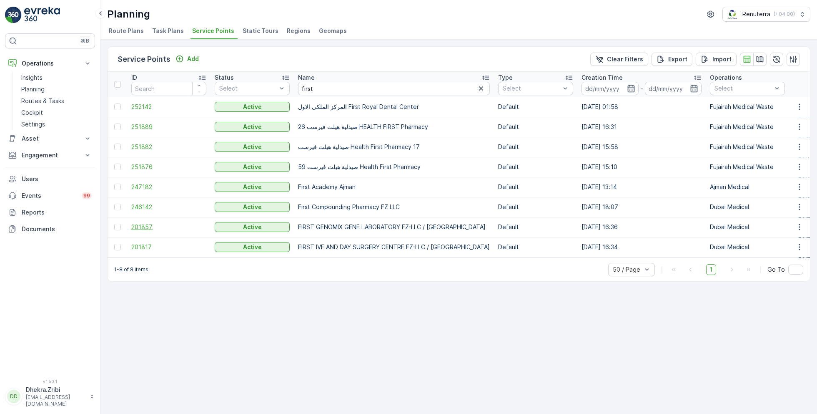
click at [148, 225] on span "201857" at bounding box center [168, 227] width 75 height 8
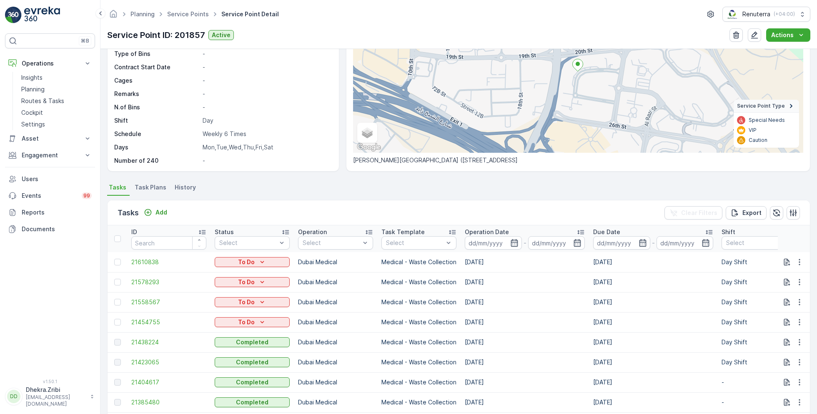
scroll to position [2, 0]
click at [155, 336] on span "21438224" at bounding box center [168, 340] width 75 height 8
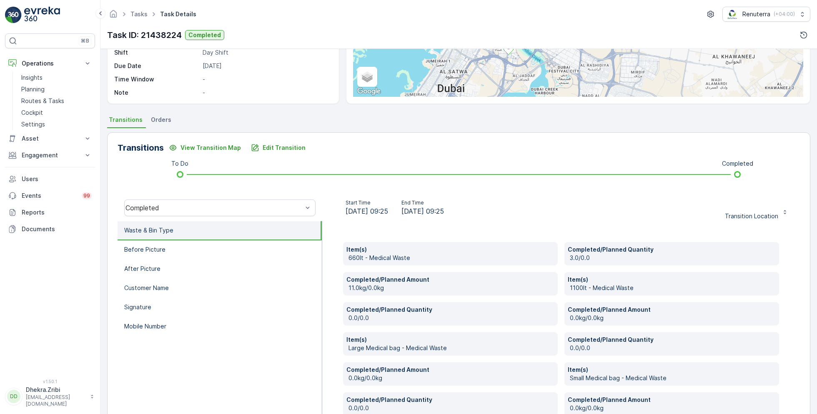
scroll to position [124, 0]
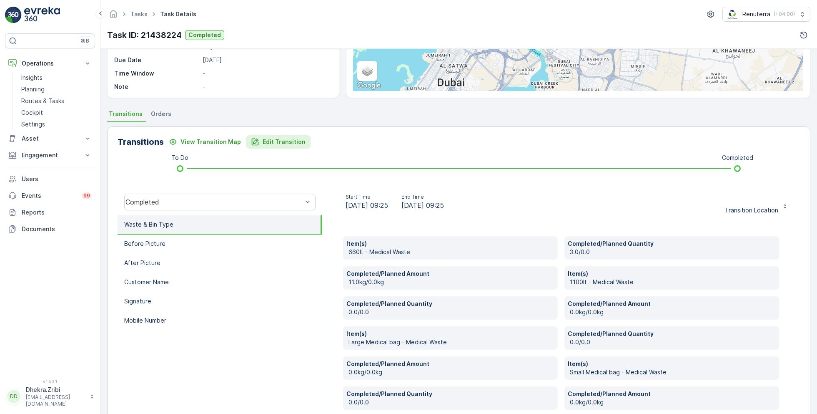
click at [266, 145] on button "Edit Transition" at bounding box center [278, 141] width 65 height 13
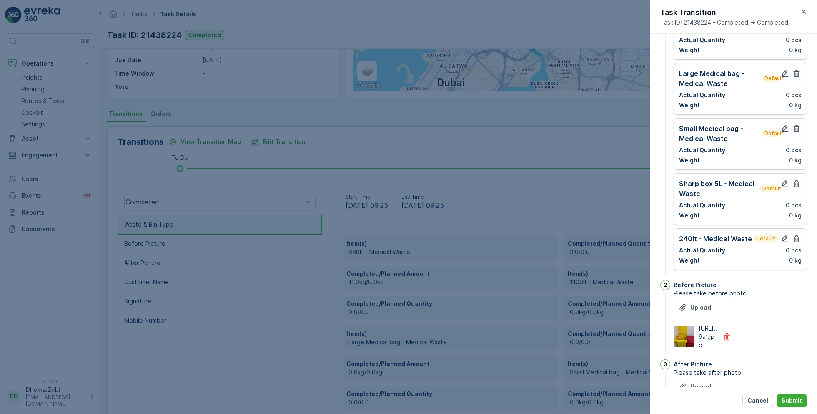
scroll to position [0, 0]
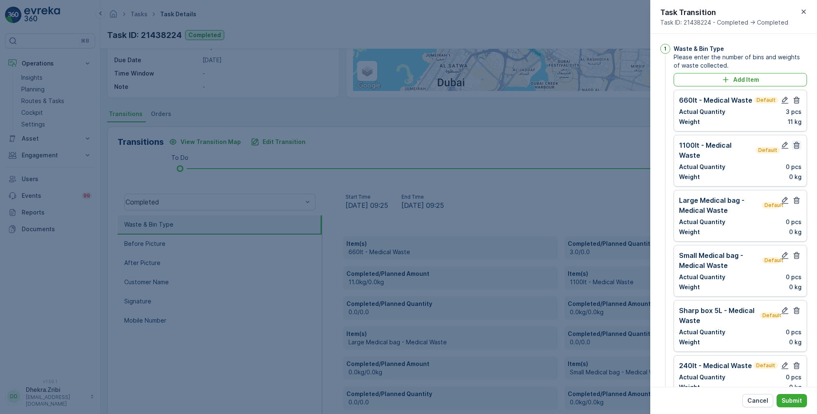
click at [796, 145] on icon "button" at bounding box center [797, 145] width 6 height 7
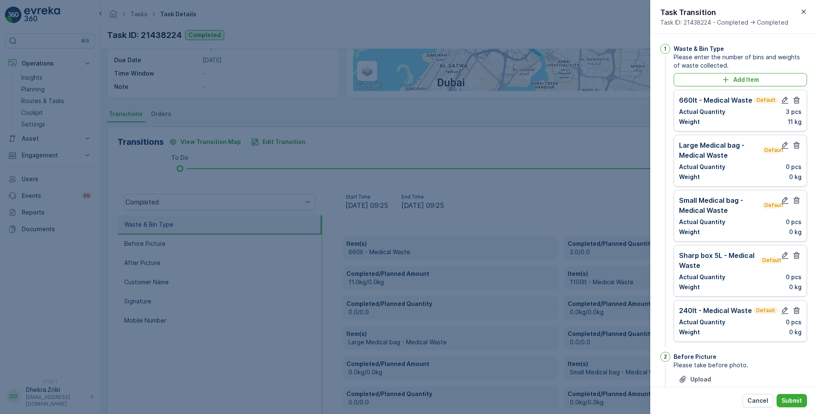
click at [796, 145] on icon "button" at bounding box center [797, 145] width 6 height 7
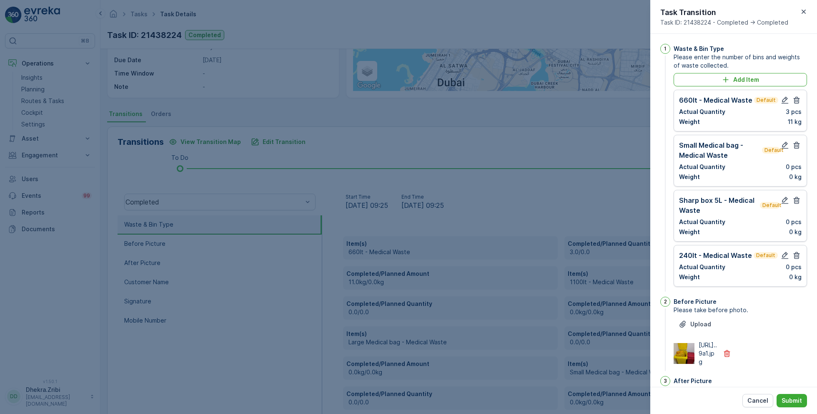
click at [796, 145] on icon "button" at bounding box center [797, 145] width 6 height 7
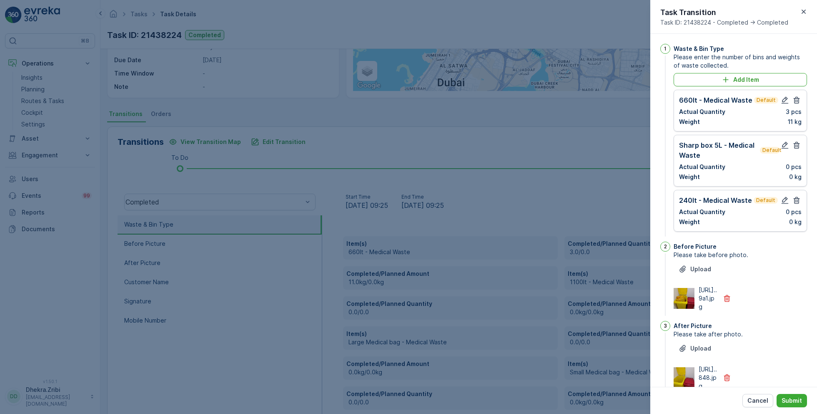
click at [796, 145] on icon "button" at bounding box center [797, 145] width 6 height 7
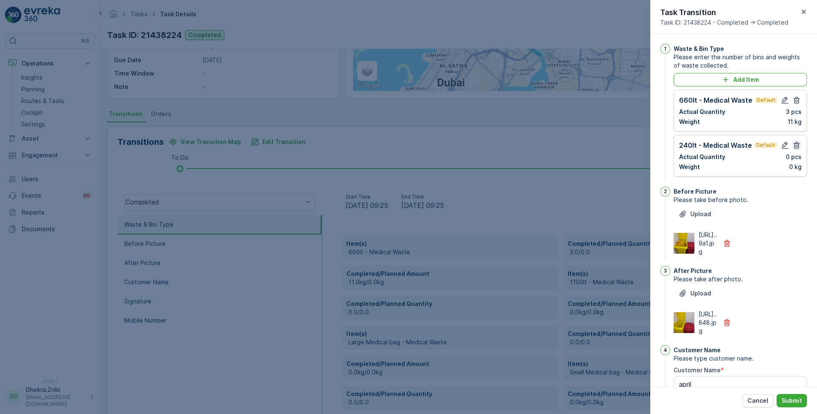
click at [796, 147] on icon "button" at bounding box center [797, 145] width 8 height 8
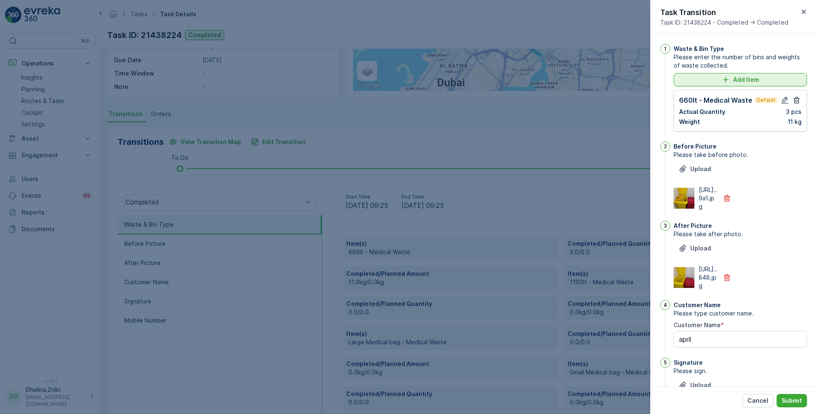
click at [742, 79] on p "Add Item" at bounding box center [746, 79] width 26 height 8
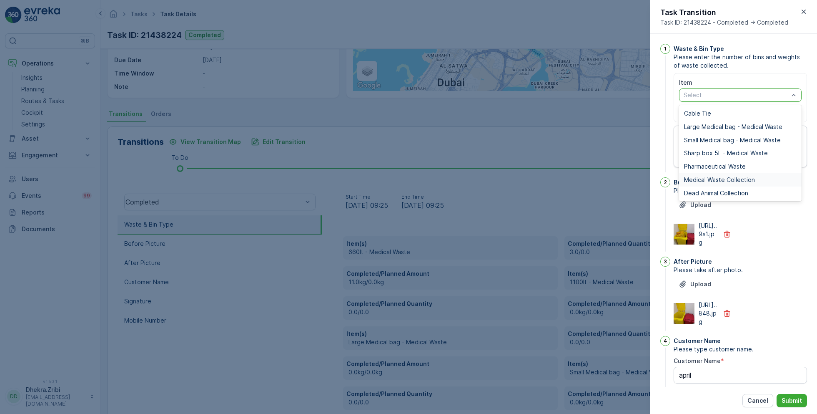
click at [709, 178] on span "Medical Waste Collection" at bounding box center [719, 179] width 71 height 7
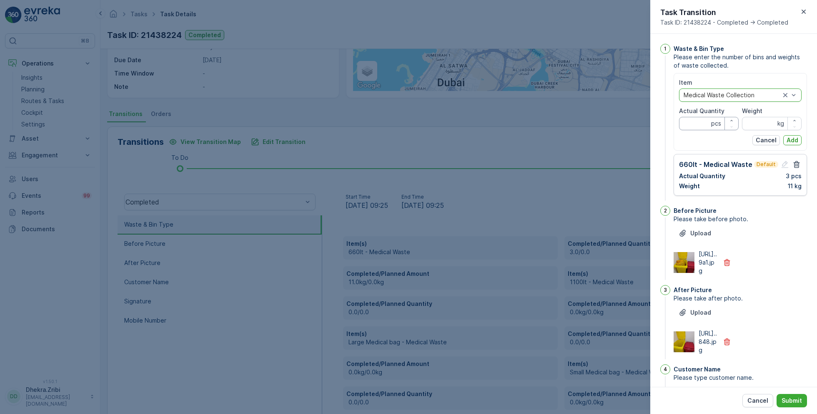
click at [699, 121] on Quantity "Actual Quantity" at bounding box center [709, 123] width 60 height 13
type Quantity "3"
click at [763, 125] on input "Weight" at bounding box center [772, 123] width 60 height 13
type input "11"
click at [791, 138] on p "Add" at bounding box center [793, 140] width 12 height 8
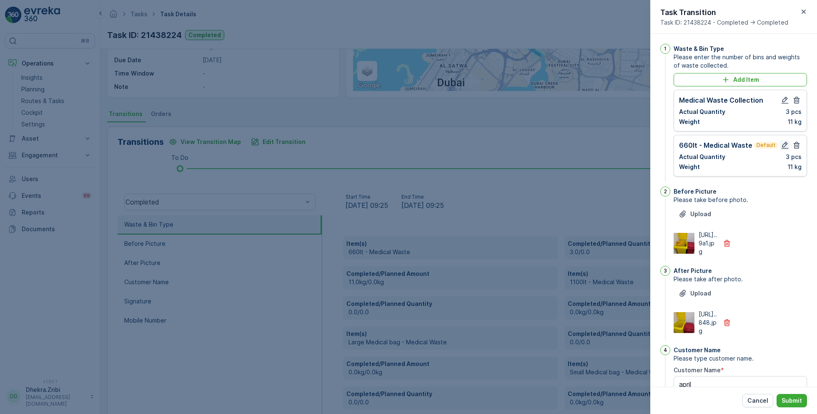
click at [781, 141] on icon "button" at bounding box center [785, 145] width 8 height 8
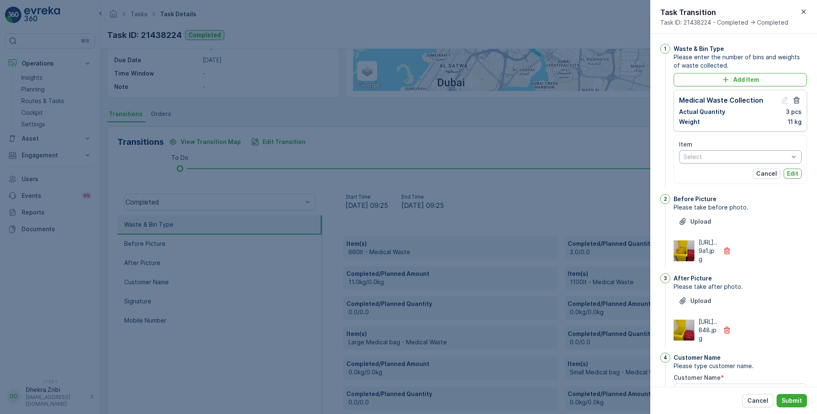
click at [798, 263] on div "https://media.evre...9a1.jpg" at bounding box center [740, 250] width 133 height 25
click at [788, 172] on p "Edit" at bounding box center [792, 173] width 11 height 8
click at [771, 171] on p "Cancel" at bounding box center [766, 173] width 21 height 8
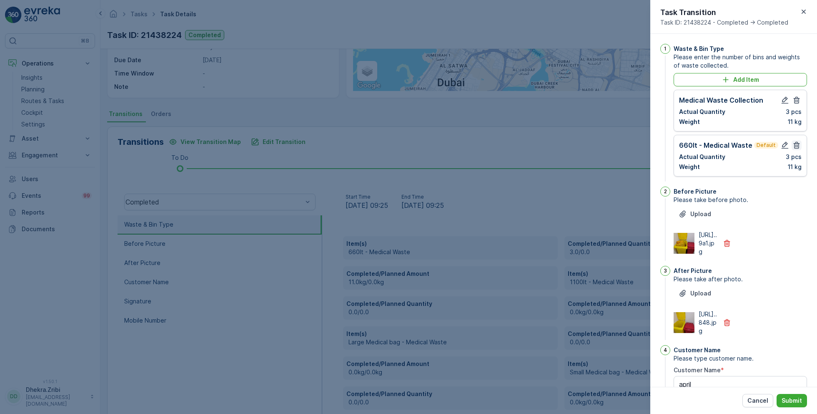
click at [793, 143] on icon "button" at bounding box center [797, 145] width 8 height 8
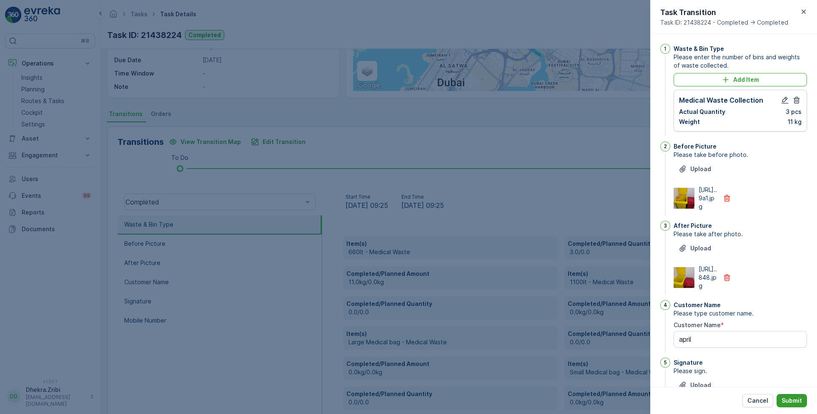
click at [789, 395] on button "Submit" at bounding box center [792, 400] width 30 height 13
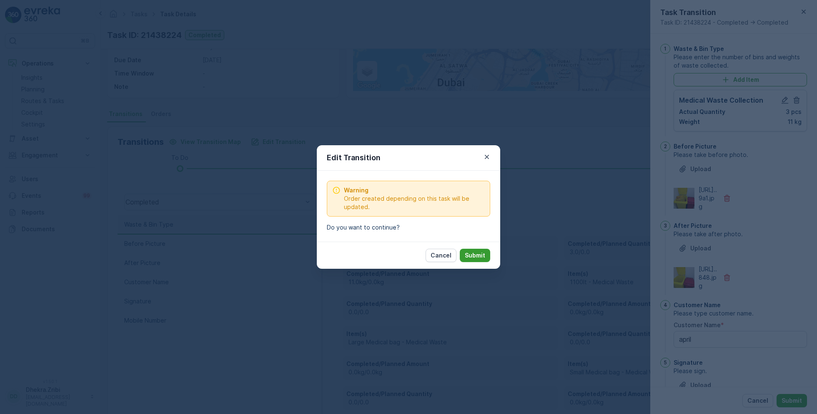
click at [480, 254] on p "Submit" at bounding box center [475, 255] width 20 height 8
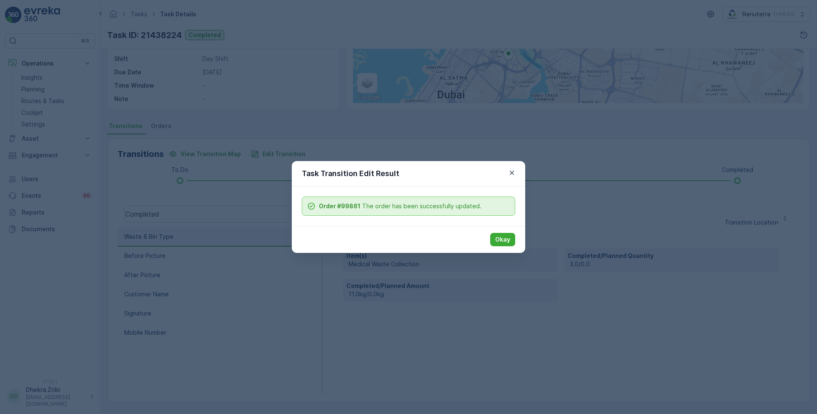
scroll to position [111, 0]
click at [503, 241] on p "Okay" at bounding box center [502, 239] width 15 height 8
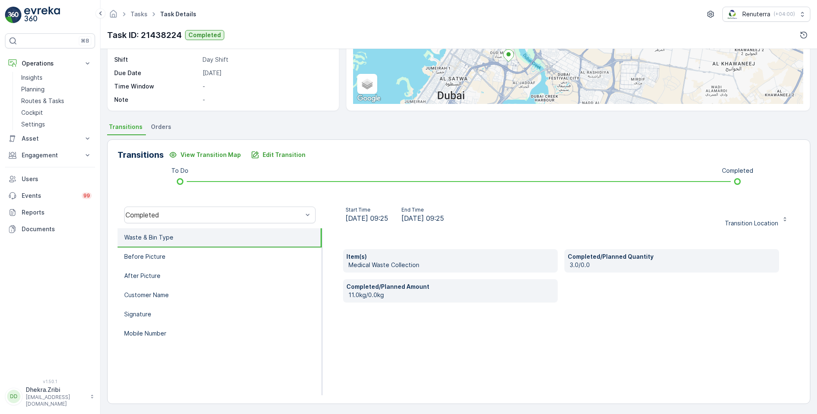
scroll to position [0, 0]
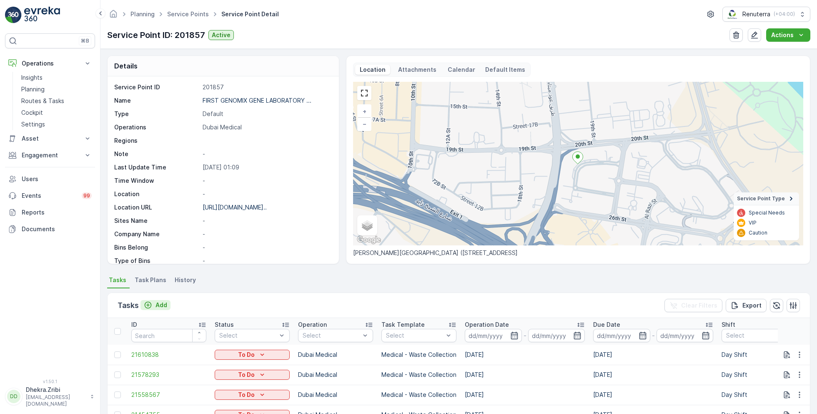
click at [158, 303] on p "Add" at bounding box center [162, 305] width 12 height 8
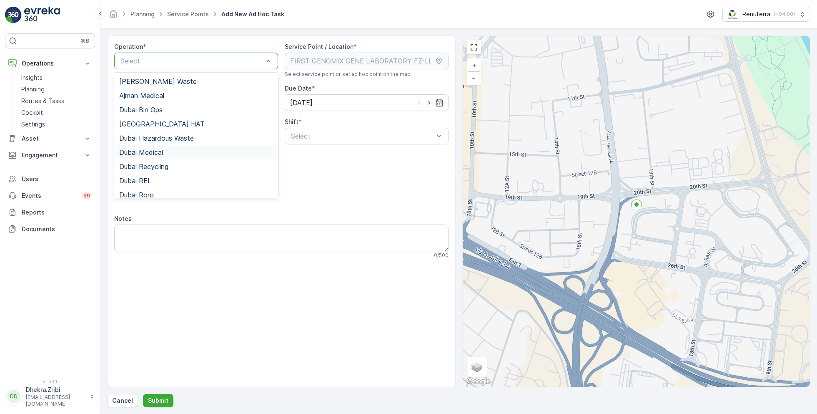
click at [164, 153] on div "Dubai Medical" at bounding box center [196, 152] width 154 height 8
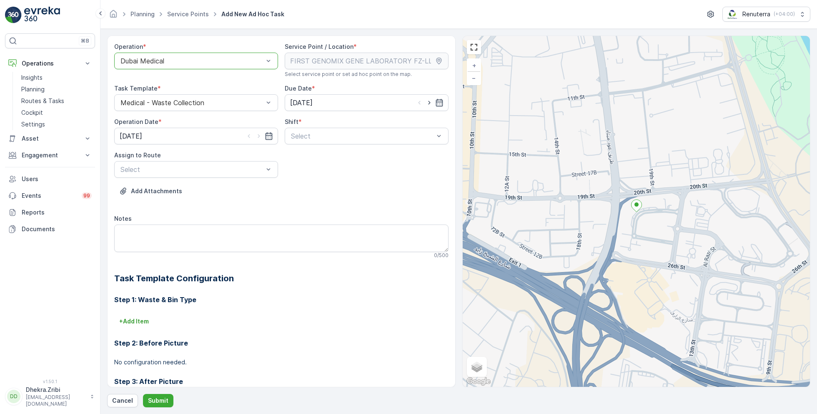
click at [235, 58] on div at bounding box center [192, 61] width 145 height 8
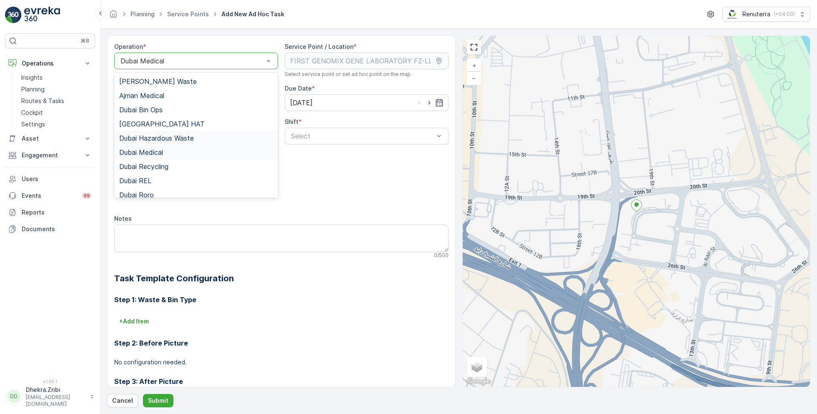
click at [173, 136] on span "Dubai Hazardous Waste" at bounding box center [156, 138] width 75 height 8
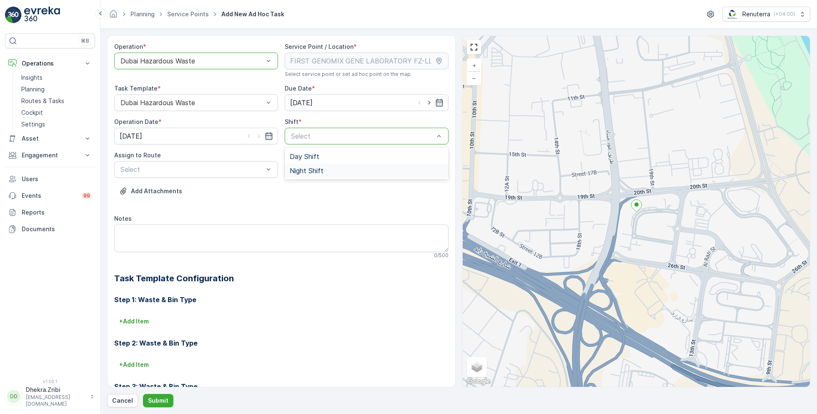
click at [303, 171] on span "Night Shift" at bounding box center [307, 171] width 34 height 8
click at [193, 189] on span "DHAZ201 (Upcoming) - 06EVREKA06" at bounding box center [178, 190] width 118 height 8
click at [160, 398] on p "Submit" at bounding box center [158, 400] width 20 height 8
click at [42, 86] on p "Planning" at bounding box center [32, 89] width 23 height 8
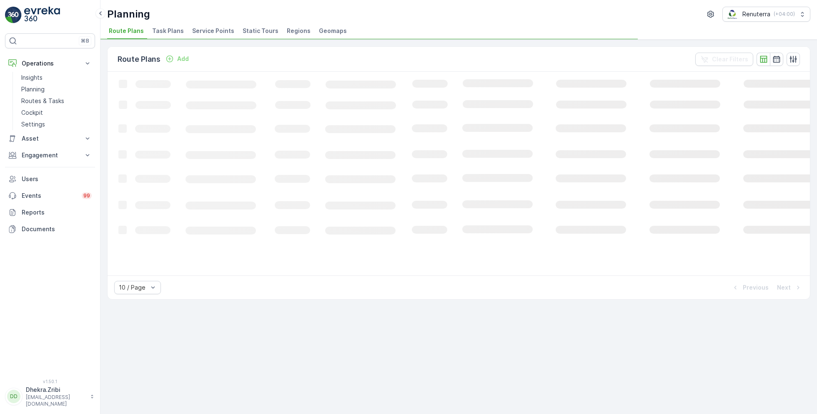
click at [218, 31] on span "Service Points" at bounding box center [213, 31] width 42 height 8
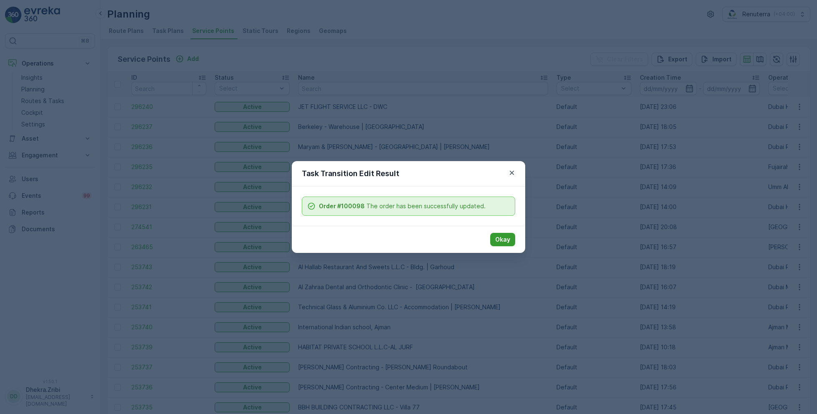
click at [497, 239] on p "Okay" at bounding box center [502, 239] width 15 height 8
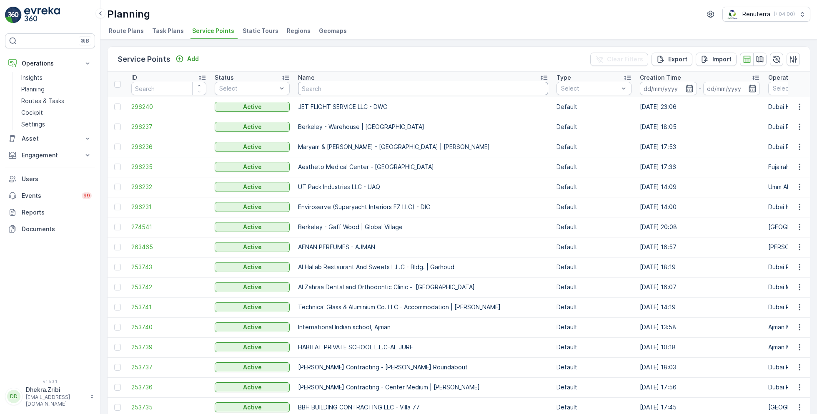
click at [343, 90] on input "text" at bounding box center [423, 88] width 250 height 13
type input "otto"
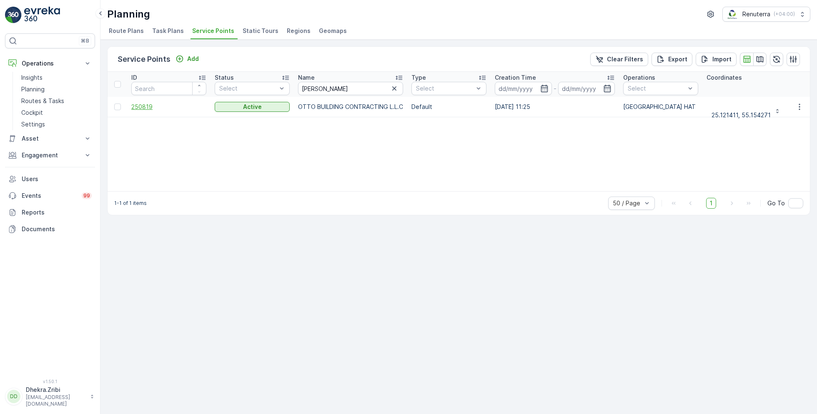
click at [146, 108] on span "250819" at bounding box center [168, 107] width 75 height 8
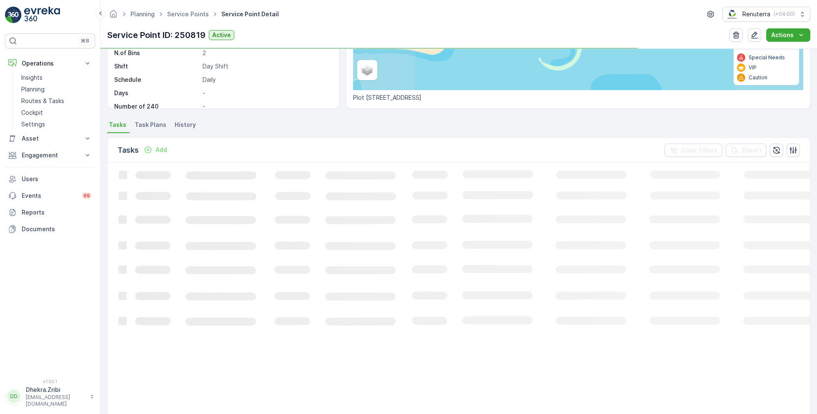
scroll to position [159, 0]
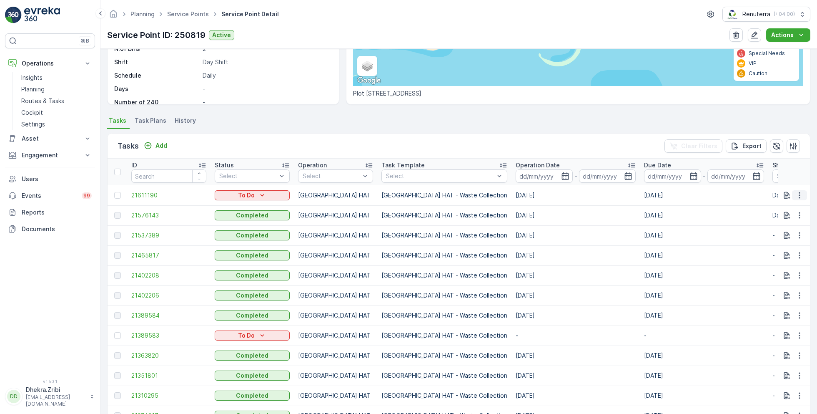
click at [798, 195] on icon "button" at bounding box center [800, 195] width 8 height 8
click at [183, 19] on ul "Service Points" at bounding box center [193, 14] width 54 height 12
click at [182, 18] on ul "Service Points" at bounding box center [193, 14] width 54 height 12
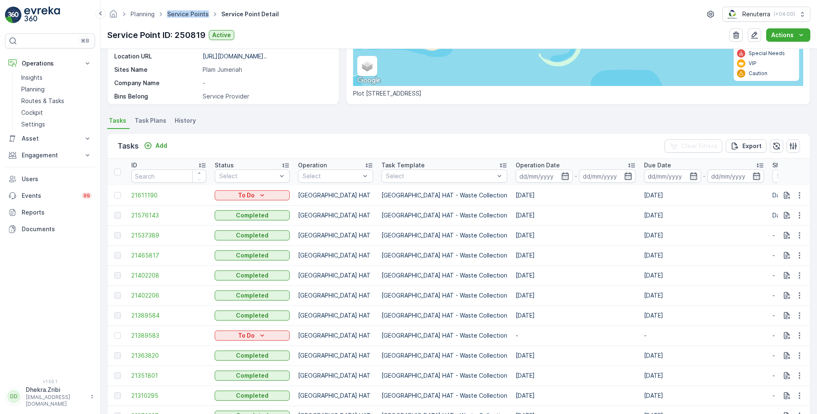
click at [181, 13] on link "Service Points" at bounding box center [188, 13] width 42 height 7
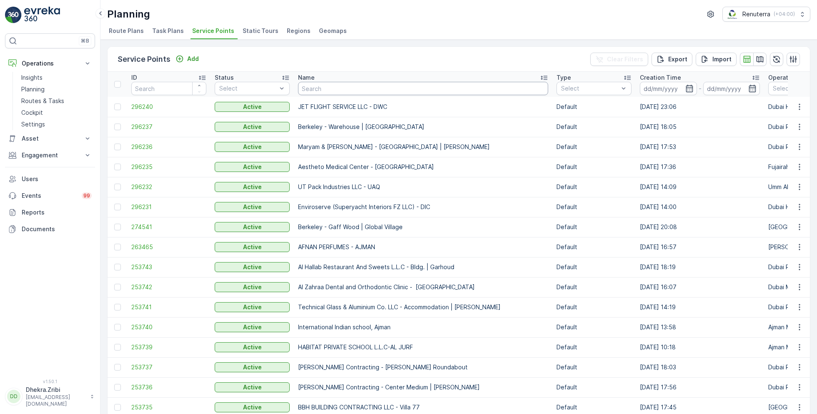
click at [330, 88] on input "text" at bounding box center [423, 88] width 250 height 13
paste input "Besix Construct LLC- CST"
type input "Besix Construct LLC- CST"
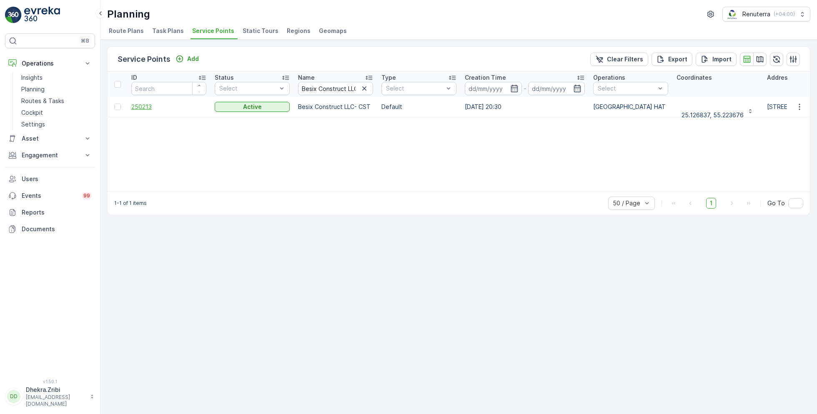
click at [146, 109] on span "250213" at bounding box center [168, 107] width 75 height 8
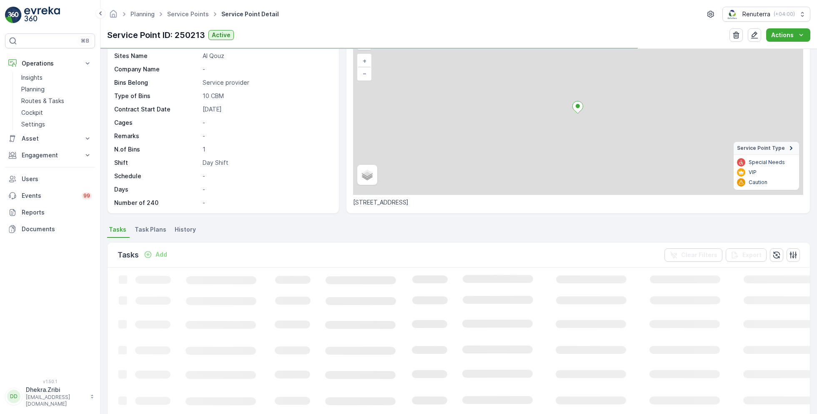
scroll to position [55, 0]
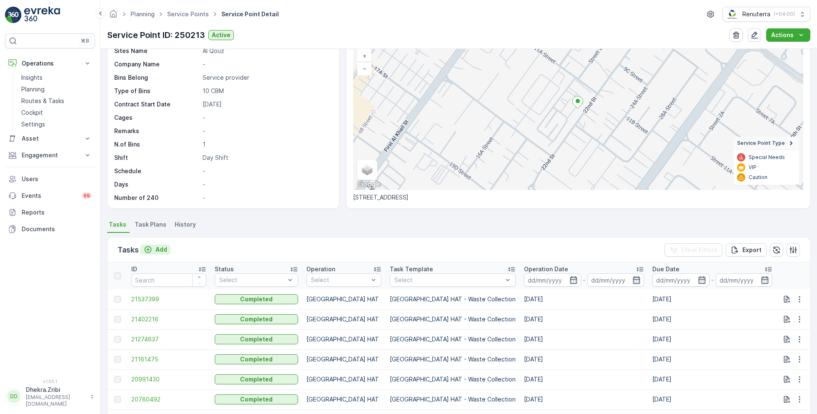
click at [156, 247] on p "Add" at bounding box center [162, 249] width 12 height 8
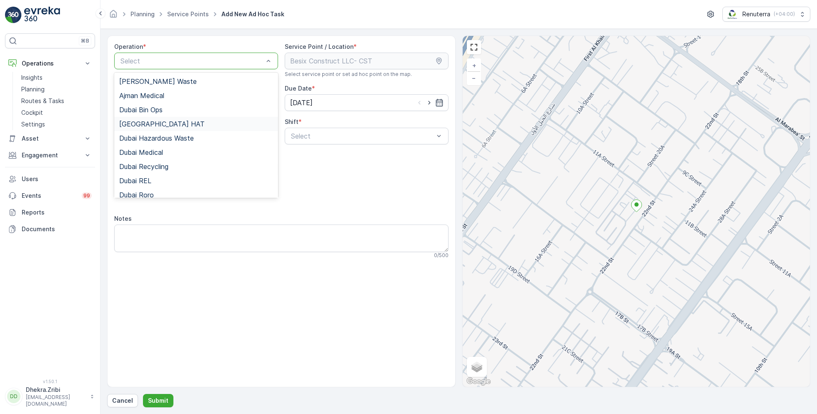
click at [151, 127] on span "[GEOGRAPHIC_DATA] HAT" at bounding box center [161, 124] width 85 height 8
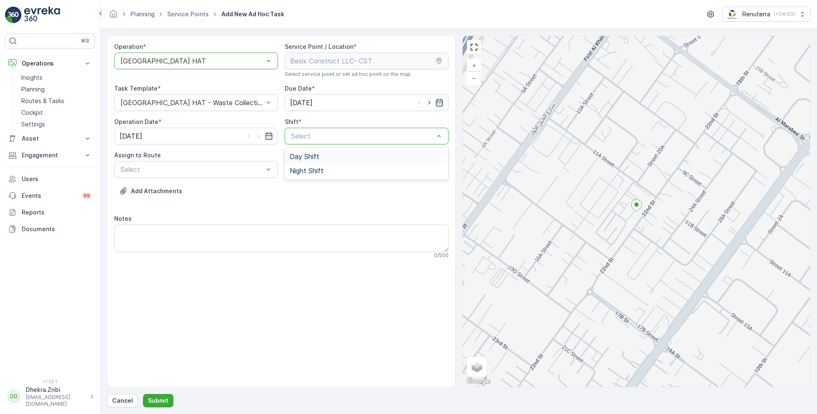
click at [304, 156] on span "Day Shift" at bounding box center [305, 157] width 30 height 8
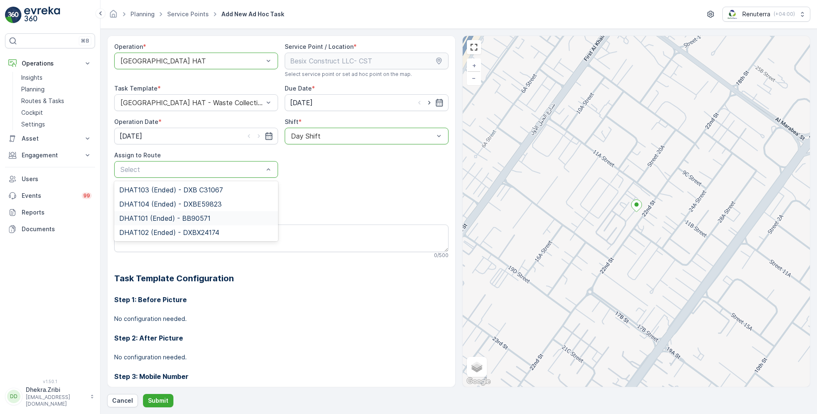
click at [162, 211] on div "DHAT101 (Ended) - BB90571" at bounding box center [196, 218] width 164 height 14
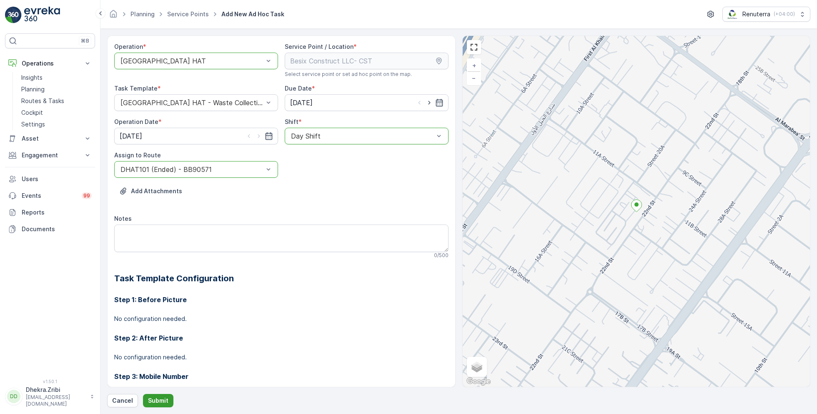
click at [159, 400] on p "Submit" at bounding box center [158, 400] width 20 height 8
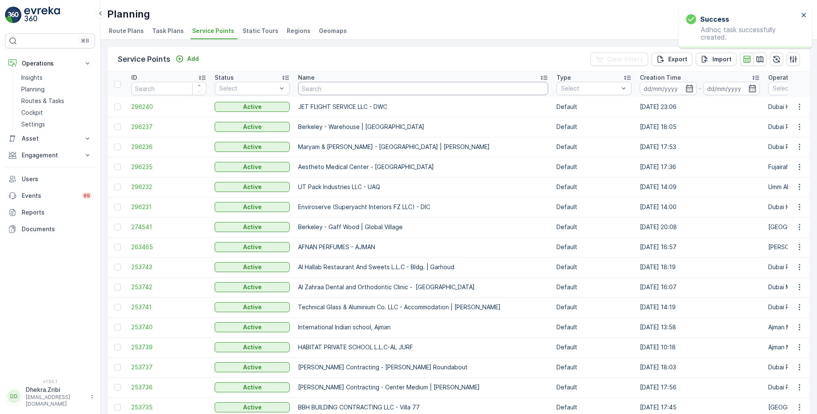
click at [340, 89] on input "text" at bounding box center [423, 88] width 250 height 13
paste input "Italian Planters L.L.C -R456 WASL OASIS II - 24 Blocks"
type input "Italian Planters L.L.C -R456 WASL OASIS II - 24 Blocks"
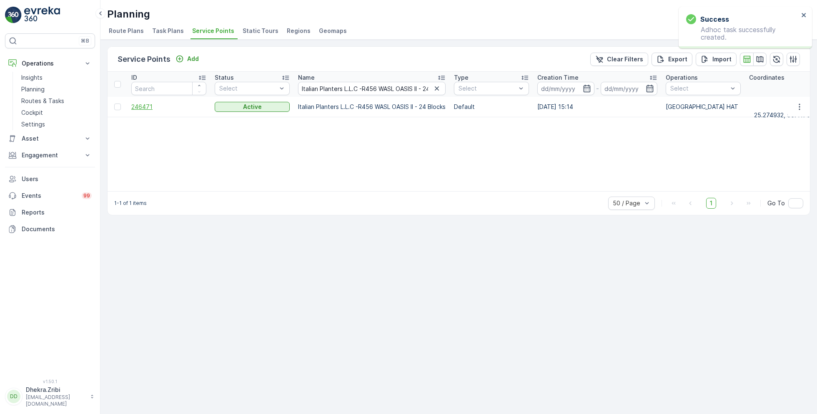
click at [146, 108] on span "246471" at bounding box center [168, 107] width 75 height 8
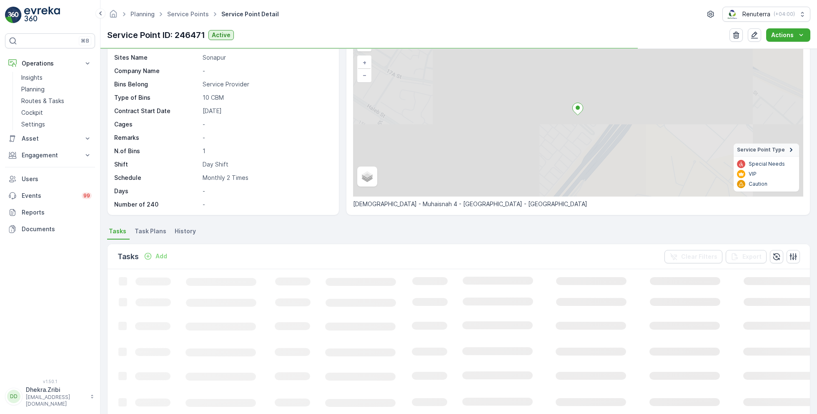
scroll to position [58, 0]
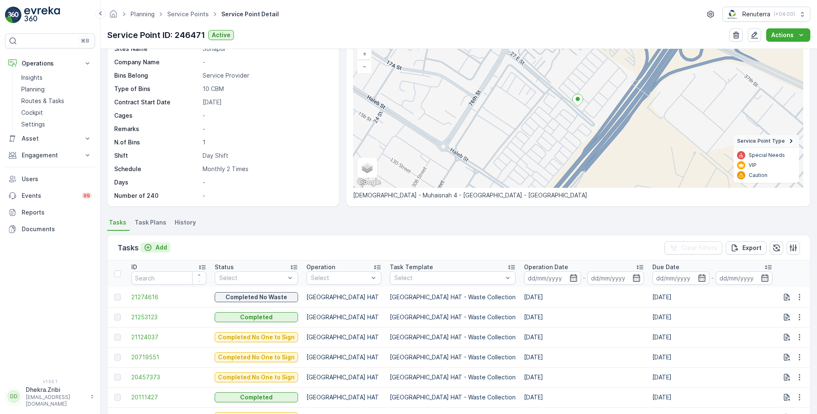
click at [161, 246] on p "Add" at bounding box center [162, 247] width 12 height 8
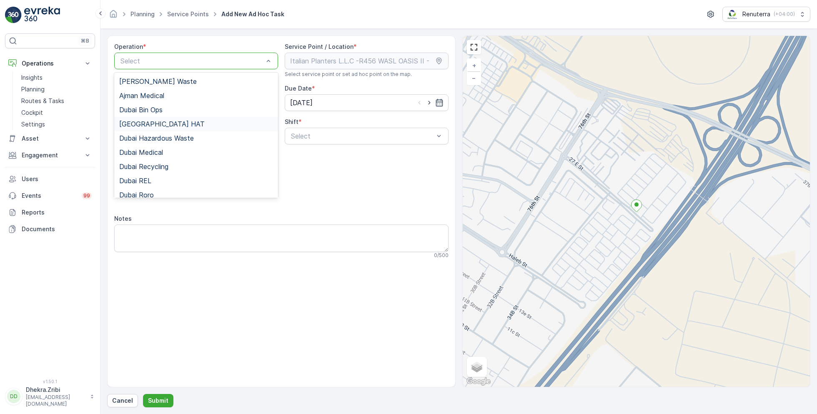
click at [152, 128] on div "[GEOGRAPHIC_DATA] HAT" at bounding box center [196, 124] width 164 height 14
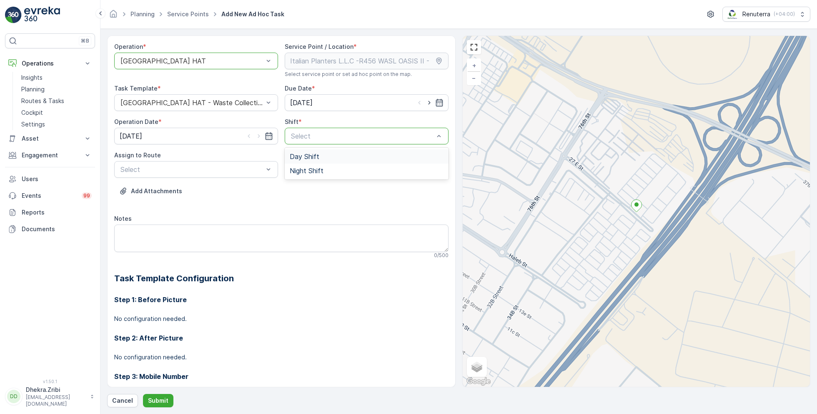
click at [308, 155] on span "Day Shift" at bounding box center [305, 157] width 30 height 8
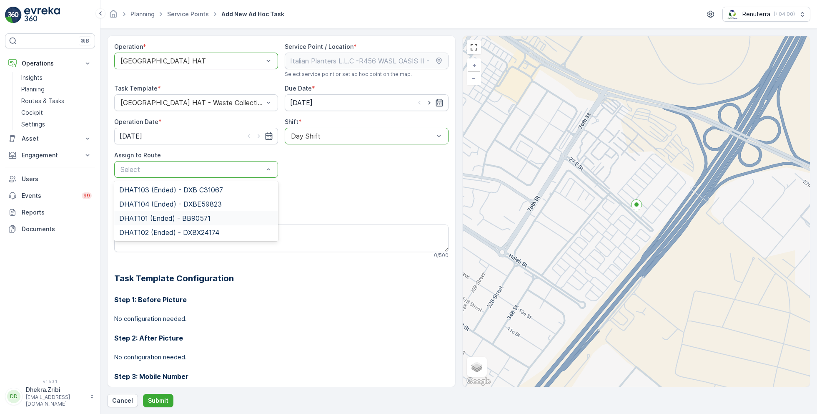
click at [161, 216] on span "DHAT101 (Ended) - BB90571" at bounding box center [164, 218] width 91 height 8
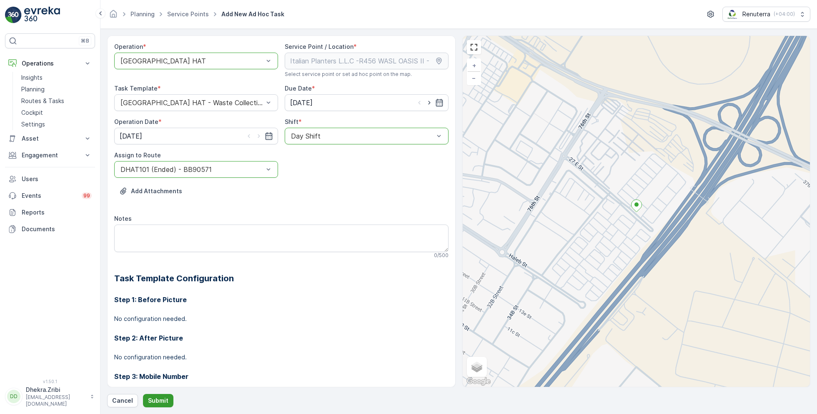
click at [157, 401] on p "Submit" at bounding box center [158, 400] width 20 height 8
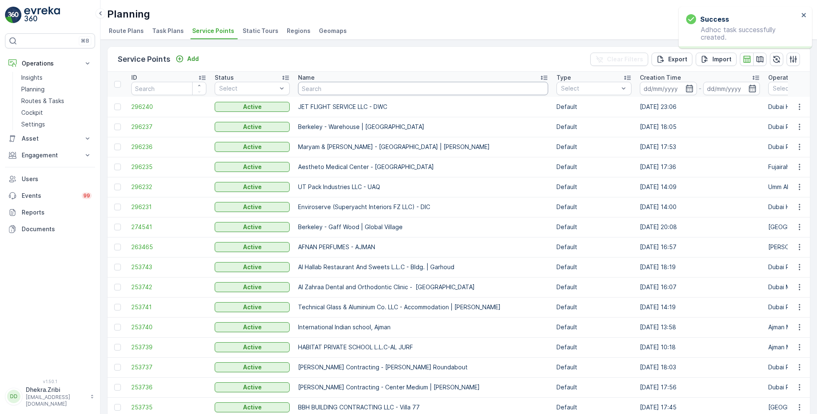
click at [322, 88] on input "text" at bounding box center [423, 88] width 250 height 13
paste input "SOBHA CONSTRUCTIONS LLC - RIVERSIDE CRESCENT Module 1 | Ras Al Khor"
type input "SOBHA CONSTRUCTIONS LLC - RIVERSIDE CRESCENT Module 1 | Ras Al Khor"
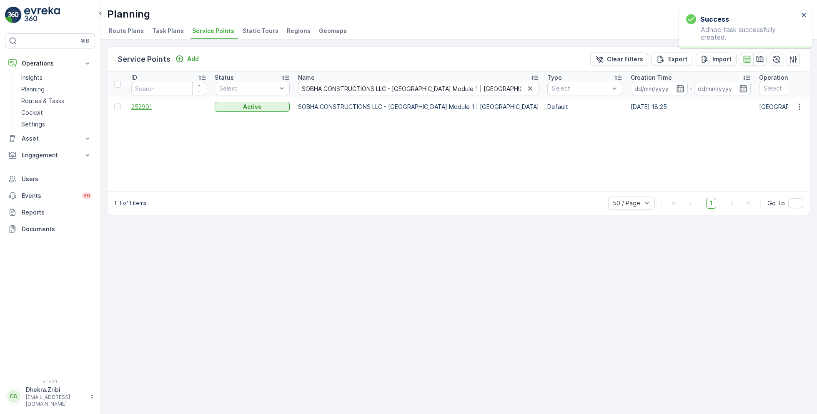
click at [150, 105] on span "252901" at bounding box center [168, 107] width 75 height 8
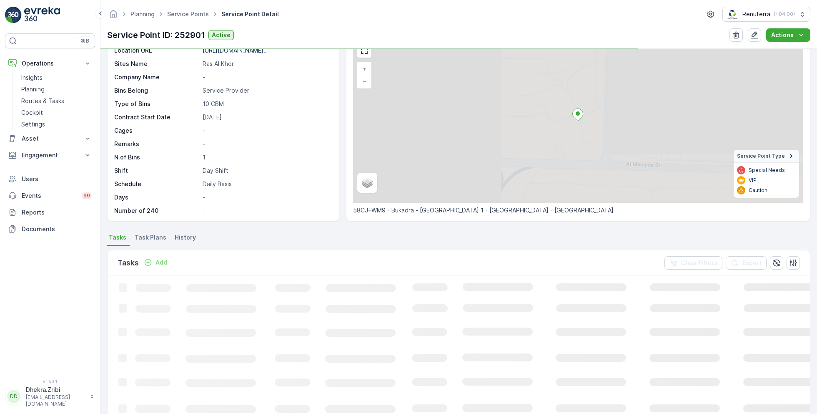
scroll to position [43, 0]
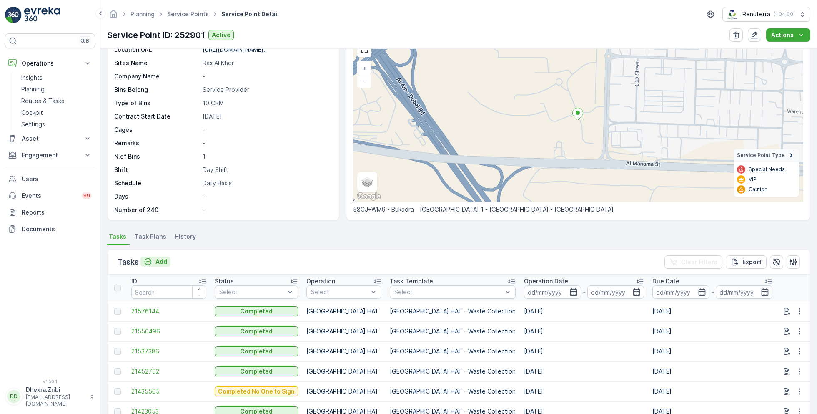
click at [158, 261] on p "Add" at bounding box center [162, 261] width 12 height 8
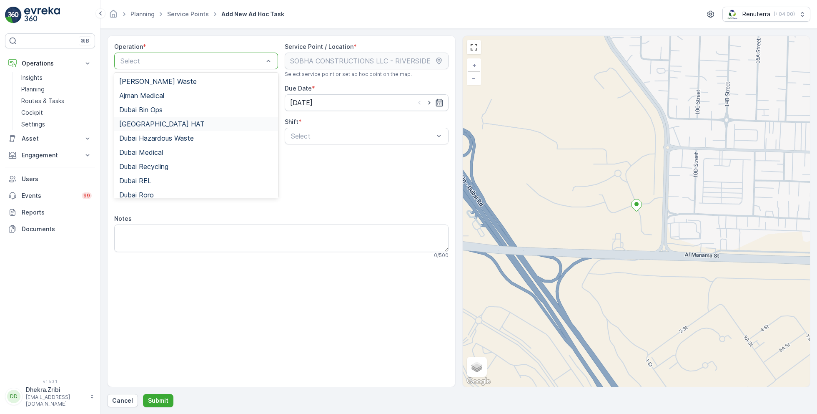
click at [162, 121] on div "[GEOGRAPHIC_DATA] HAT" at bounding box center [196, 124] width 154 height 8
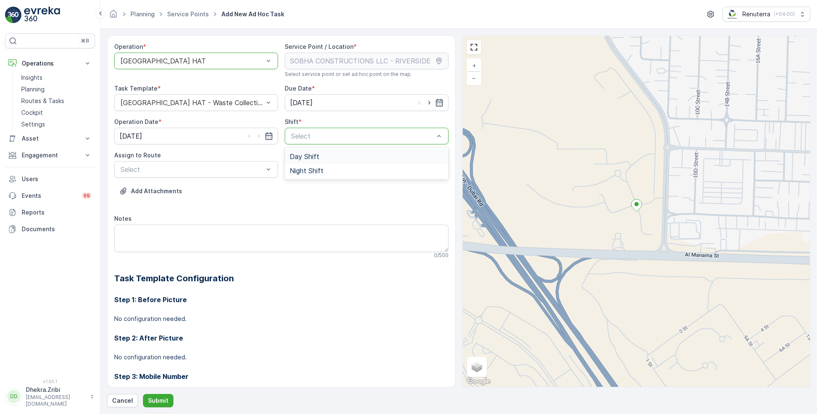
click at [301, 158] on span "Day Shift" at bounding box center [305, 157] width 30 height 8
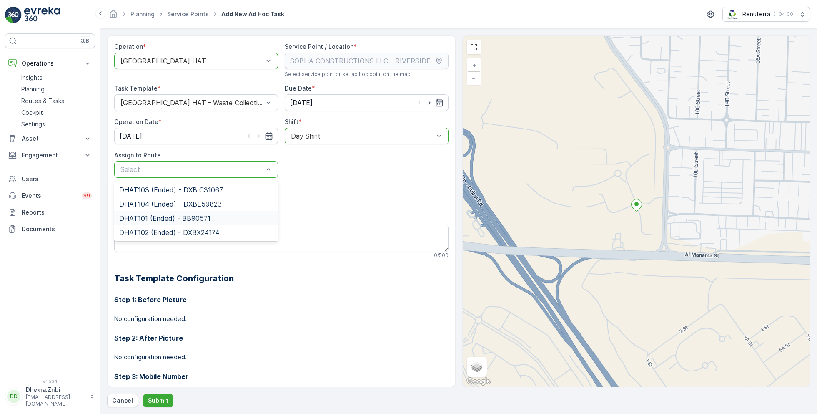
click at [163, 220] on span "DHAT101 (Ended) - BB90571" at bounding box center [164, 218] width 91 height 8
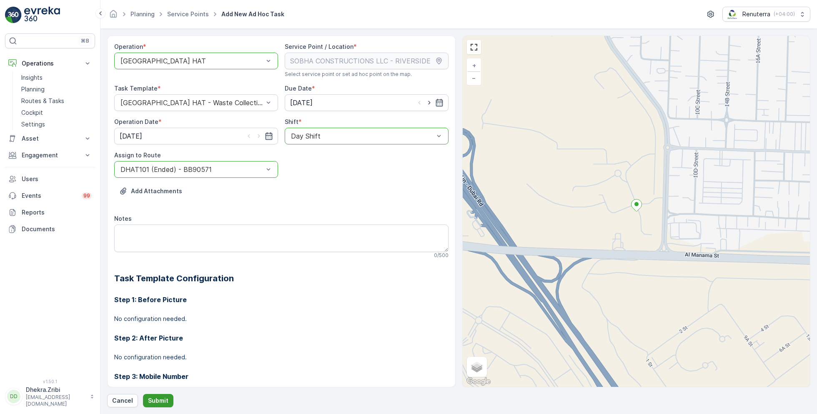
click at [157, 401] on p "Submit" at bounding box center [158, 400] width 20 height 8
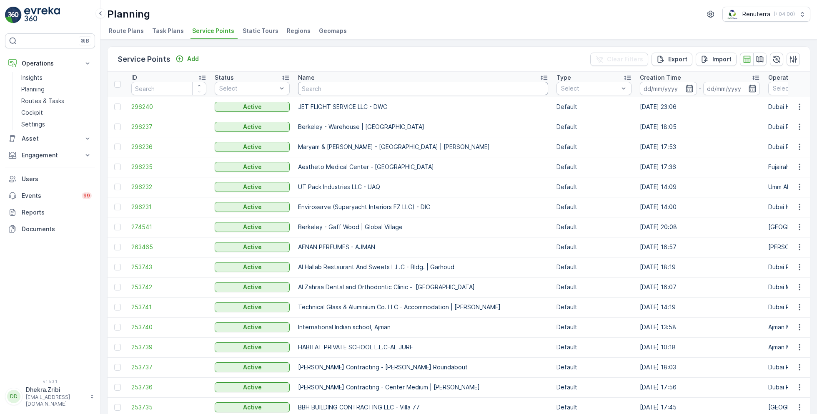
click at [320, 90] on input "text" at bounding box center [423, 88] width 250 height 13
paste input "Al Serh Al Kabeer Construction LLC - Al Barsha"
type input "Al Serh Al Kabeer Construction LLC - Al Barsha"
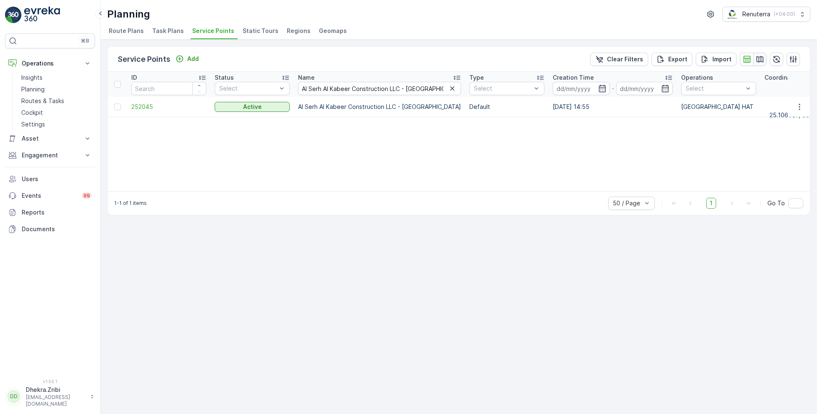
click at [761, 56] on icon "button" at bounding box center [760, 59] width 7 height 6
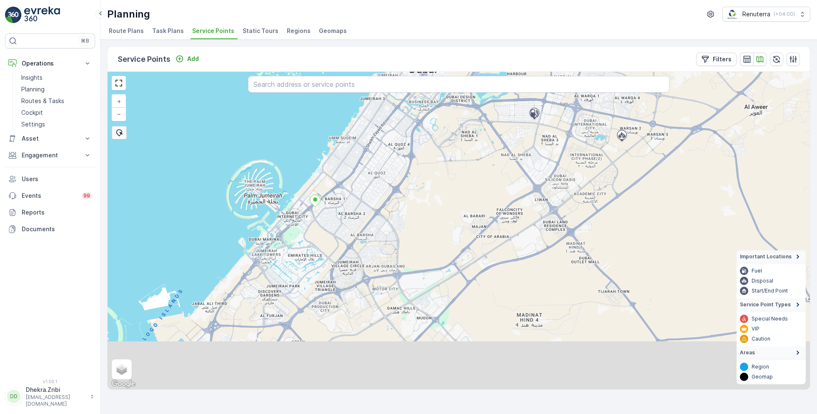
drag, startPoint x: 400, startPoint y: 298, endPoint x: 410, endPoint y: 158, distance: 140.0
click at [409, 158] on div "+ − Satellite Roadmap Terrain Hybrid Leaflet Keyboard shortcuts Map Data Map da…" at bounding box center [459, 230] width 703 height 317
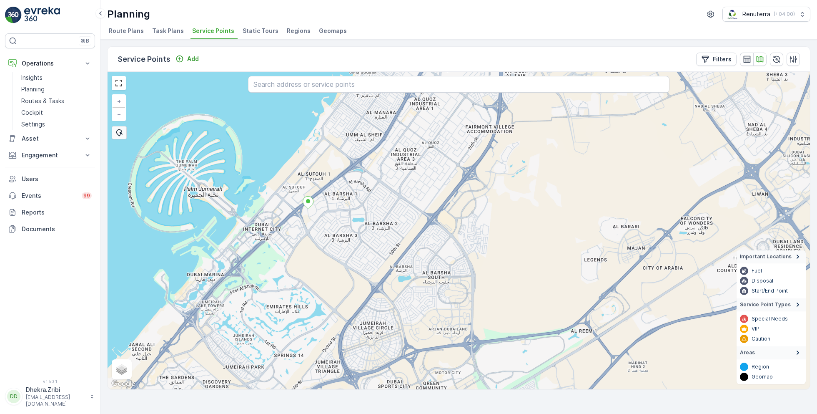
click at [749, 66] on div "Service Points Add Filters" at bounding box center [459, 59] width 703 height 25
click at [747, 60] on icon "button" at bounding box center [747, 59] width 8 height 8
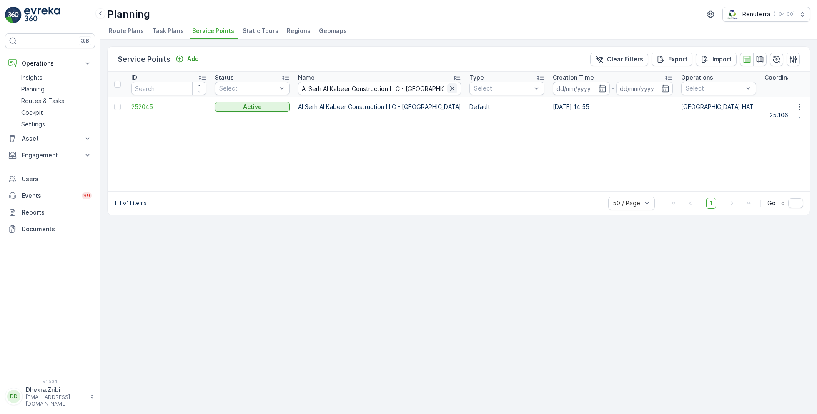
click at [448, 90] on icon "button" at bounding box center [452, 88] width 8 height 8
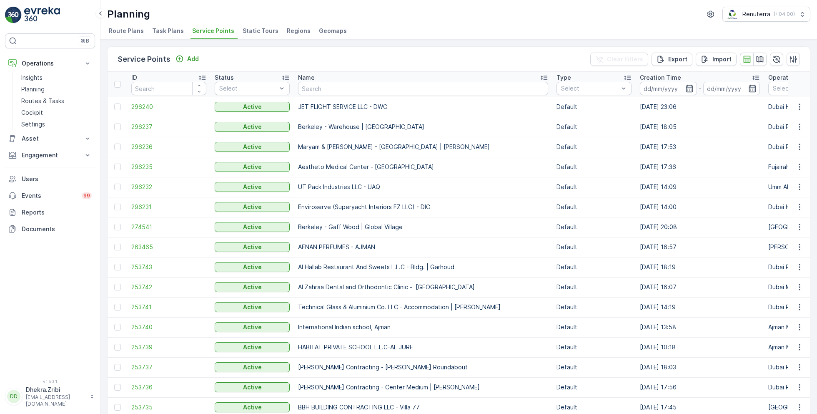
click at [351, 92] on input "text" at bounding box center [423, 88] width 250 height 13
paste input "GRANS CONTRACTING LLC - International City Phase(2)"
type input "GRANS CONTRACTING LLC - International City Phase(2)"
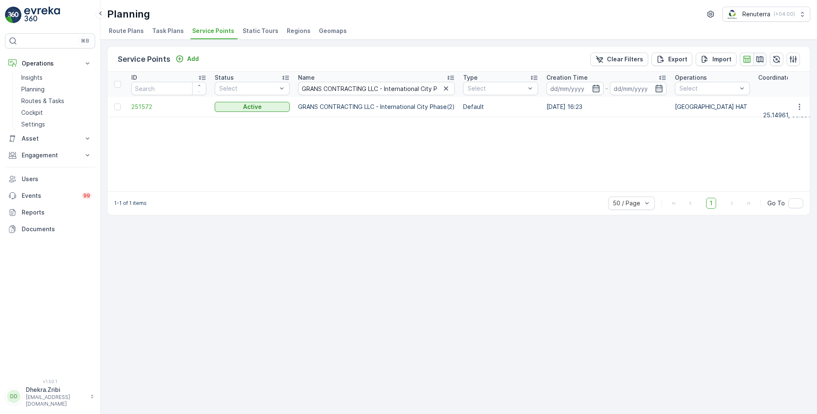
click at [758, 59] on icon "button" at bounding box center [760, 59] width 8 height 8
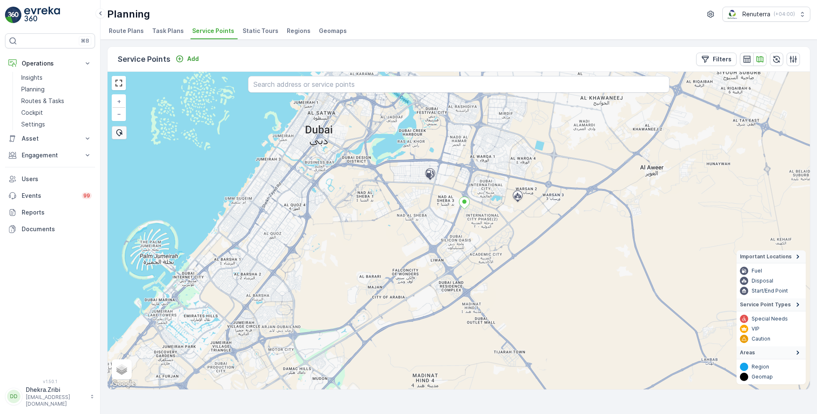
drag, startPoint x: 464, startPoint y: 262, endPoint x: 480, endPoint y: 152, distance: 110.9
click at [480, 152] on div "+ − Satellite Roadmap Terrain Hybrid Leaflet Keyboard shortcuts Map Data Map da…" at bounding box center [459, 230] width 703 height 317
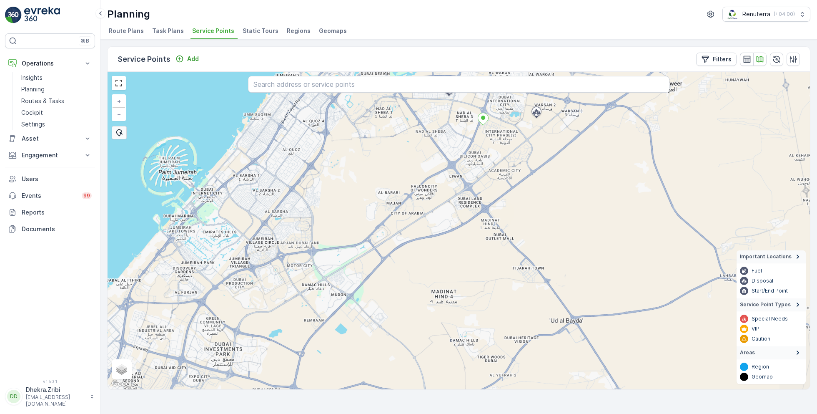
drag, startPoint x: 477, startPoint y: 272, endPoint x: 494, endPoint y: 189, distance: 84.4
click at [494, 189] on div "+ − Satellite Roadmap Terrain Hybrid Leaflet Keyboard shortcuts Map Data Map da…" at bounding box center [459, 230] width 703 height 317
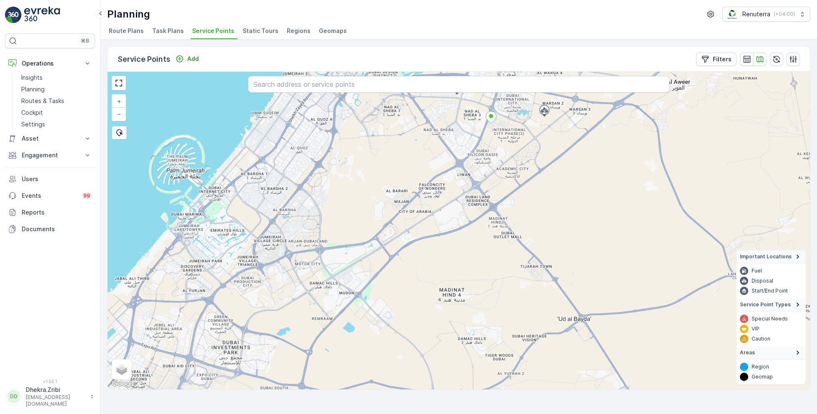
drag, startPoint x: 432, startPoint y: 292, endPoint x: 437, endPoint y: 299, distance: 9.2
click at [437, 299] on div "+ − Satellite Roadmap Terrain Hybrid Leaflet Keyboard shortcuts Map Data Map da…" at bounding box center [459, 230] width 703 height 317
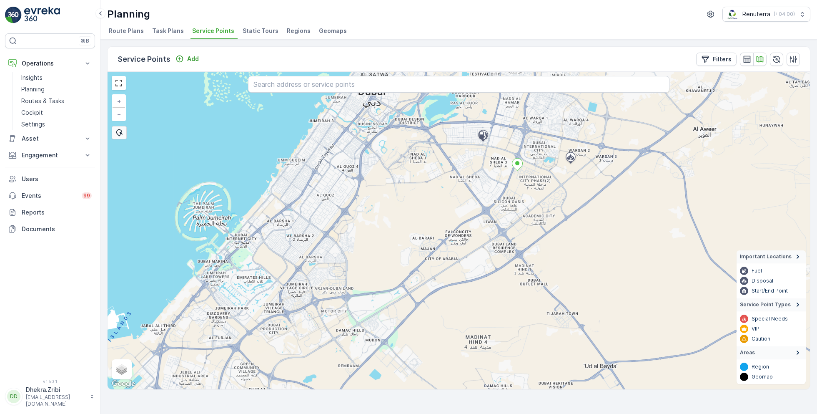
drag, startPoint x: 405, startPoint y: 319, endPoint x: 433, endPoint y: 358, distance: 48.0
click at [433, 358] on div "+ − Satellite Roadmap Terrain Hybrid Leaflet Keyboard shortcuts Map Data Map da…" at bounding box center [459, 230] width 703 height 317
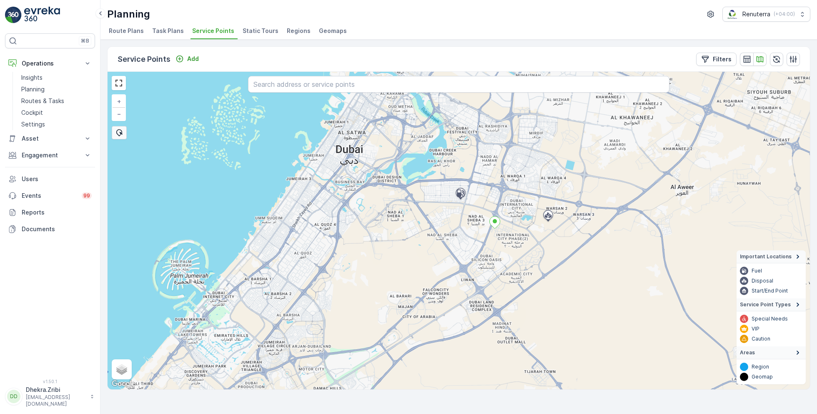
drag, startPoint x: 525, startPoint y: 228, endPoint x: 502, endPoint y: 283, distance: 60.0
click at [502, 284] on div "+ − Satellite Roadmap Terrain Hybrid Leaflet Keyboard shortcuts Map Data Map da…" at bounding box center [459, 230] width 703 height 317
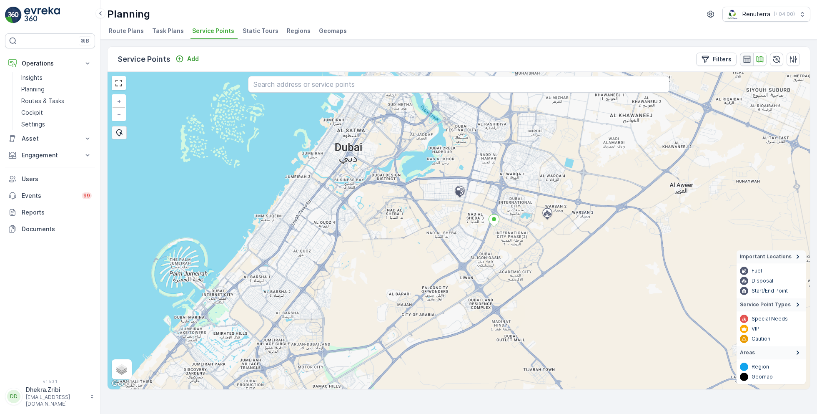
click at [751, 57] on button "button" at bounding box center [746, 59] width 13 height 13
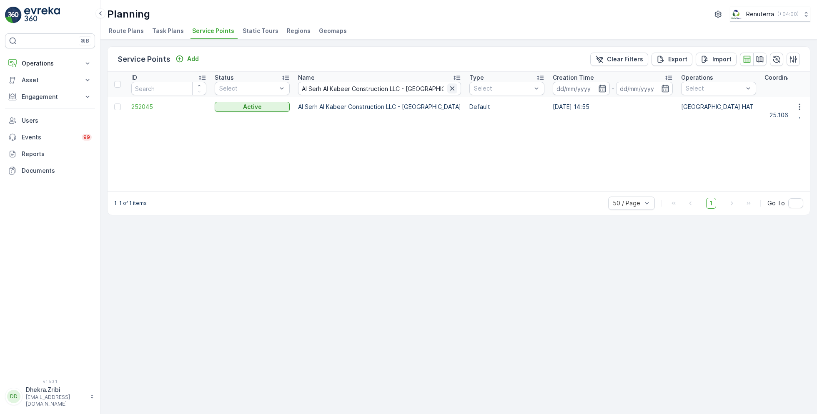
click at [448, 90] on icon "button" at bounding box center [452, 88] width 8 height 8
click at [761, 60] on icon "button" at bounding box center [760, 59] width 8 height 8
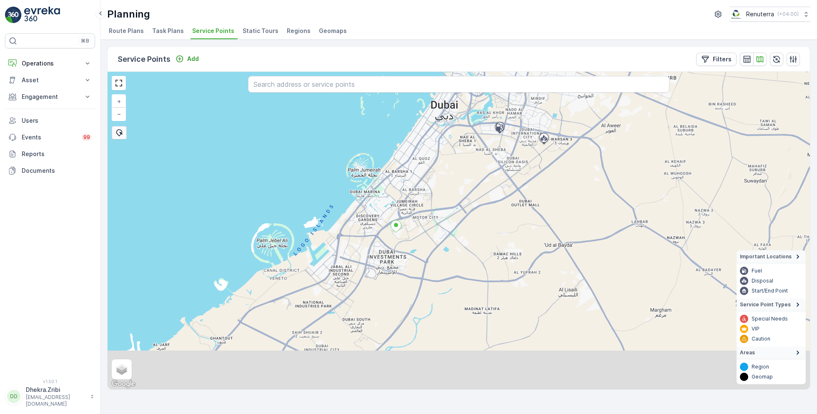
drag, startPoint x: 442, startPoint y: 292, endPoint x: 453, endPoint y: 208, distance: 84.9
click at [453, 208] on div "+ − Satellite Roadmap Terrain Hybrid Leaflet Keyboard shortcuts Map Data Map da…" at bounding box center [459, 230] width 703 height 317
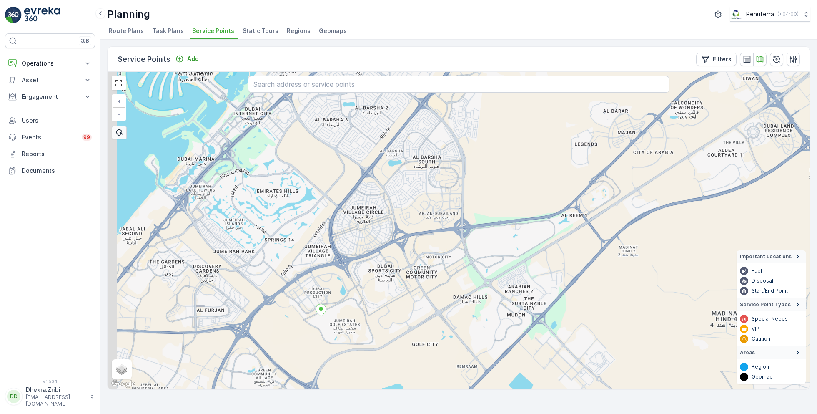
drag, startPoint x: 370, startPoint y: 186, endPoint x: 390, endPoint y: 186, distance: 20.4
click at [390, 186] on div "+ − Satellite Roadmap Terrain Hybrid Leaflet Keyboard shortcuts Map Data Map da…" at bounding box center [459, 230] width 703 height 317
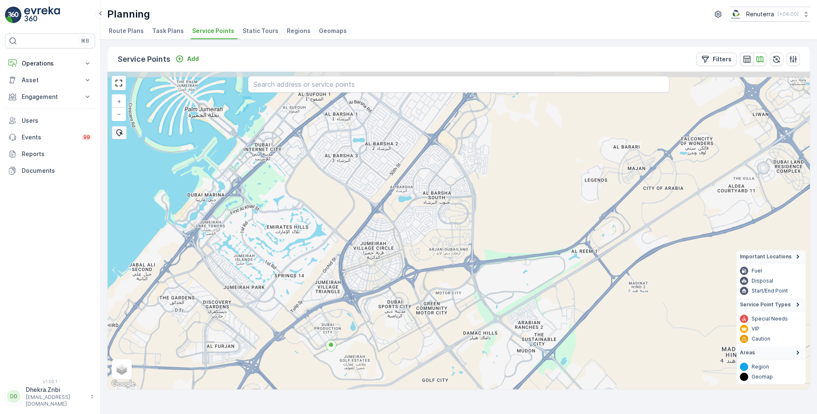
drag, startPoint x: 384, startPoint y: 211, endPoint x: 392, endPoint y: 242, distance: 32.3
click at [392, 244] on div "+ − Satellite Roadmap Terrain Hybrid Leaflet Keyboard shortcuts Map Data Map da…" at bounding box center [459, 230] width 703 height 317
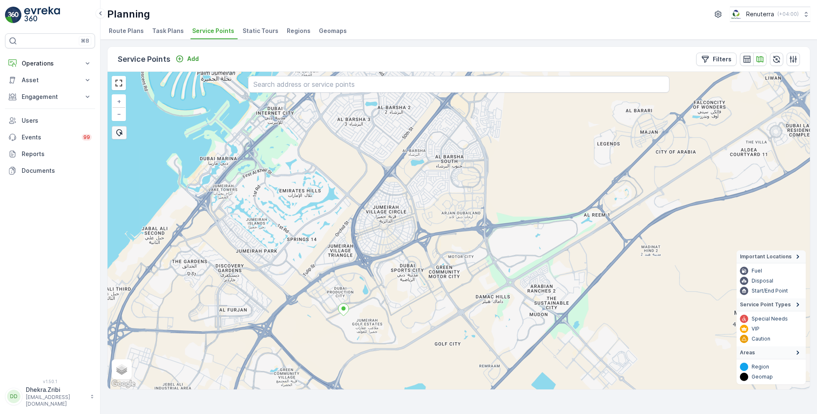
drag, startPoint x: 381, startPoint y: 297, endPoint x: 394, endPoint y: 264, distance: 36.0
click at [394, 264] on div "+ − Satellite Roadmap Terrain Hybrid Leaflet Keyboard shortcuts Map Data Map da…" at bounding box center [459, 230] width 703 height 317
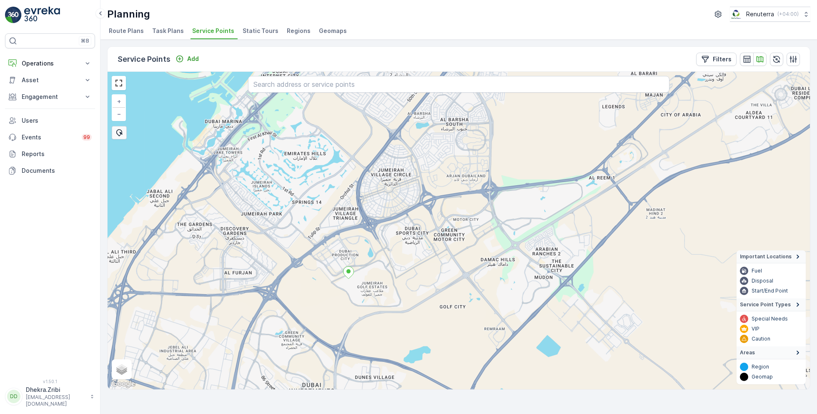
drag, startPoint x: 360, startPoint y: 224, endPoint x: 366, endPoint y: 187, distance: 38.0
click at [366, 187] on div "+ − Satellite Roadmap Terrain Hybrid Leaflet Keyboard shortcuts Map Data Map da…" at bounding box center [459, 230] width 703 height 317
click at [747, 58] on icon "button" at bounding box center [747, 59] width 8 height 8
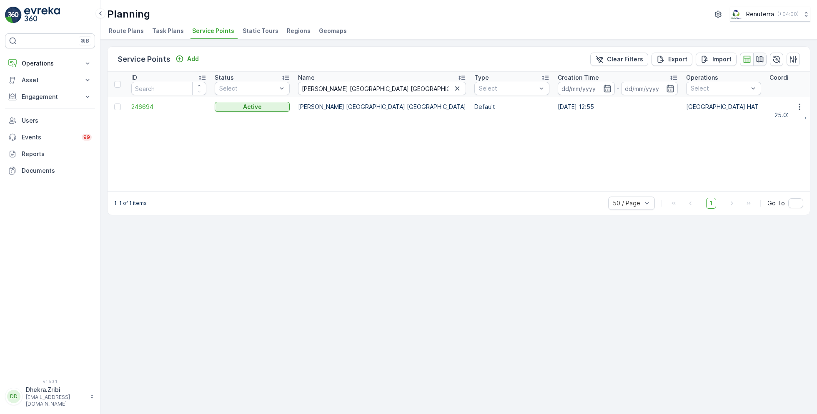
click at [758, 59] on icon "button" at bounding box center [760, 59] width 8 height 8
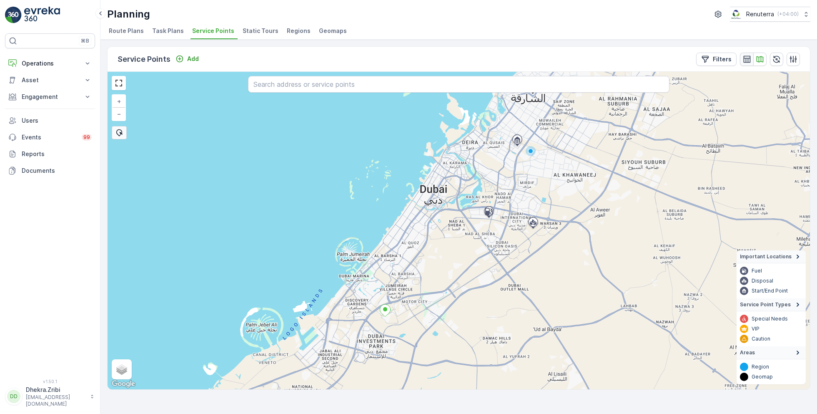
click at [750, 61] on icon "button" at bounding box center [746, 58] width 7 height 7
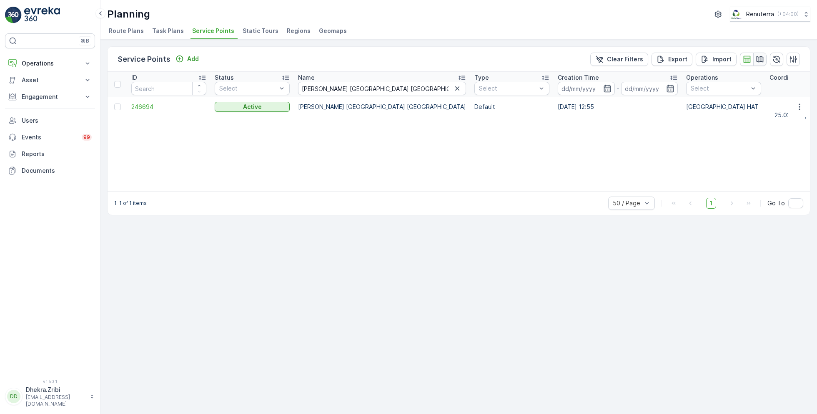
click at [757, 60] on icon "button" at bounding box center [760, 59] width 7 height 6
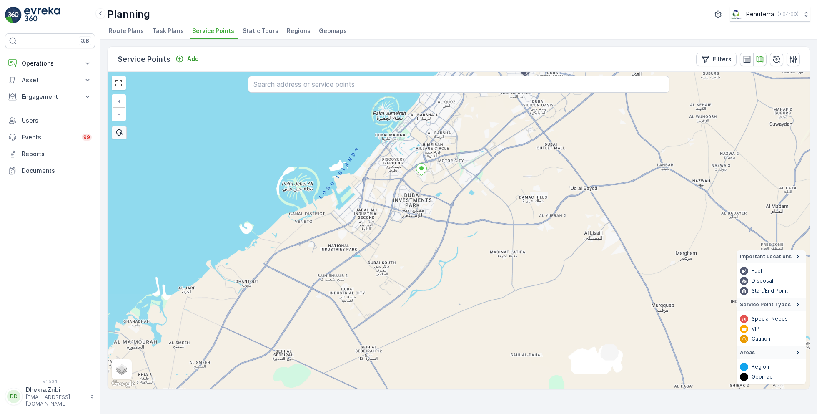
drag, startPoint x: 475, startPoint y: 291, endPoint x: 512, endPoint y: 151, distance: 145.5
click at [512, 151] on div "+ − Satellite Roadmap Terrain Hybrid Leaflet Keyboard shortcuts Map Data Map da…" at bounding box center [459, 230] width 703 height 317
click at [745, 58] on icon "button" at bounding box center [747, 59] width 8 height 8
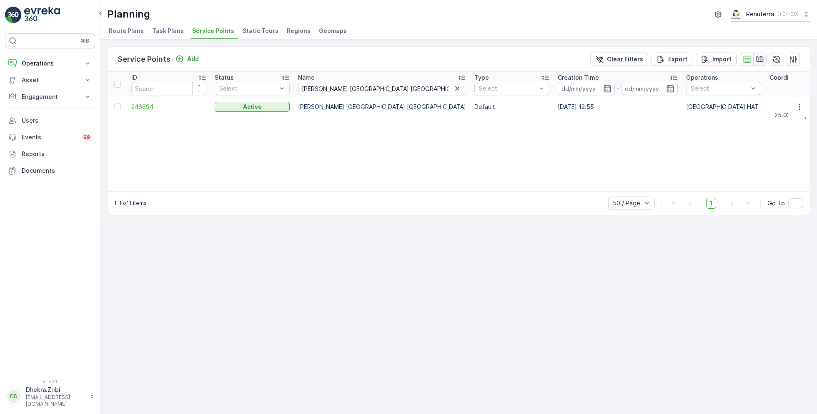
click at [759, 58] on icon "button" at bounding box center [760, 59] width 7 height 6
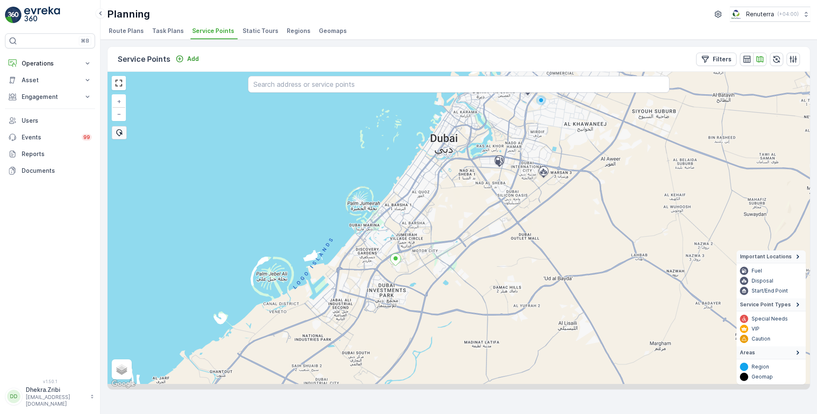
drag, startPoint x: 447, startPoint y: 292, endPoint x: 466, endPoint y: 202, distance: 92.3
click at [466, 202] on div "+ − Satellite Roadmap Terrain Hybrid Leaflet Keyboard shortcuts Map Data Map da…" at bounding box center [459, 230] width 703 height 317
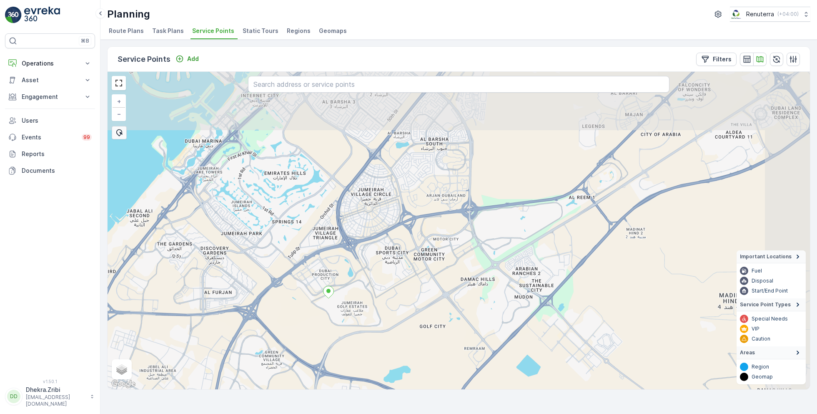
drag, startPoint x: 434, startPoint y: 213, endPoint x: 384, endPoint y: 291, distance: 92.9
click at [384, 291] on div "+ − Satellite Roadmap Terrain Hybrid Leaflet Keyboard shortcuts Map Data Map da…" at bounding box center [459, 230] width 703 height 317
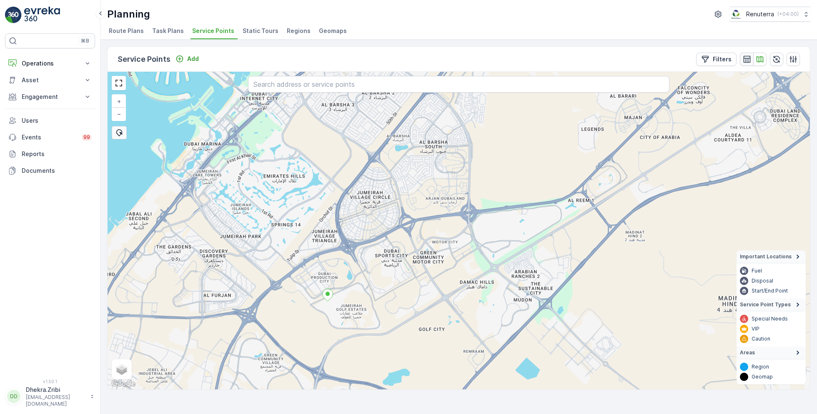
click at [749, 57] on icon "button" at bounding box center [747, 59] width 8 height 8
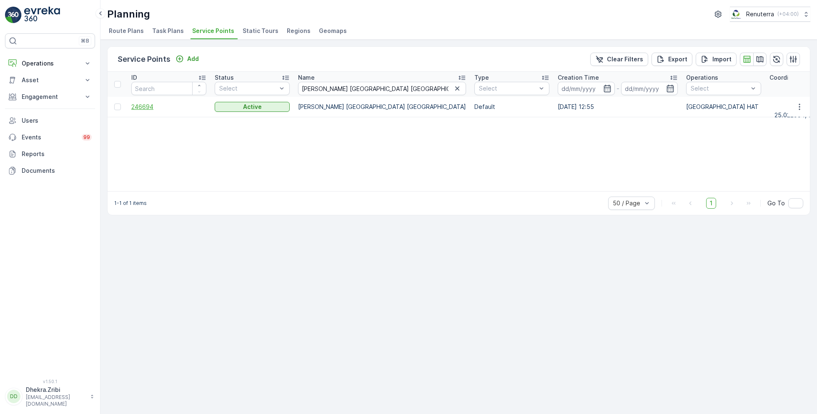
click at [148, 103] on span "246694" at bounding box center [168, 107] width 75 height 8
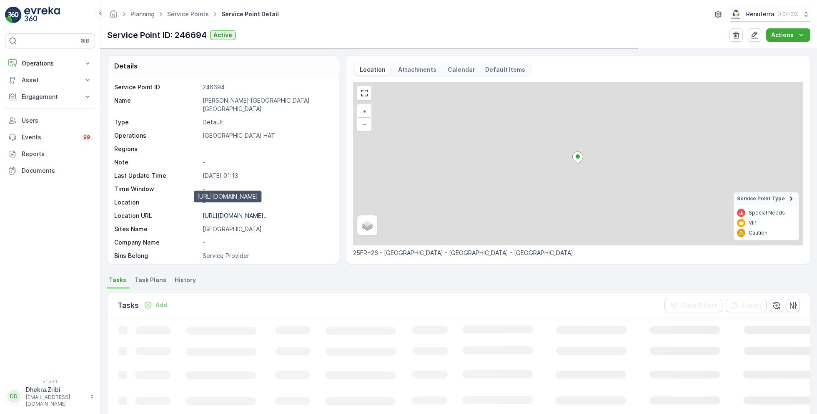
click at [247, 212] on p "[URL][DOMAIN_NAME].." at bounding box center [235, 215] width 64 height 7
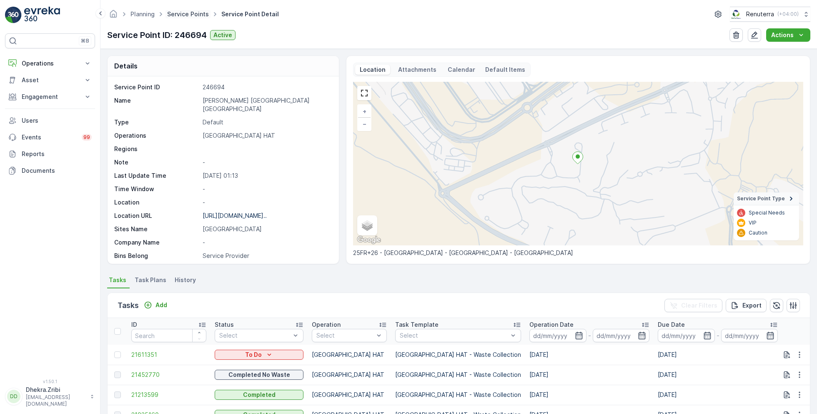
click at [193, 17] on link "Service Points" at bounding box center [188, 13] width 42 height 7
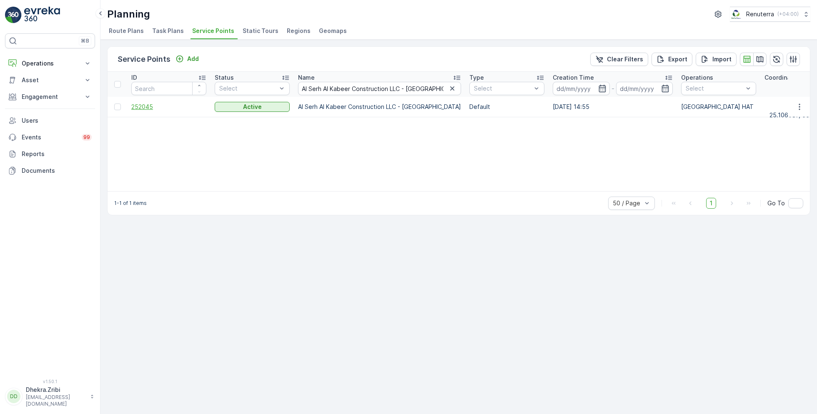
click at [141, 105] on span "252045" at bounding box center [168, 107] width 75 height 8
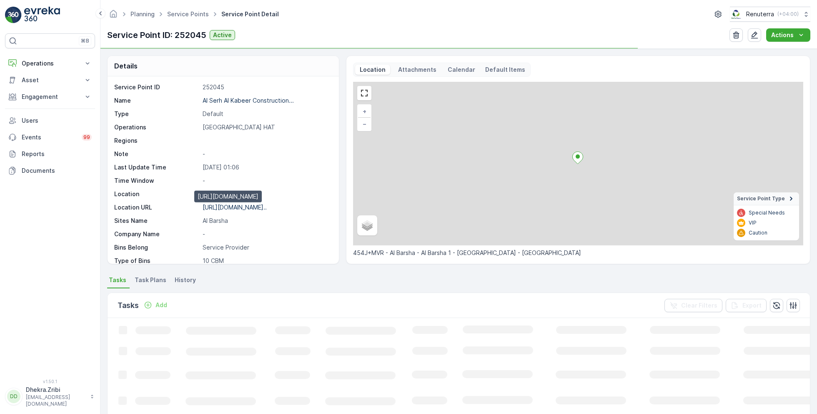
click at [242, 208] on p "[URL][DOMAIN_NAME].." at bounding box center [235, 206] width 64 height 7
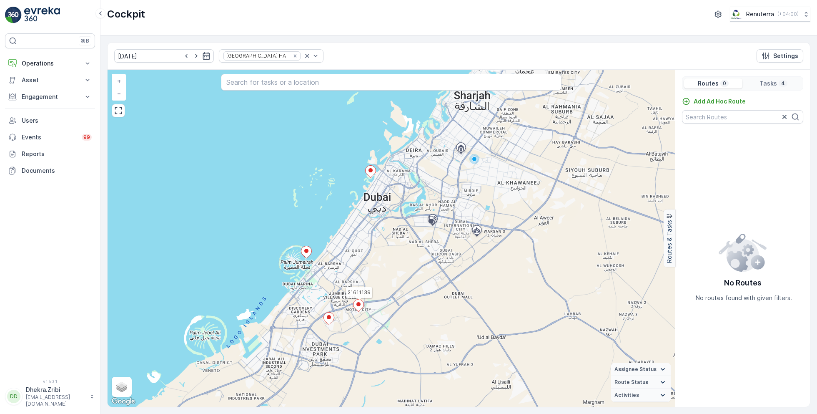
click at [359, 304] on ellipse at bounding box center [358, 304] width 4 height 4
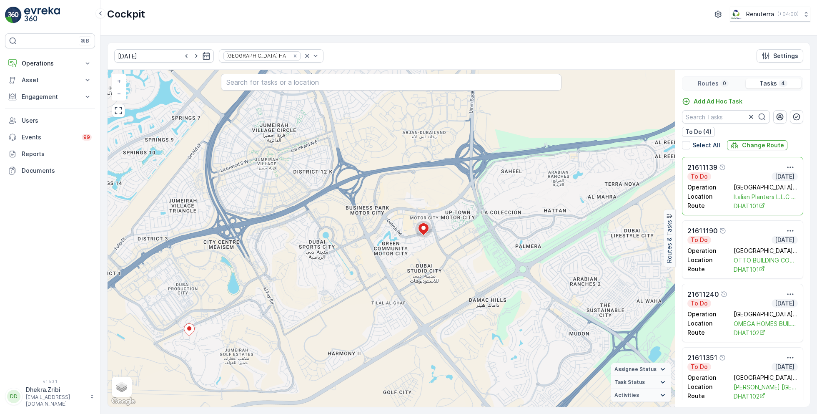
drag, startPoint x: 382, startPoint y: 244, endPoint x: 436, endPoint y: 229, distance: 55.3
click at [429, 230] on icon at bounding box center [424, 229] width 10 height 12
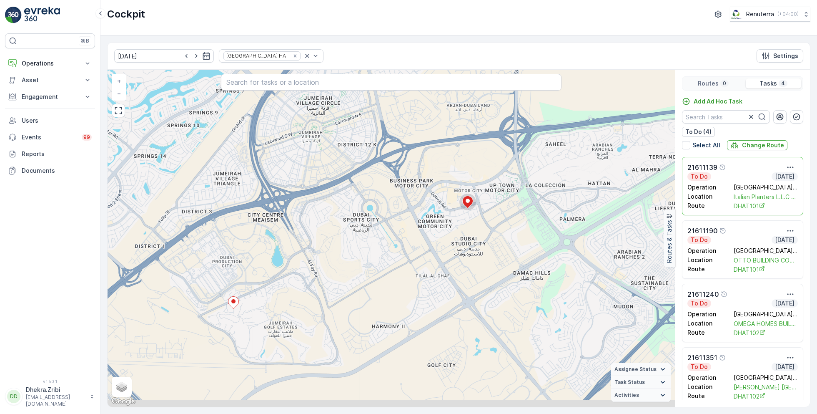
drag, startPoint x: 430, startPoint y: 284, endPoint x: 488, endPoint y: 236, distance: 75.5
click at [489, 237] on div "+ − Satellite Roadmap Terrain Hybrid Leaflet Keyboard shortcuts Map Data Map da…" at bounding box center [391, 238] width 567 height 337
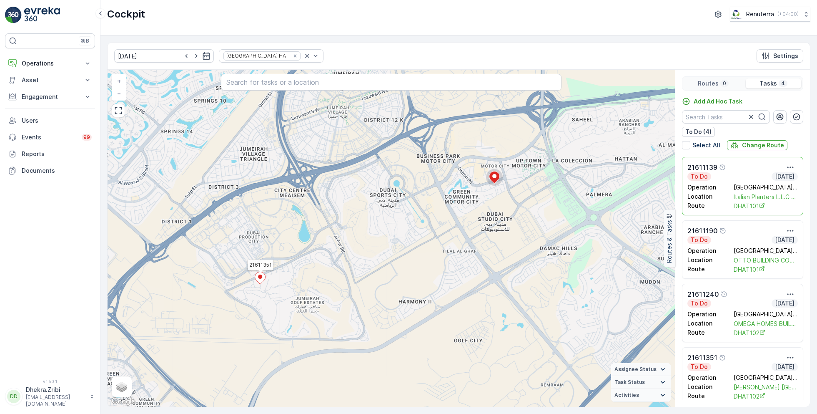
click at [261, 279] on icon at bounding box center [260, 278] width 10 height 12
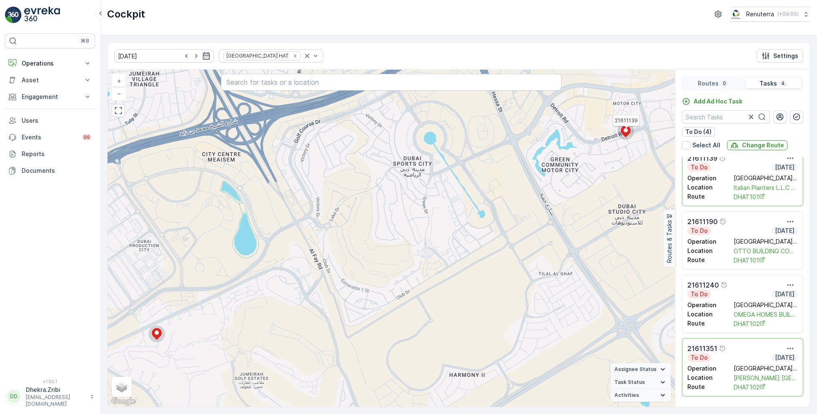
click at [621, 133] on circle at bounding box center [626, 131] width 17 height 17
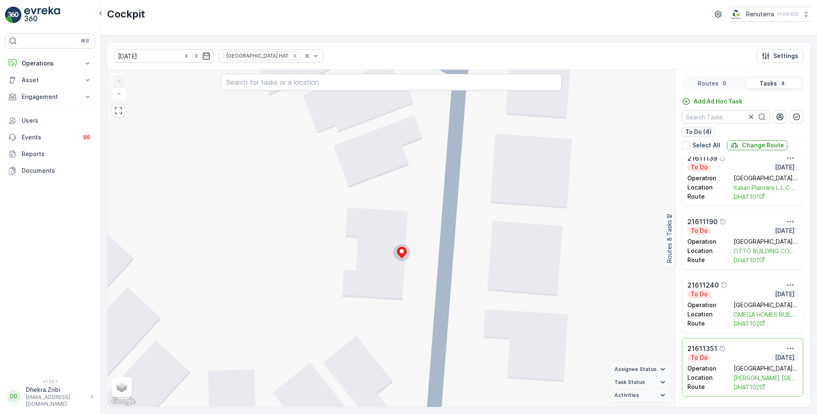
drag, startPoint x: 419, startPoint y: 241, endPoint x: 434, endPoint y: 268, distance: 30.6
click at [434, 269] on div "+ − Satellite Roadmap Terrain Hybrid Leaflet Keyboard shortcuts Map Data Map da…" at bounding box center [391, 238] width 567 height 337
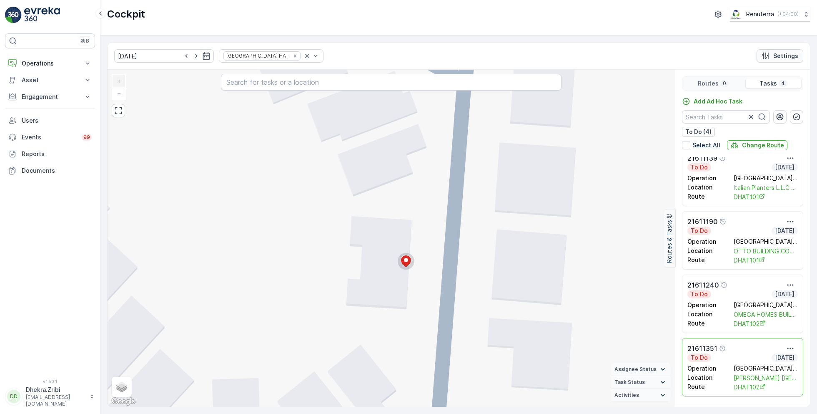
click at [772, 52] on div "Settings" at bounding box center [780, 56] width 37 height 8
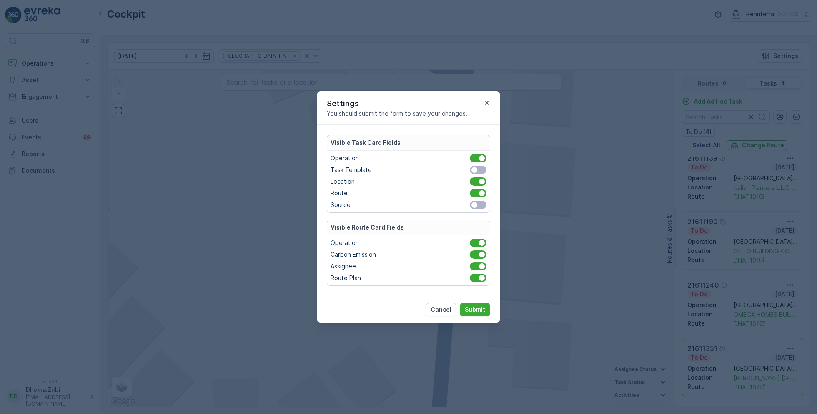
click at [480, 171] on span at bounding box center [478, 170] width 17 height 8
click at [465, 170] on input "checkbox" at bounding box center [465, 170] width 0 height 0
click at [479, 207] on span at bounding box center [478, 205] width 17 height 8
click at [465, 205] on input "checkbox" at bounding box center [465, 205] width 0 height 0
click at [475, 303] on button "Submit" at bounding box center [475, 309] width 30 height 13
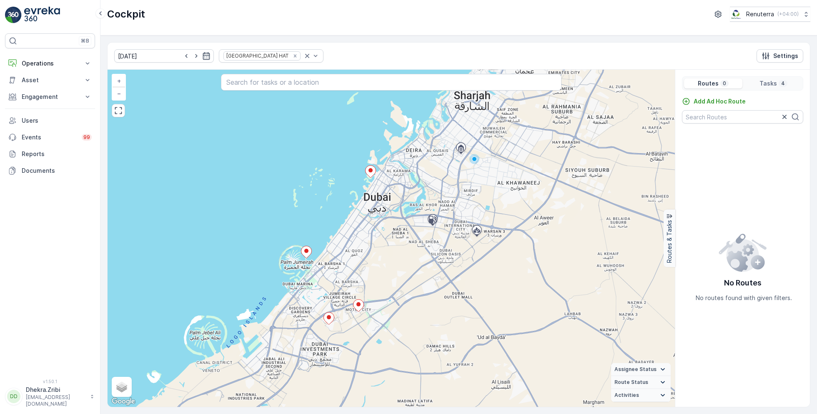
click at [772, 82] on p "Tasks" at bounding box center [769, 83] width 18 height 8
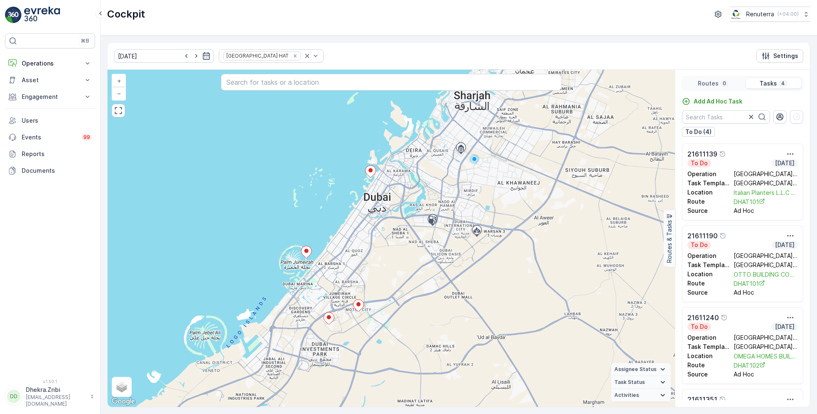
click at [547, 203] on div "+ − Satellite Roadmap Terrain Hybrid Leaflet Keyboard shortcuts Map Data Map da…" at bounding box center [391, 238] width 567 height 337
click at [714, 85] on p "Routes" at bounding box center [708, 83] width 21 height 8
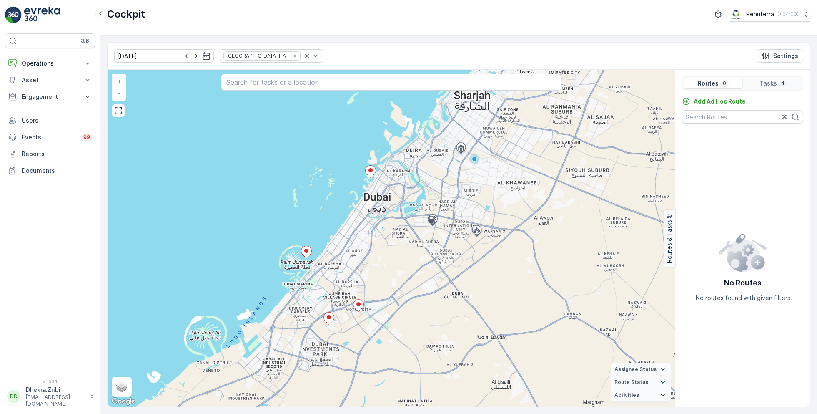
click at [765, 85] on p "Tasks" at bounding box center [769, 83] width 18 height 8
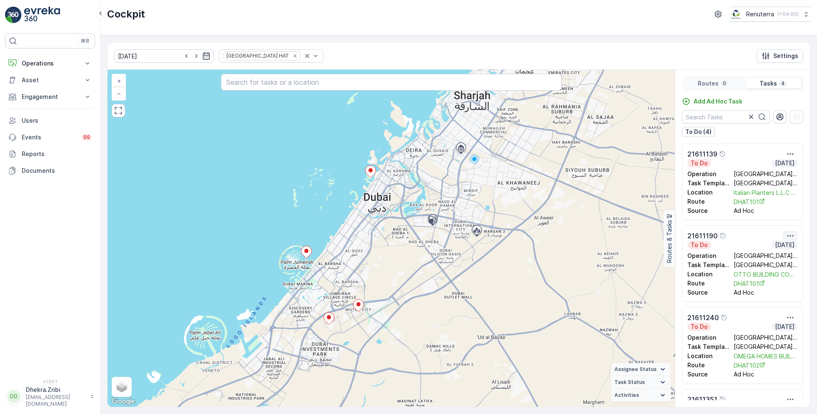
click at [788, 236] on icon "button" at bounding box center [790, 235] width 8 height 8
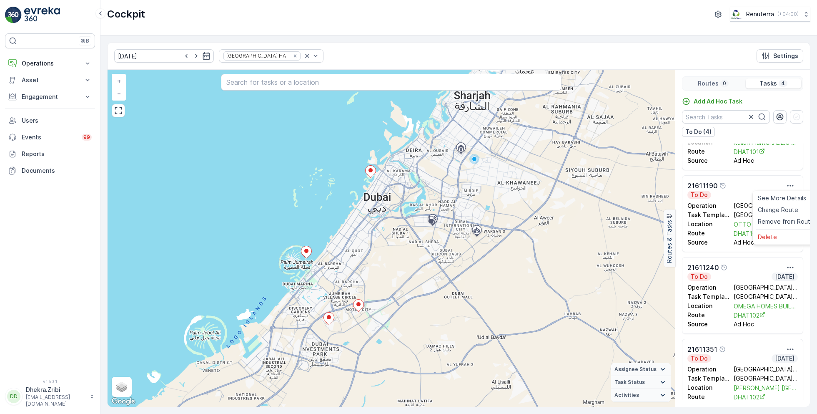
scroll to position [73, 0]
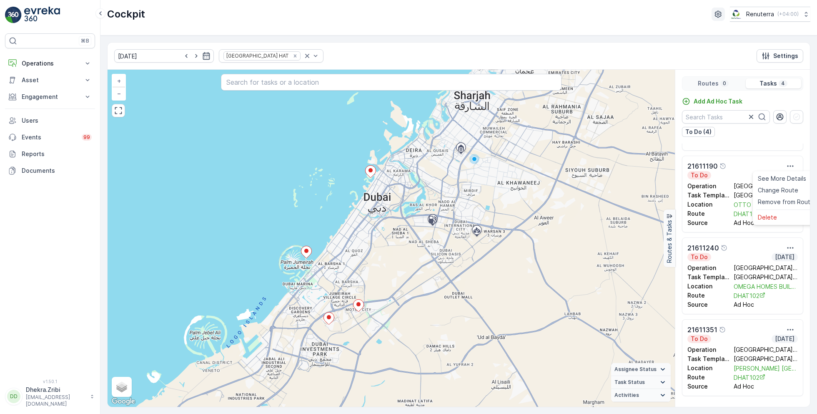
click at [714, 16] on icon "button" at bounding box center [718, 14] width 8 height 8
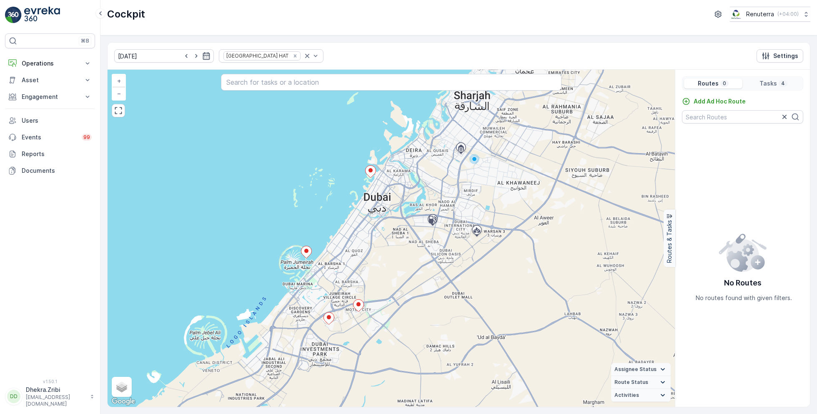
click at [773, 82] on p "Tasks" at bounding box center [769, 83] width 18 height 8
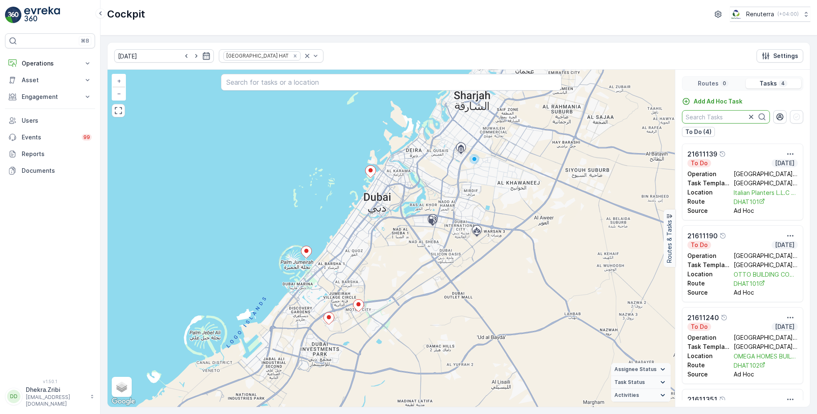
click at [717, 115] on input "text" at bounding box center [726, 116] width 88 height 13
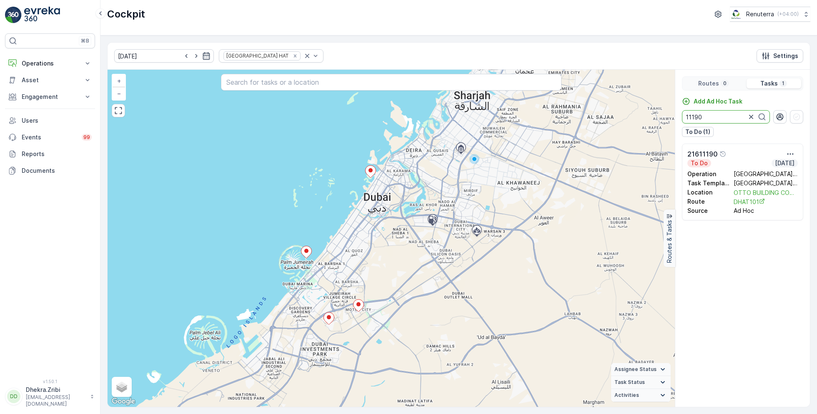
type input "11190"
click at [702, 168] on div "Operation Dubai HAT Task Template [GEOGRAPHIC_DATA] HAT - Waste Collection Loca…" at bounding box center [743, 191] width 110 height 48
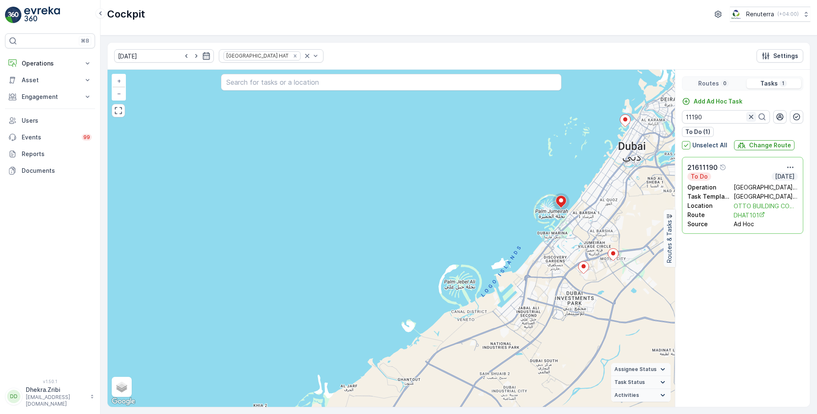
click at [753, 116] on icon "button" at bounding box center [751, 117] width 8 height 8
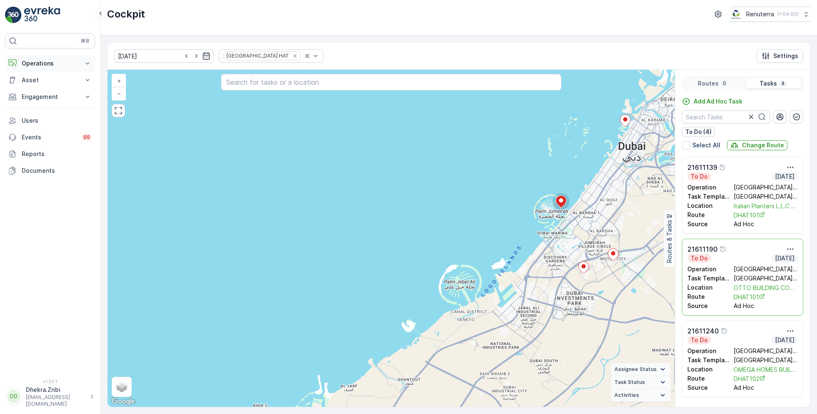
click at [39, 65] on p "Operations" at bounding box center [50, 63] width 57 height 8
click at [38, 89] on p "Planning" at bounding box center [32, 89] width 23 height 8
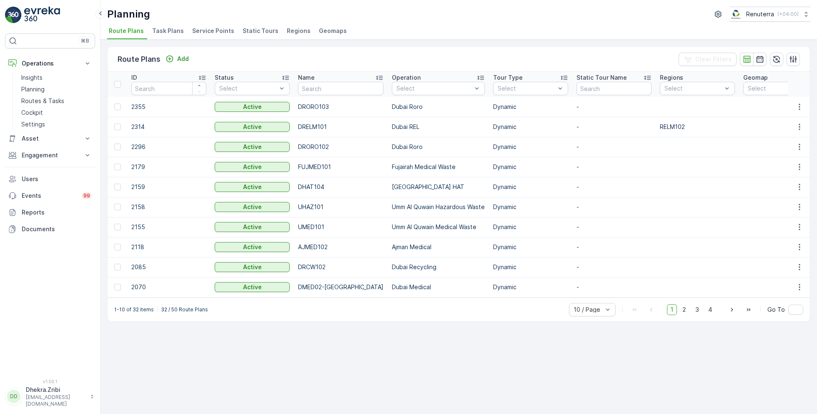
click at [205, 31] on span "Service Points" at bounding box center [213, 31] width 42 height 8
